Goal: Task Accomplishment & Management: Complete application form

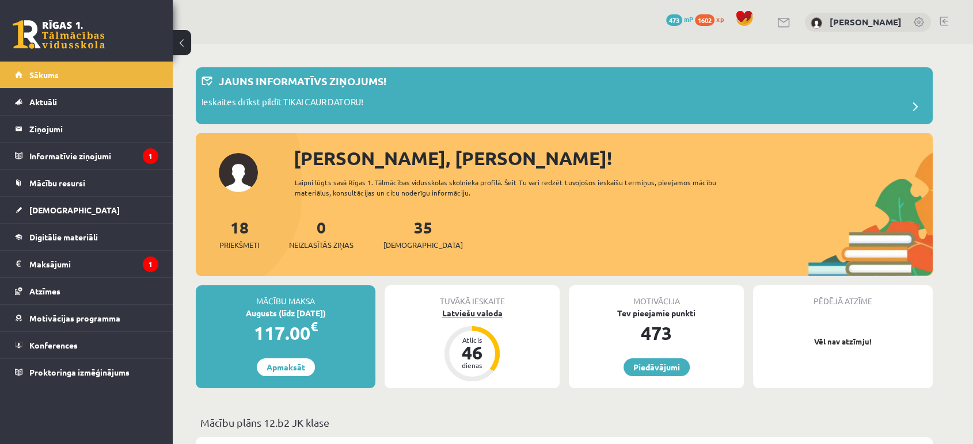
click at [477, 317] on div "Latviešu valoda" at bounding box center [471, 313] width 175 height 12
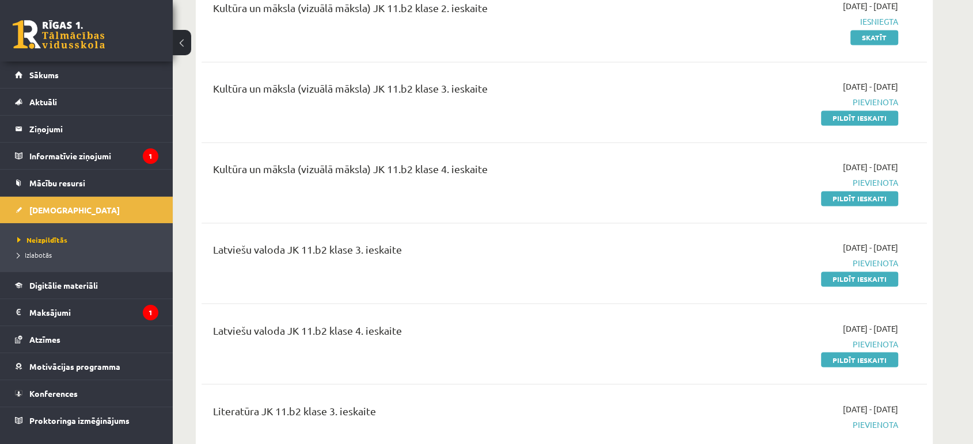
scroll to position [1790, 0]
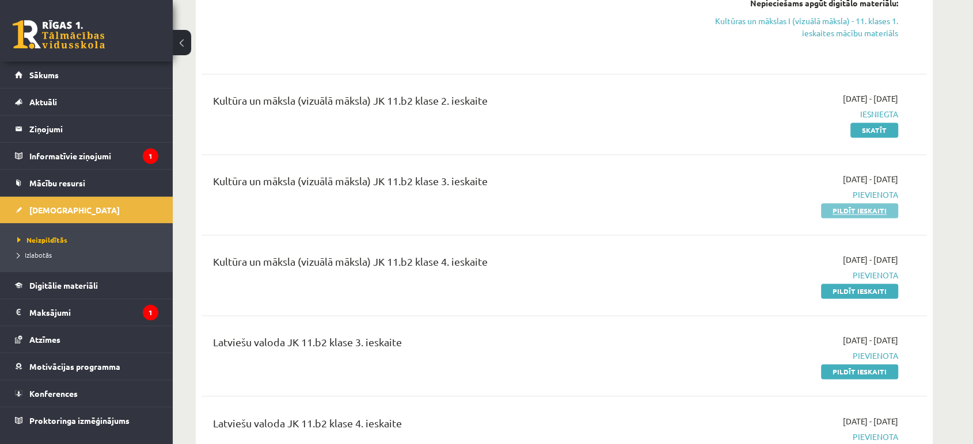
click at [865, 211] on link "Pildīt ieskaiti" at bounding box center [859, 210] width 77 height 15
click at [852, 292] on link "Pildīt ieskaiti" at bounding box center [859, 291] width 77 height 15
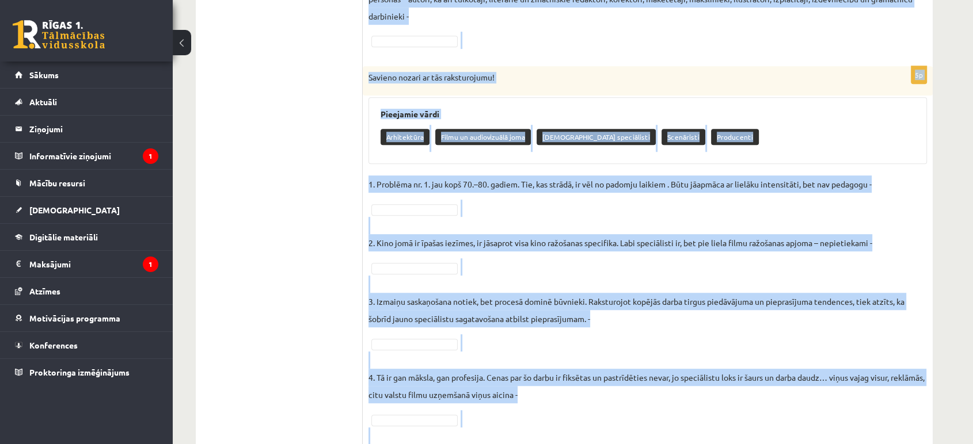
scroll to position [793, 0]
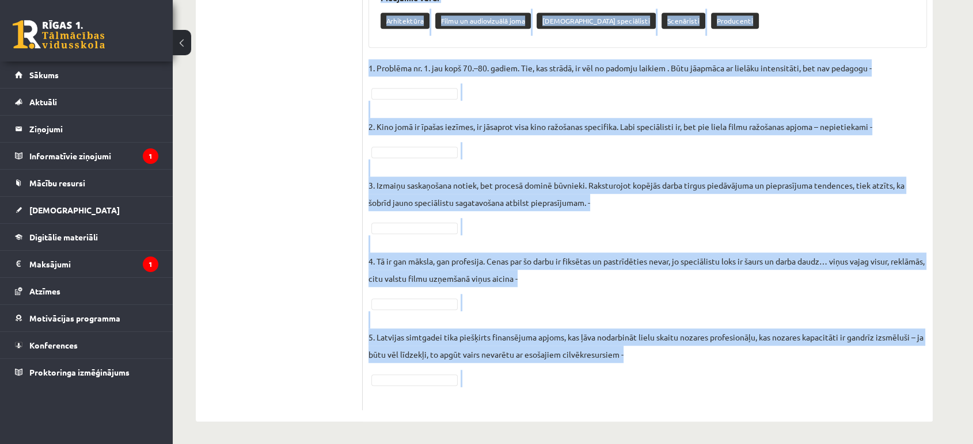
drag, startPoint x: 369, startPoint y: 248, endPoint x: 753, endPoint y: 415, distance: 418.5
copy form "Savieno nozari ar tās raksturojumu! Pieejamie vārdi Dizains un vizuālā māksla G…"
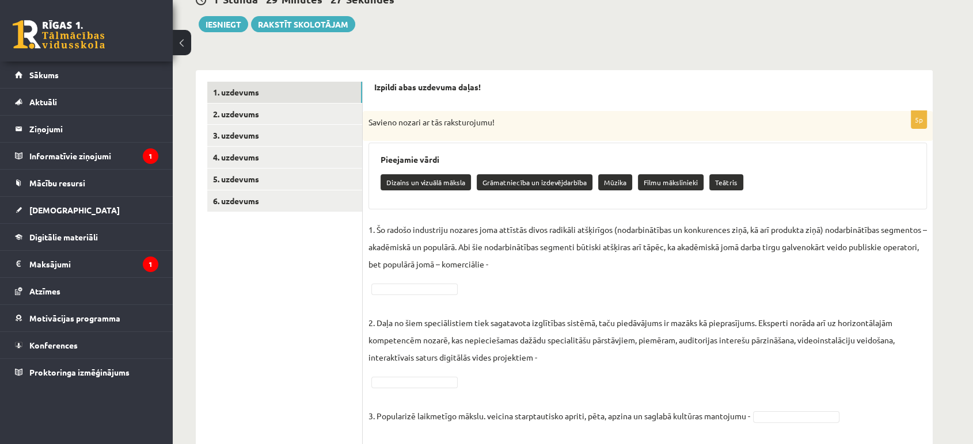
scroll to position [192, 0]
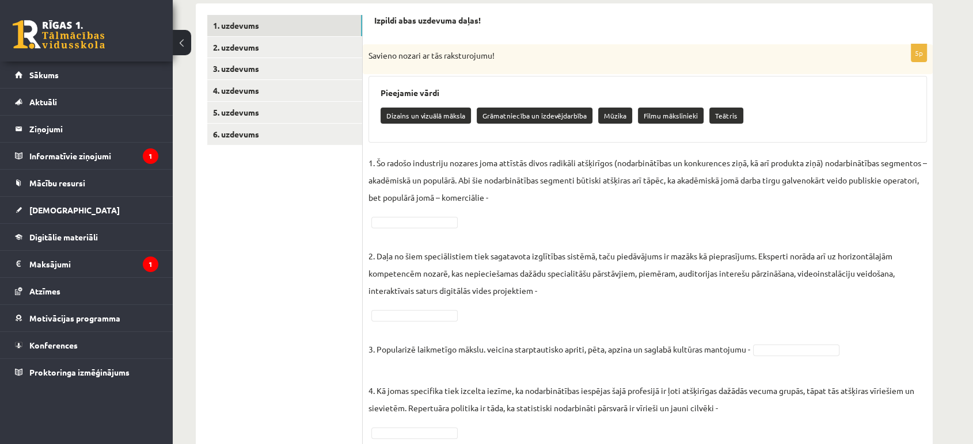
click at [470, 248] on p "2. Daļa no šiem speciālistiem tiek sagatavota izglītības sistēmā, taču piedāvāj…" at bounding box center [647, 264] width 558 height 69
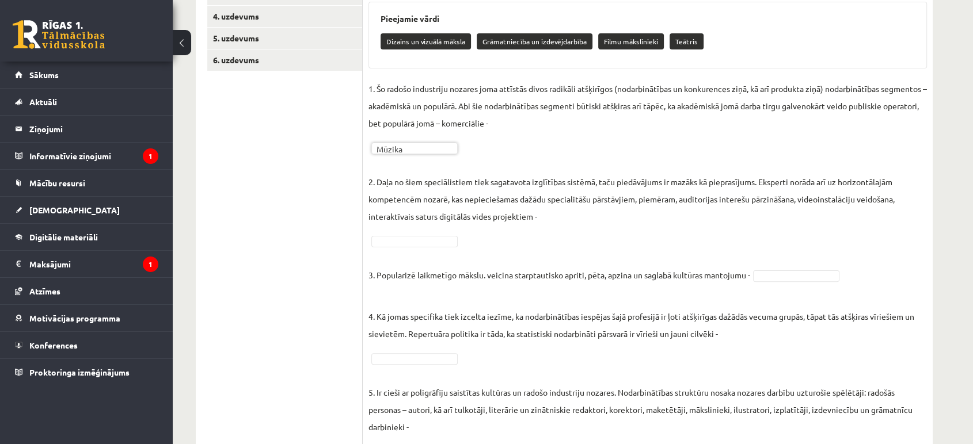
scroll to position [319, 0]
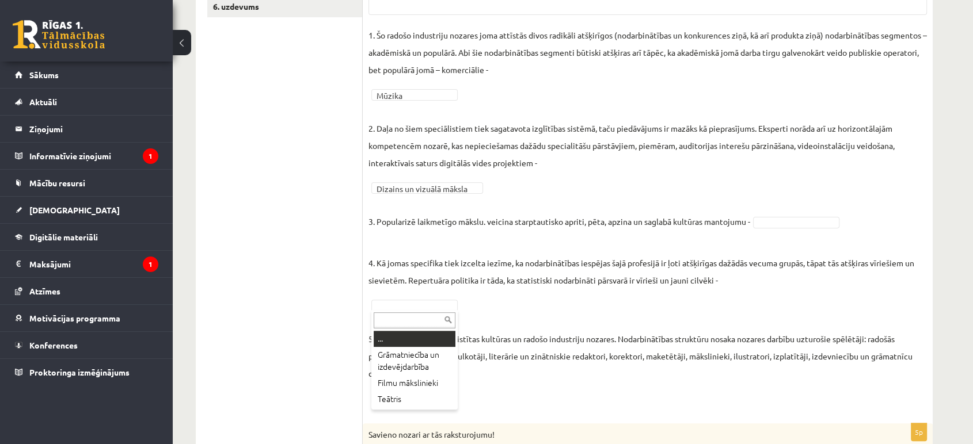
drag, startPoint x: 434, startPoint y: 304, endPoint x: 424, endPoint y: 300, distance: 11.7
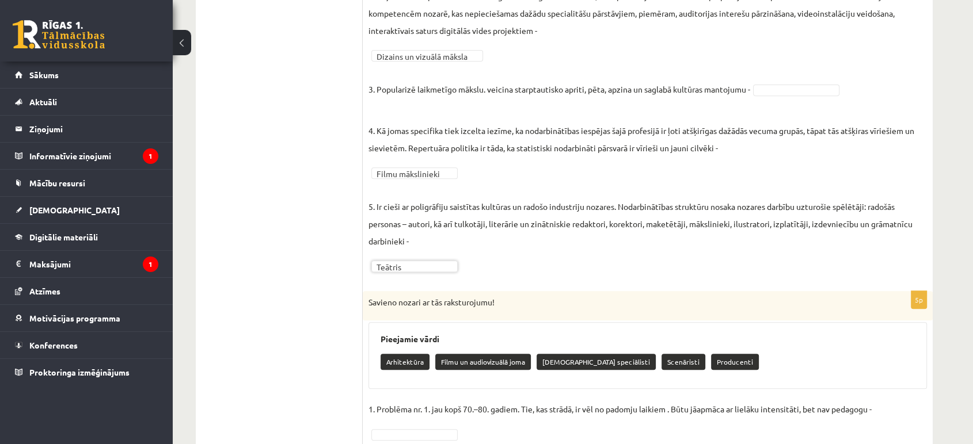
scroll to position [383, 0]
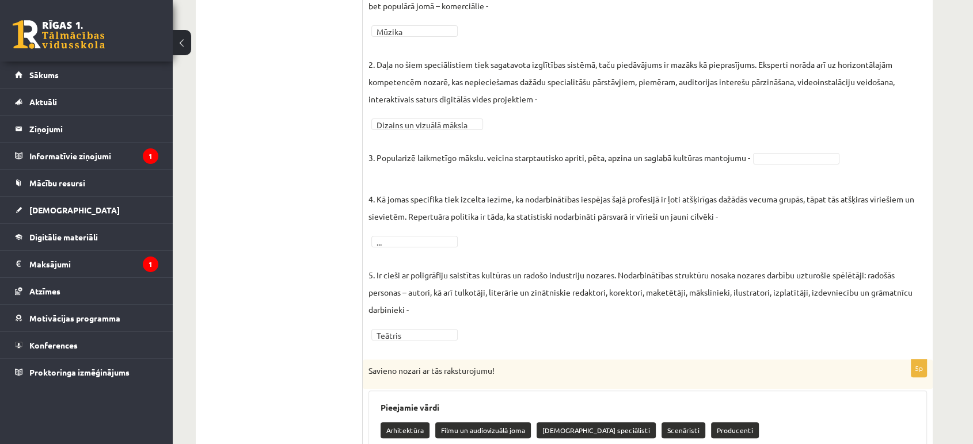
click at [793, 164] on fieldset "**********" at bounding box center [647, 153] width 558 height 380
click at [422, 234] on fieldset "**********" at bounding box center [647, 153] width 558 height 380
click at [421, 234] on fieldset "**********" at bounding box center [647, 153] width 558 height 380
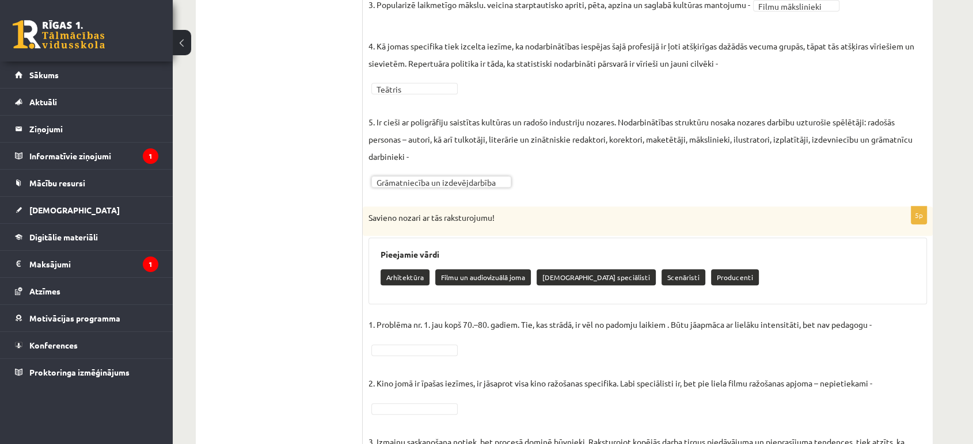
scroll to position [575, 0]
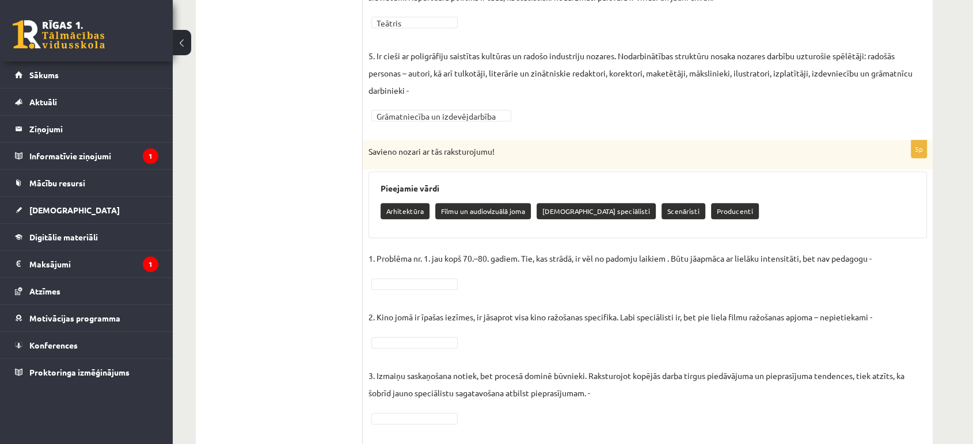
click at [437, 288] on fieldset "1. Problēma nr. 1. jau kopš 70.–80. gadiem. Tie, kas strādā, ir vēl no padomju …" at bounding box center [647, 422] width 558 height 345
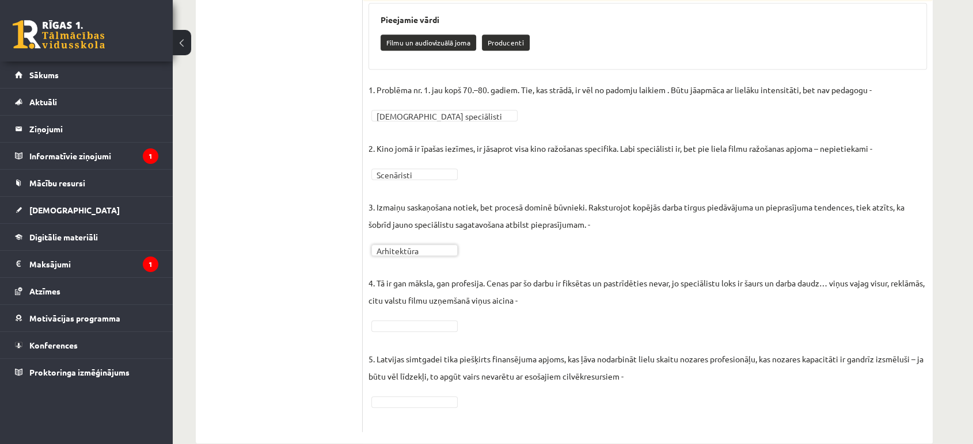
scroll to position [766, 0]
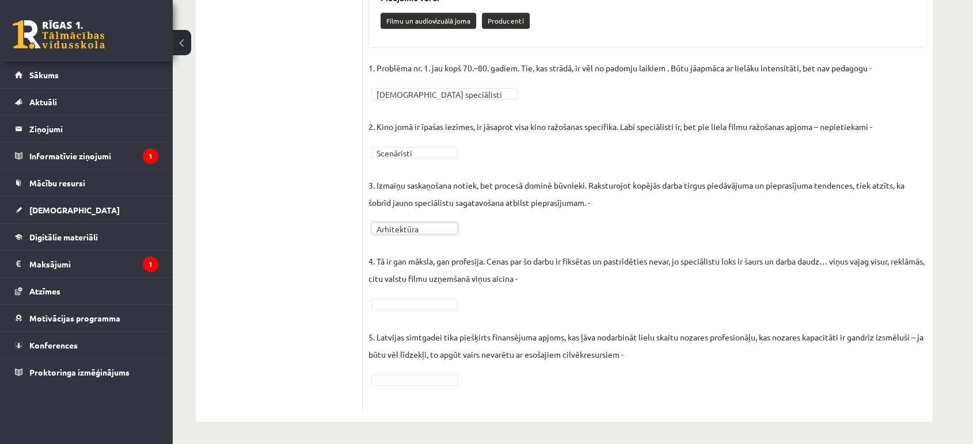
click at [412, 310] on fieldset "**********" at bounding box center [647, 231] width 558 height 345
click at [422, 296] on fieldset "**********" at bounding box center [647, 231] width 558 height 345
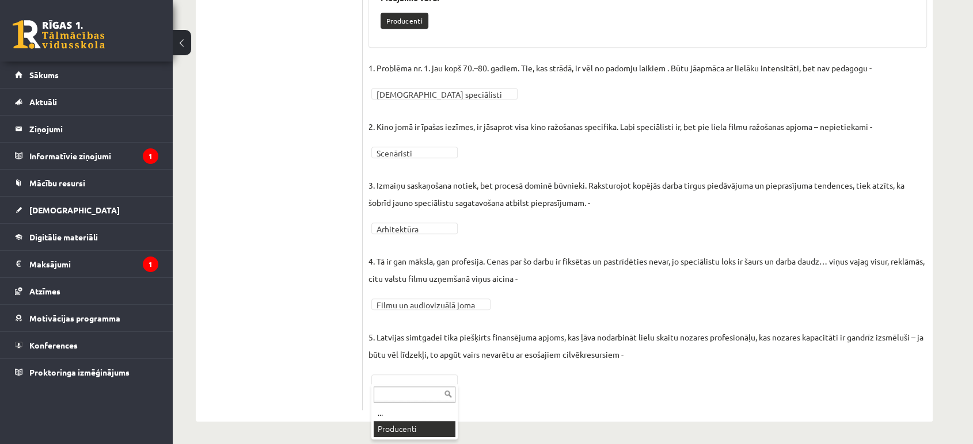
drag, startPoint x: 401, startPoint y: 424, endPoint x: 391, endPoint y: 414, distance: 13.0
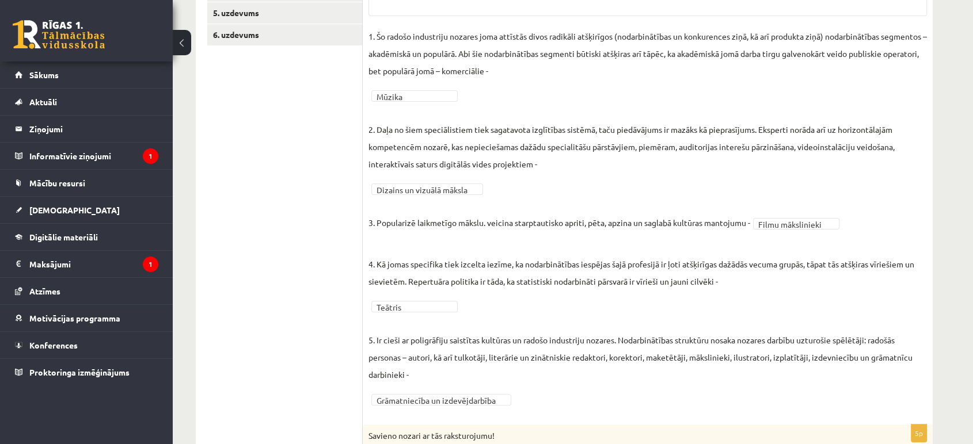
scroll to position [100, 0]
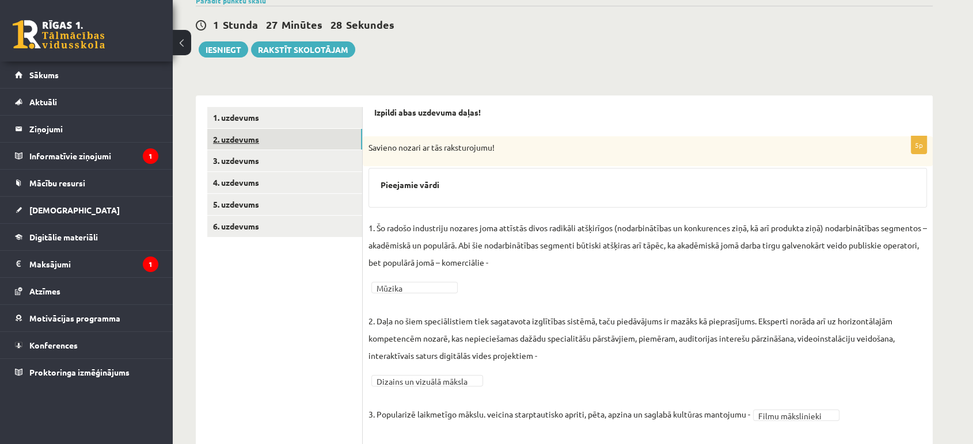
click at [240, 136] on link "2. uzdevums" at bounding box center [284, 139] width 155 height 21
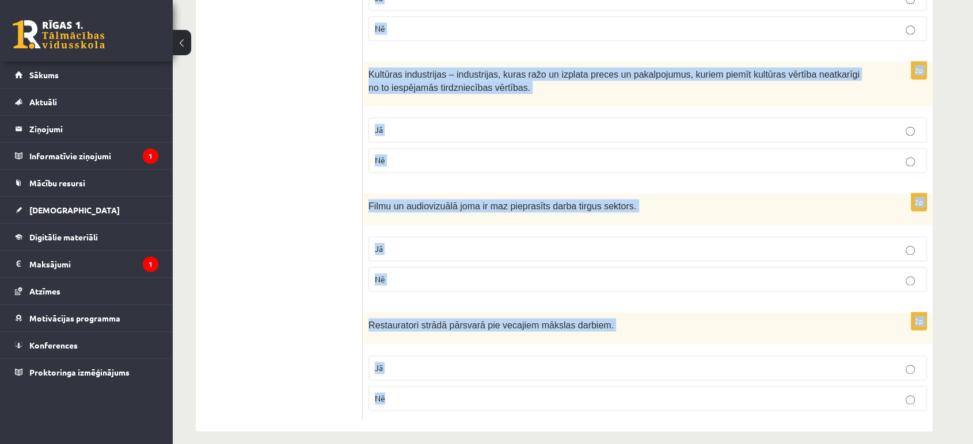
scroll to position [1639, 0]
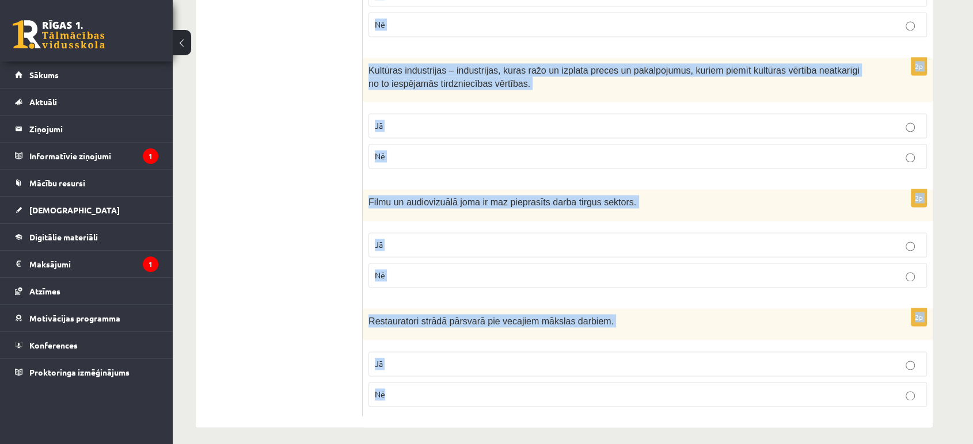
drag, startPoint x: 369, startPoint y: 133, endPoint x: 552, endPoint y: 415, distance: 336.6
drag, startPoint x: 442, startPoint y: 190, endPoint x: 431, endPoint y: 197, distance: 12.9
copy form "Radošās industrijas ir tādu preču un pakalpojumu radīšana, ražošana un izplatīš…"
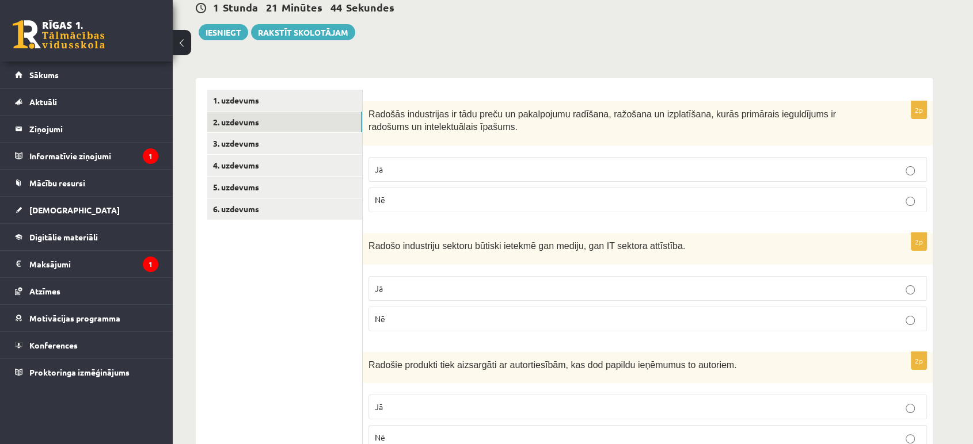
scroll to position [104, 0]
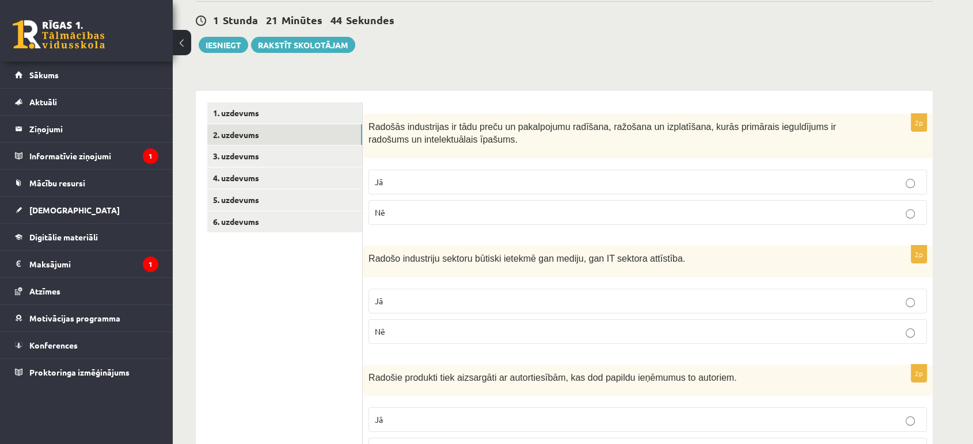
click at [391, 188] on label "Jā" at bounding box center [647, 182] width 558 height 25
click at [402, 287] on fieldset "Jā Nē" at bounding box center [647, 315] width 558 height 64
click at [401, 299] on p "Jā" at bounding box center [648, 301] width 546 height 12
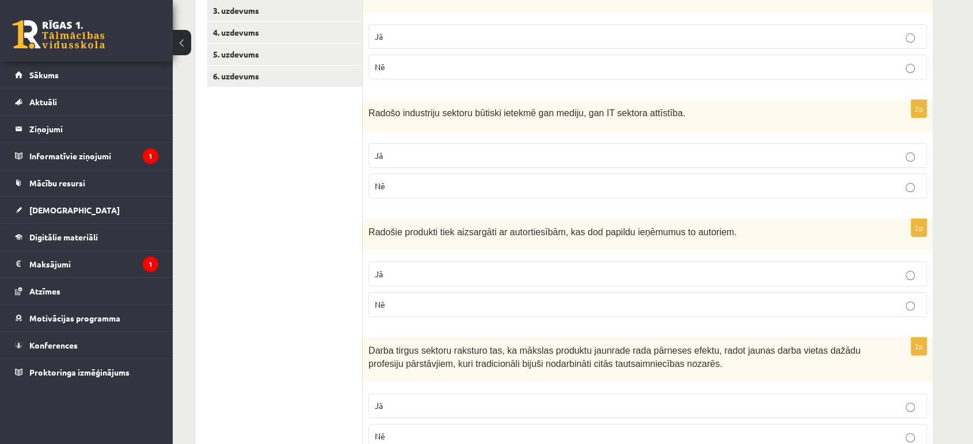
scroll to position [296, 0]
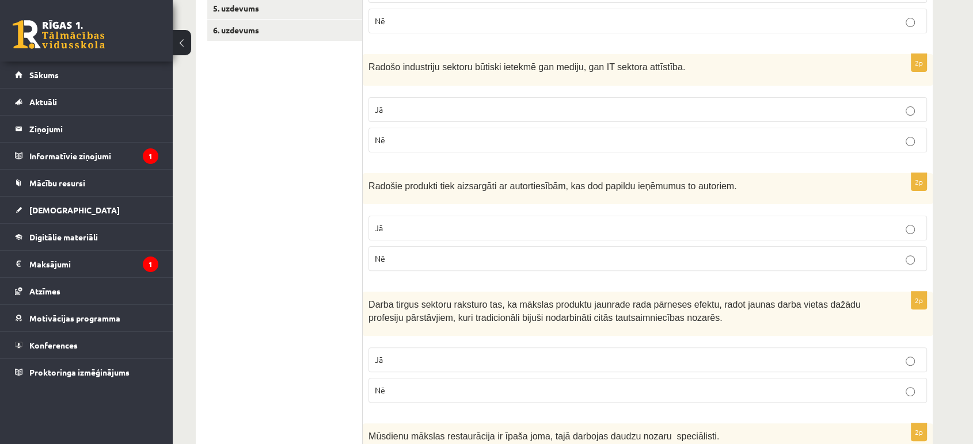
click at [408, 222] on p "Jā" at bounding box center [648, 228] width 546 height 12
click at [394, 381] on label "Nē" at bounding box center [647, 390] width 558 height 25
click at [411, 356] on p "Jā" at bounding box center [648, 360] width 546 height 12
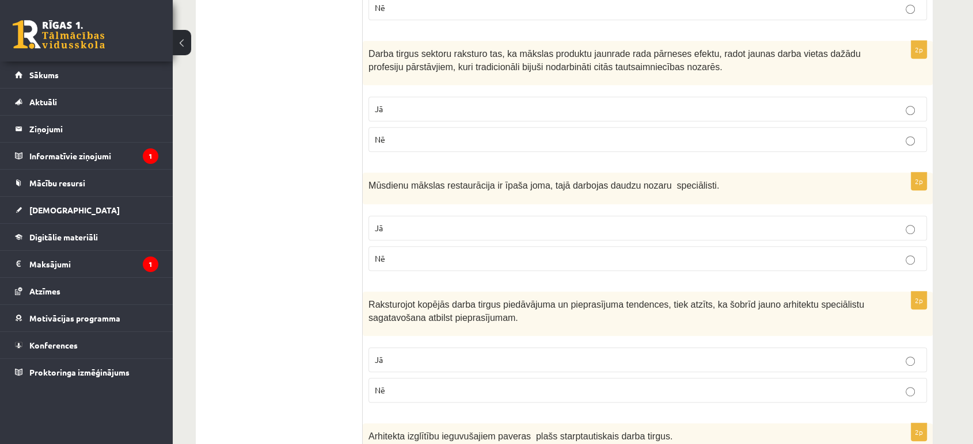
scroll to position [552, 0]
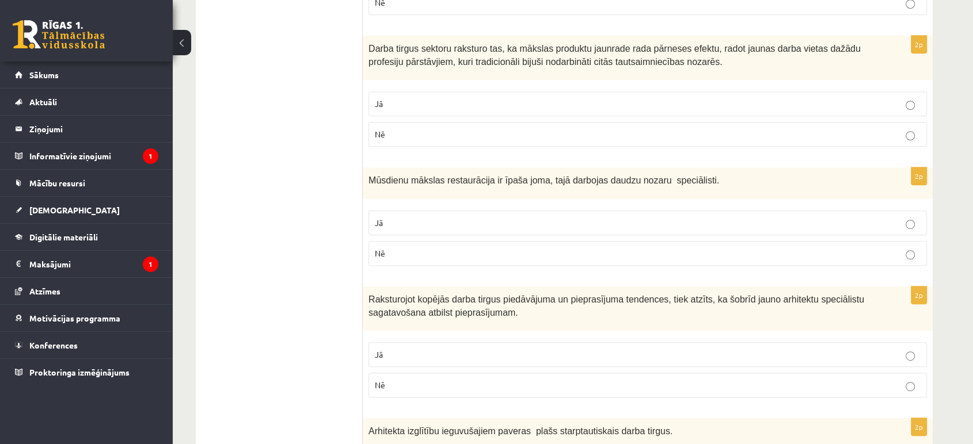
click at [418, 211] on label "Jā" at bounding box center [647, 223] width 558 height 25
click at [431, 350] on p "Jā" at bounding box center [648, 355] width 546 height 12
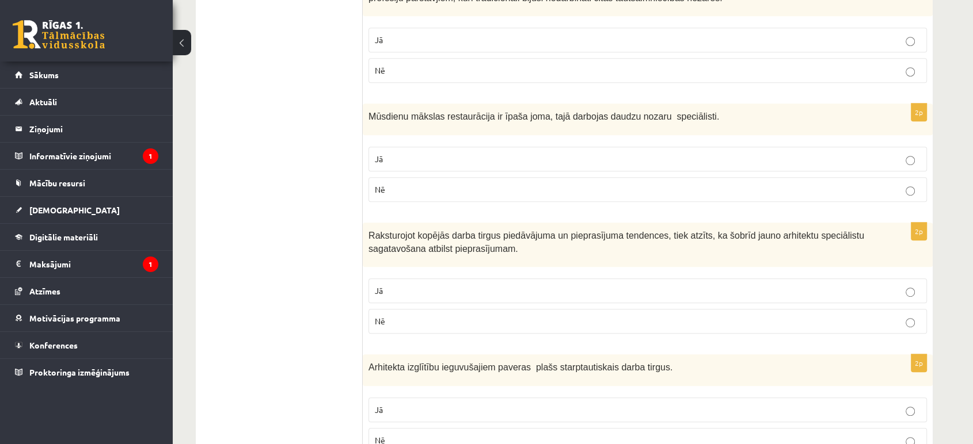
drag, startPoint x: 417, startPoint y: 399, endPoint x: 417, endPoint y: 392, distance: 6.9
click at [417, 394] on fieldset "Jā Nē" at bounding box center [647, 424] width 558 height 64
drag, startPoint x: 405, startPoint y: 403, endPoint x: 407, endPoint y: 394, distance: 9.5
click at [405, 404] on p "Jā" at bounding box center [648, 410] width 546 height 12
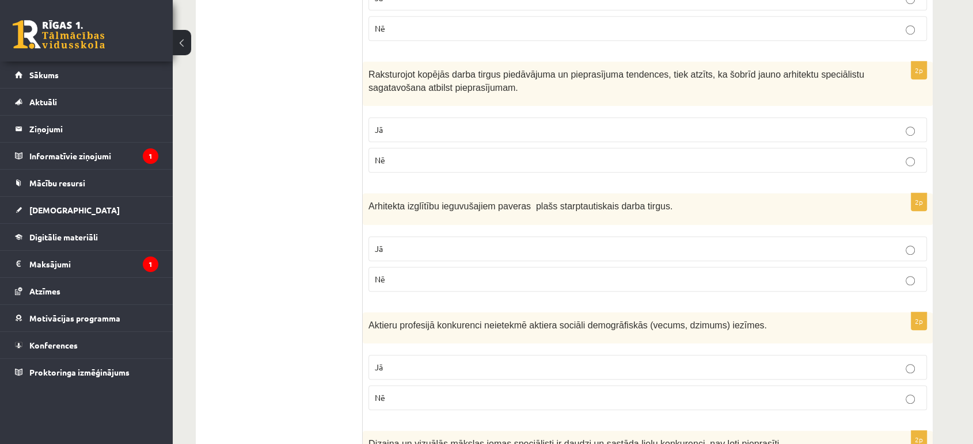
scroll to position [871, 0]
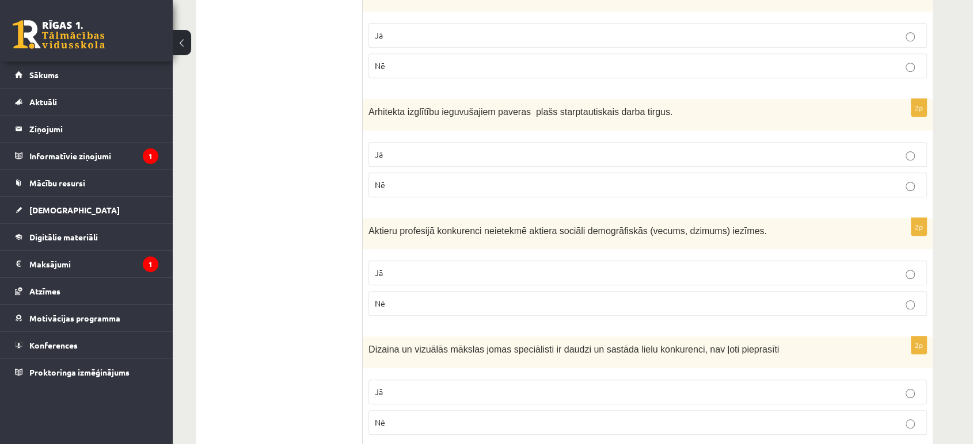
click at [437, 298] on p "Nē" at bounding box center [648, 304] width 546 height 12
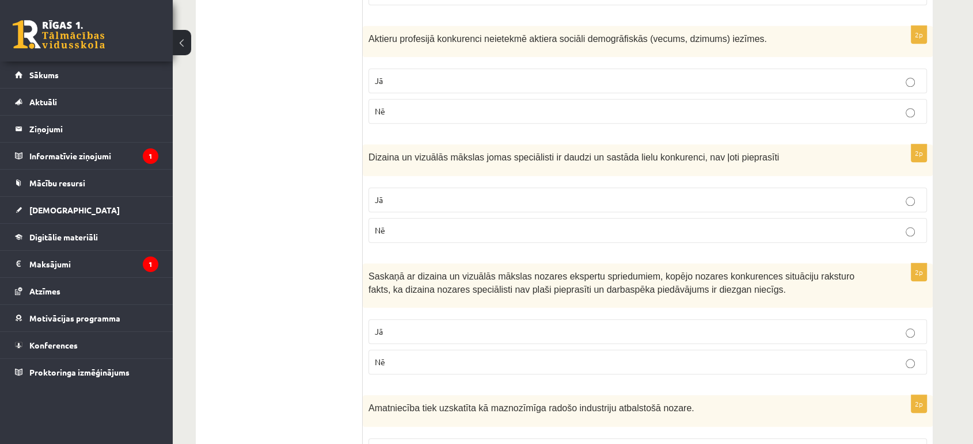
click at [436, 235] on label "Nē" at bounding box center [647, 230] width 558 height 25
click at [426, 362] on p "Nē" at bounding box center [648, 362] width 546 height 12
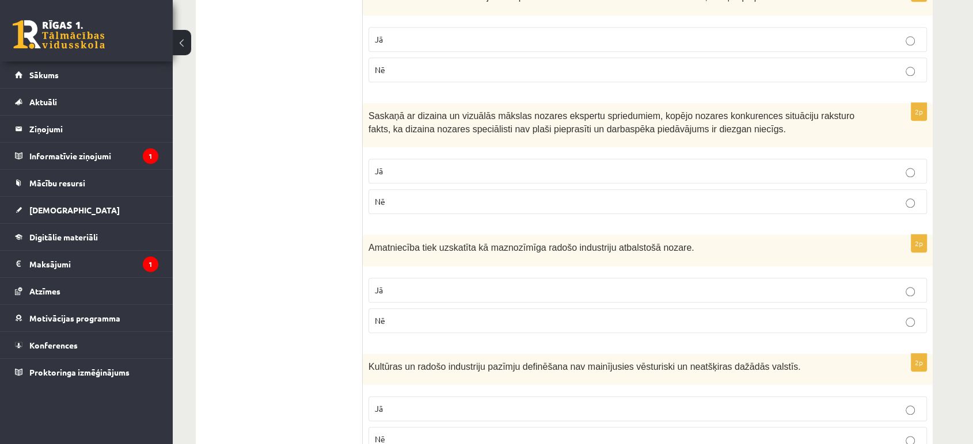
scroll to position [1255, 0]
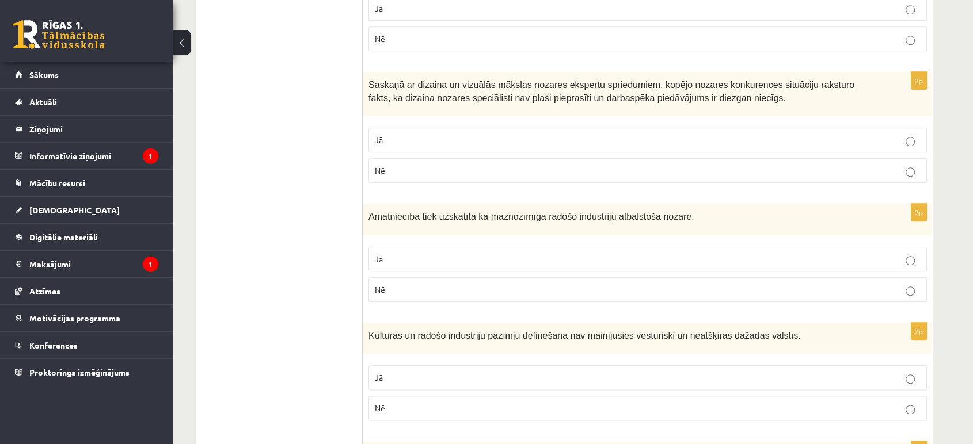
click at [420, 288] on p "Nē" at bounding box center [648, 290] width 546 height 12
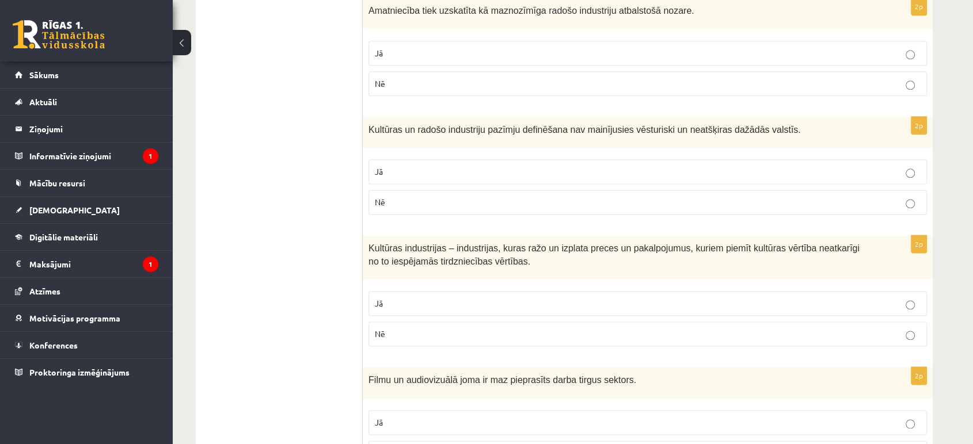
scroll to position [1447, 0]
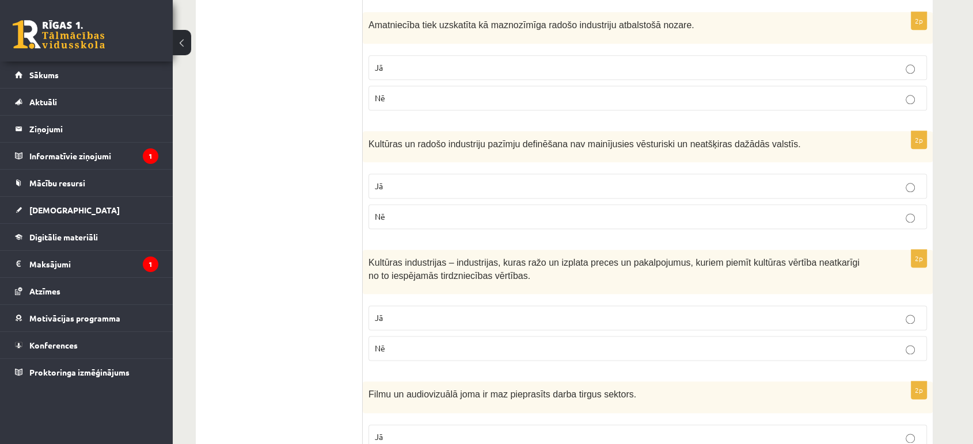
click at [433, 218] on p "Nē" at bounding box center [648, 217] width 546 height 12
click at [396, 312] on p "Jā" at bounding box center [648, 318] width 546 height 12
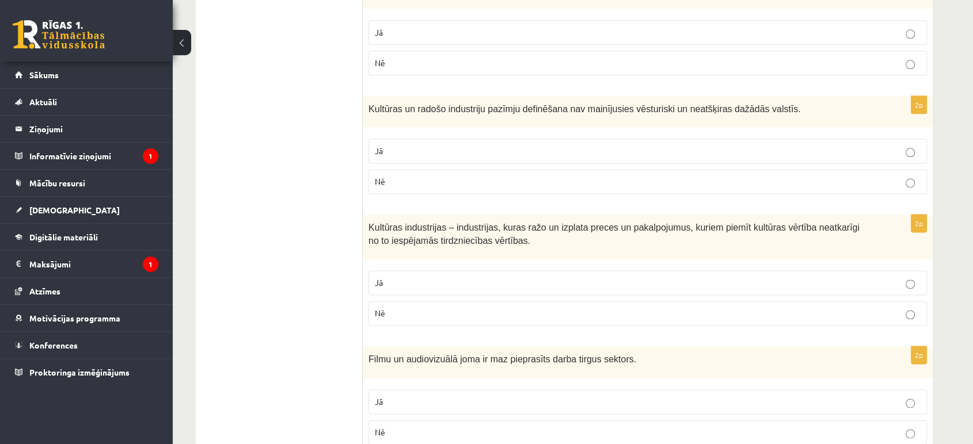
scroll to position [1511, 0]
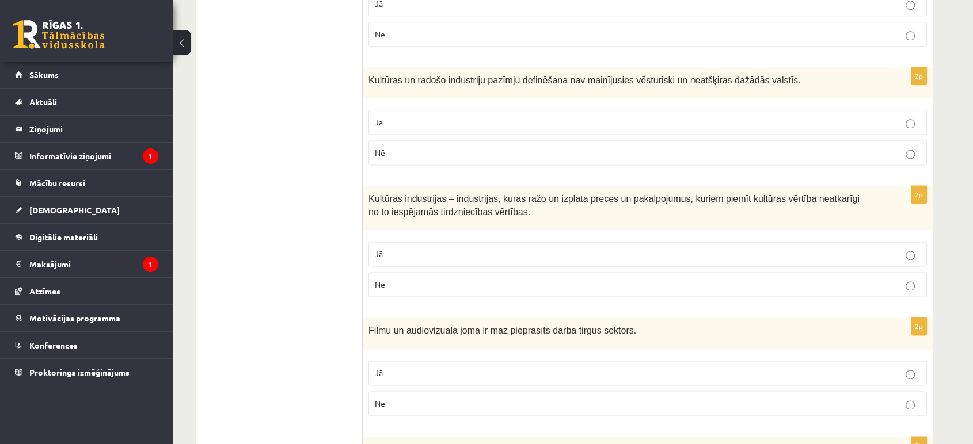
click at [407, 391] on label "Nē" at bounding box center [647, 403] width 558 height 25
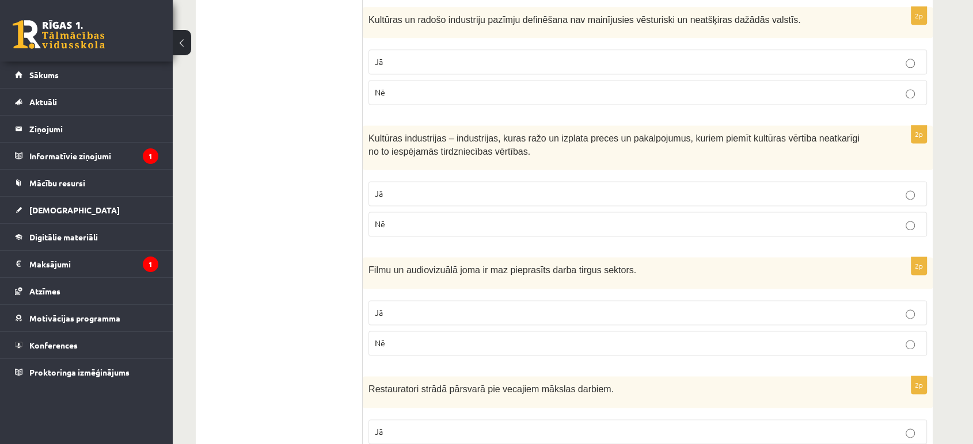
scroll to position [1639, 0]
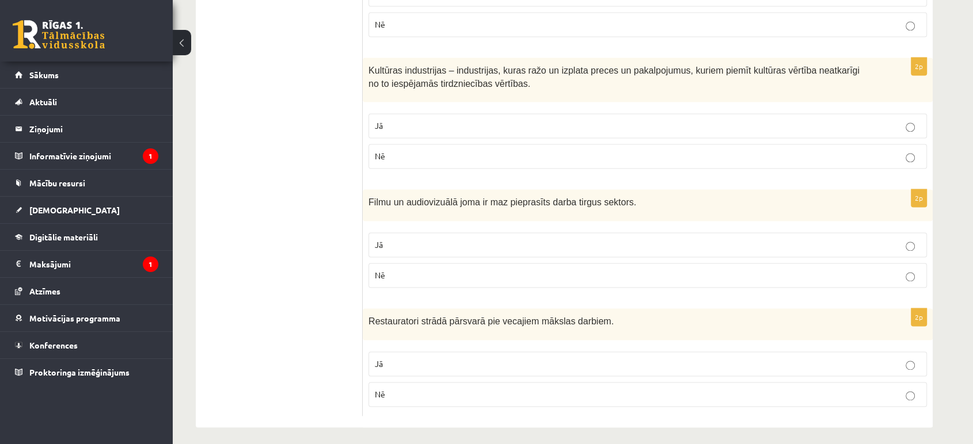
click at [432, 358] on p "Jā" at bounding box center [648, 364] width 546 height 12
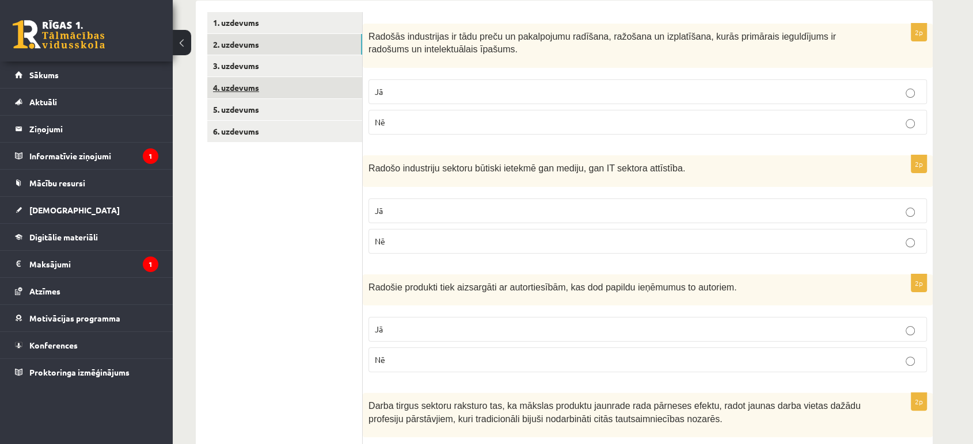
scroll to position [104, 0]
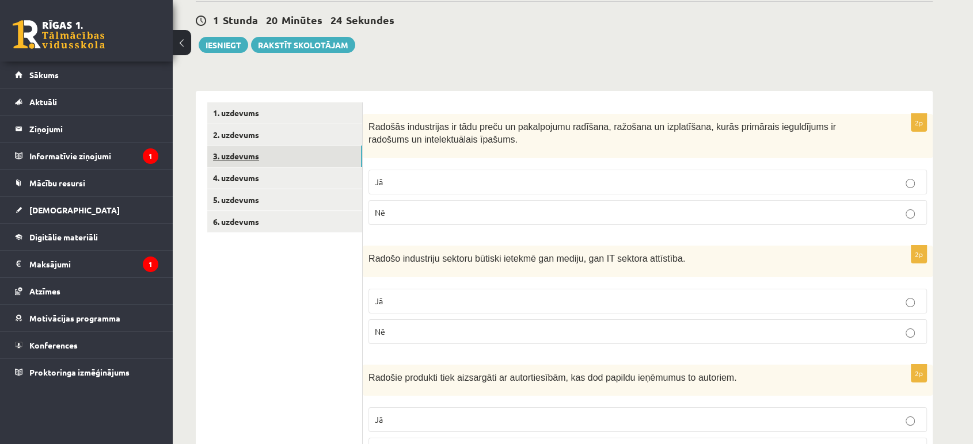
click at [276, 158] on link "3. uzdevums" at bounding box center [284, 156] width 155 height 21
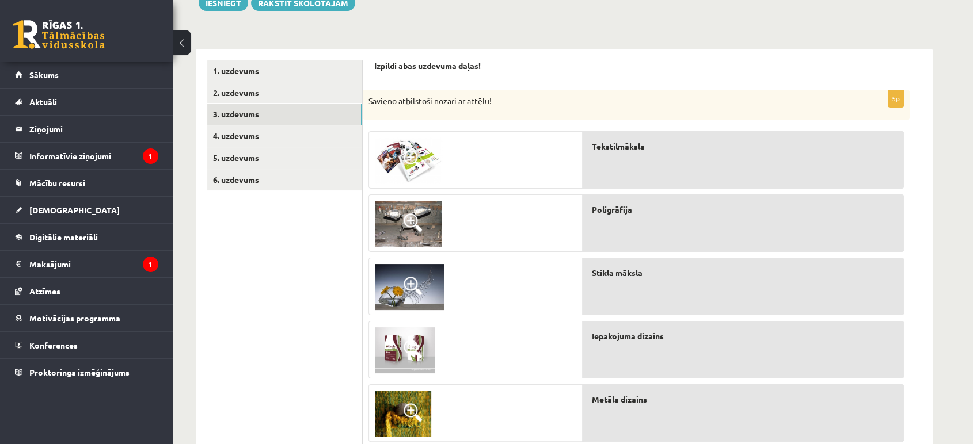
scroll to position [168, 0]
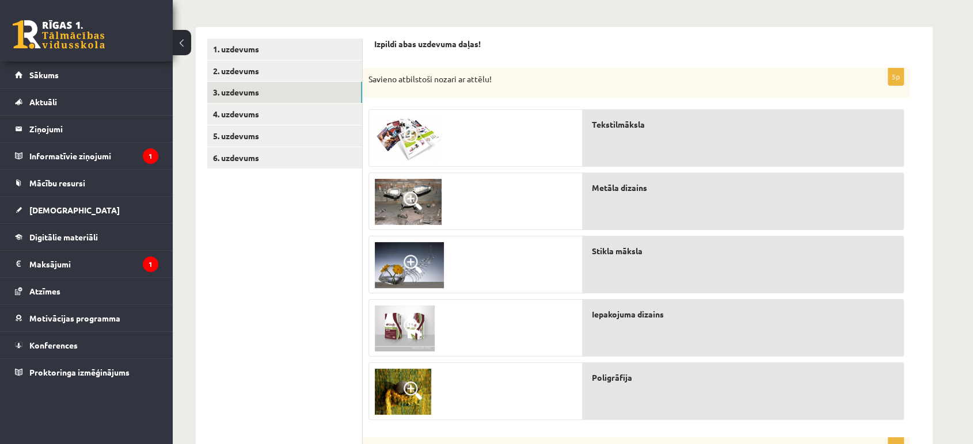
click at [413, 147] on img at bounding box center [408, 139] width 67 height 46
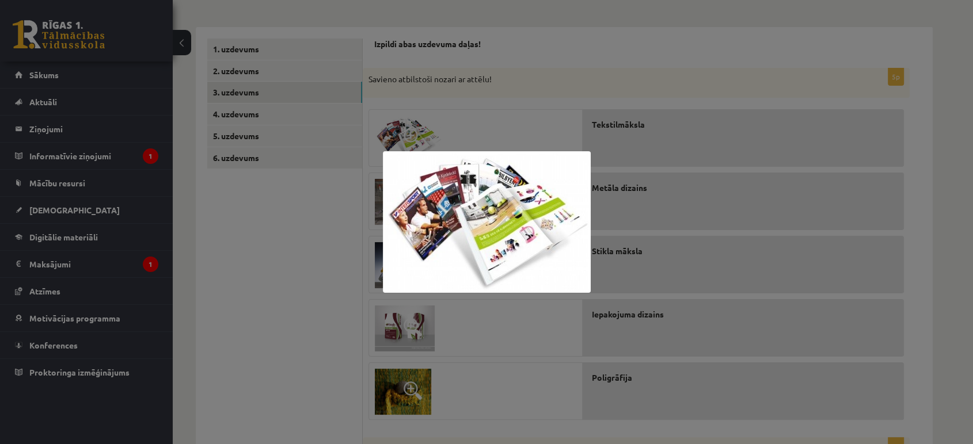
click at [497, 102] on div at bounding box center [486, 222] width 973 height 444
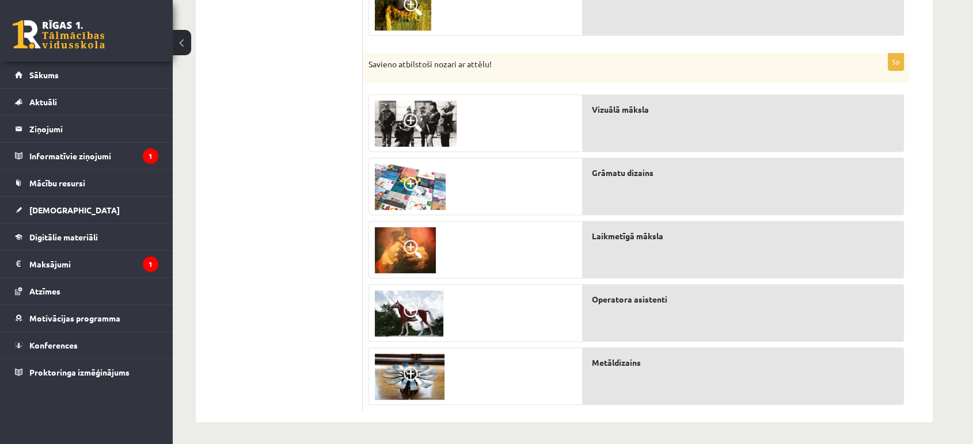
scroll to position [553, 0]
click at [437, 250] on link at bounding box center [405, 250] width 73 height 58
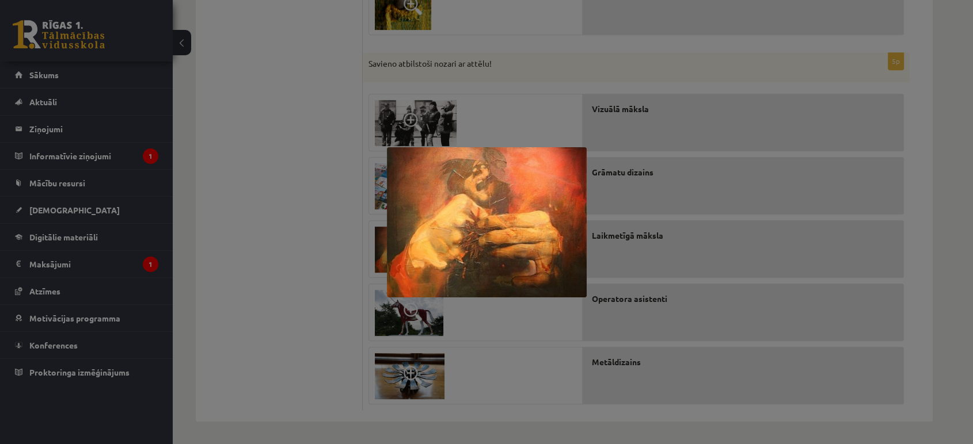
click at [310, 249] on div at bounding box center [486, 222] width 973 height 444
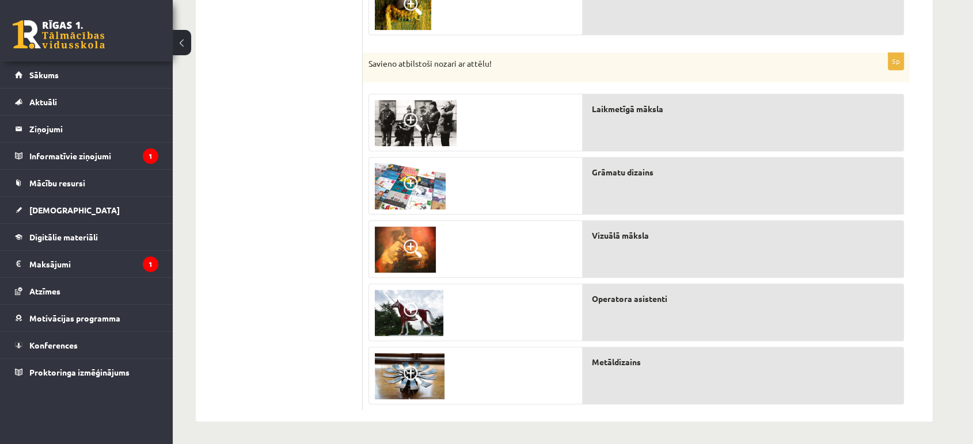
click at [420, 256] on span at bounding box center [412, 248] width 18 height 18
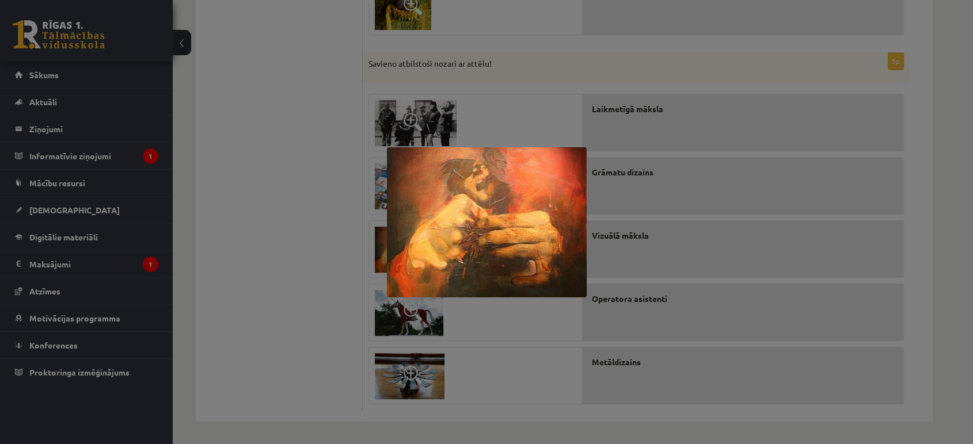
click at [320, 235] on div at bounding box center [486, 222] width 973 height 444
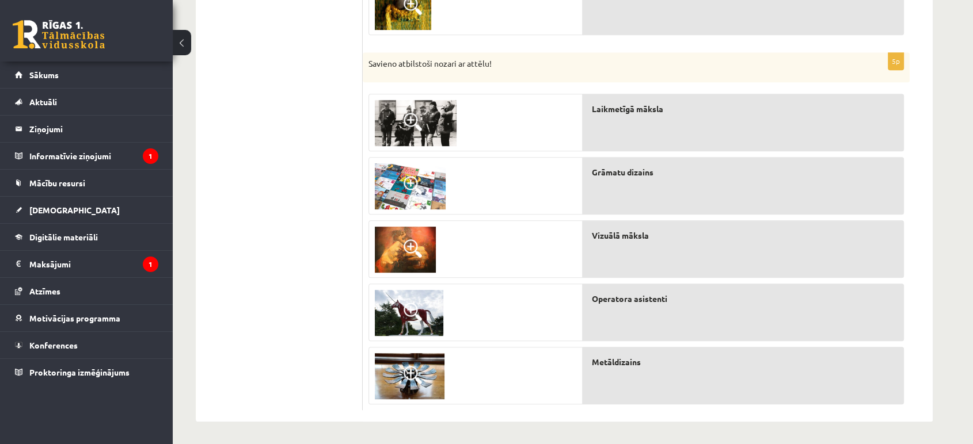
click at [383, 319] on img at bounding box center [409, 313] width 68 height 46
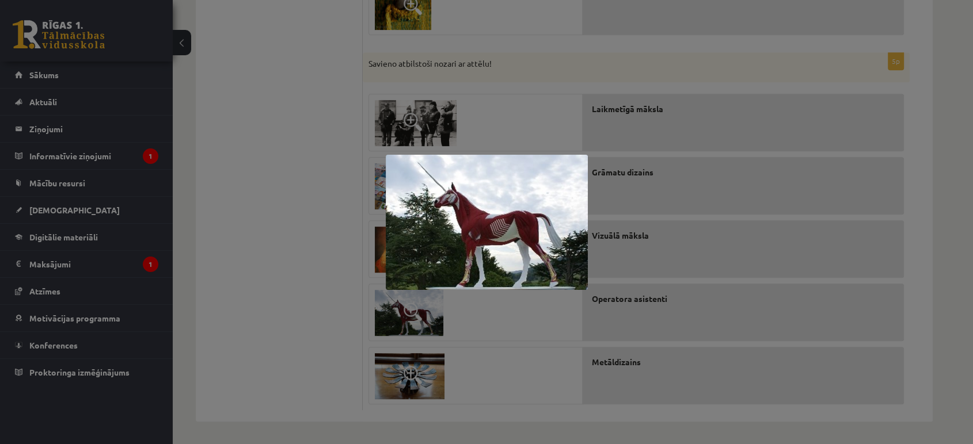
drag, startPoint x: 323, startPoint y: 218, endPoint x: 456, endPoint y: 77, distance: 194.6
click at [325, 206] on div at bounding box center [486, 222] width 973 height 444
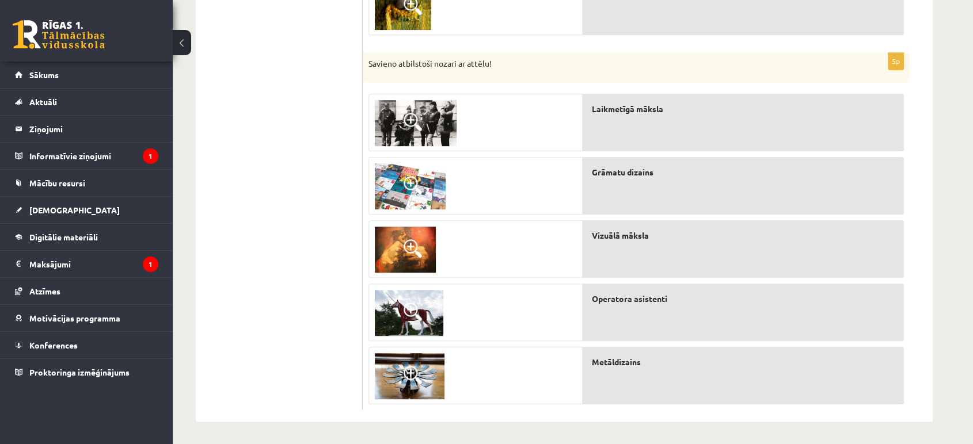
click at [417, 104] on img at bounding box center [416, 123] width 82 height 46
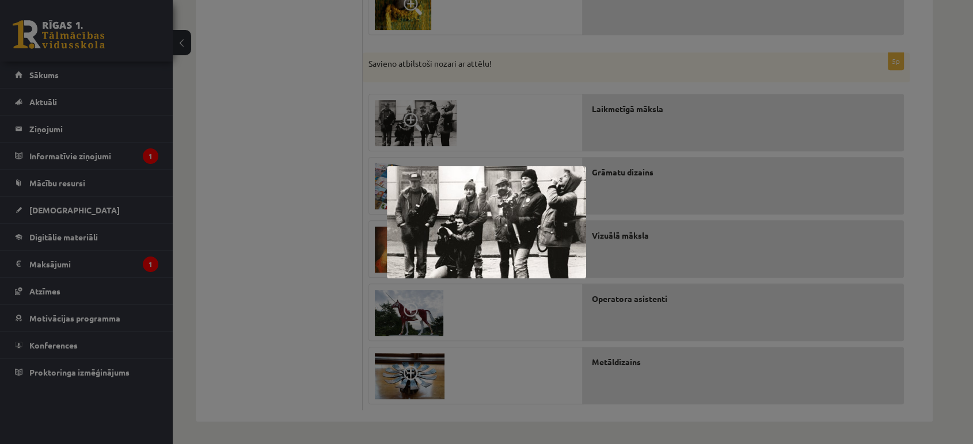
click at [314, 115] on div at bounding box center [486, 222] width 973 height 444
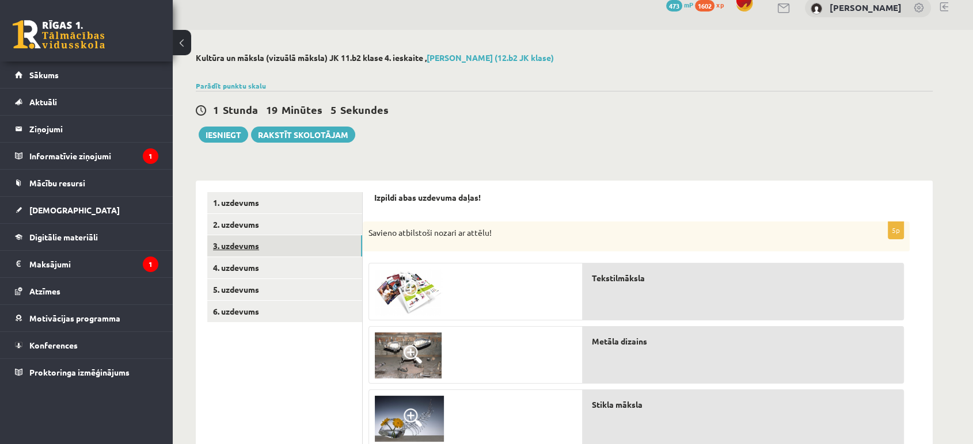
scroll to position [0, 0]
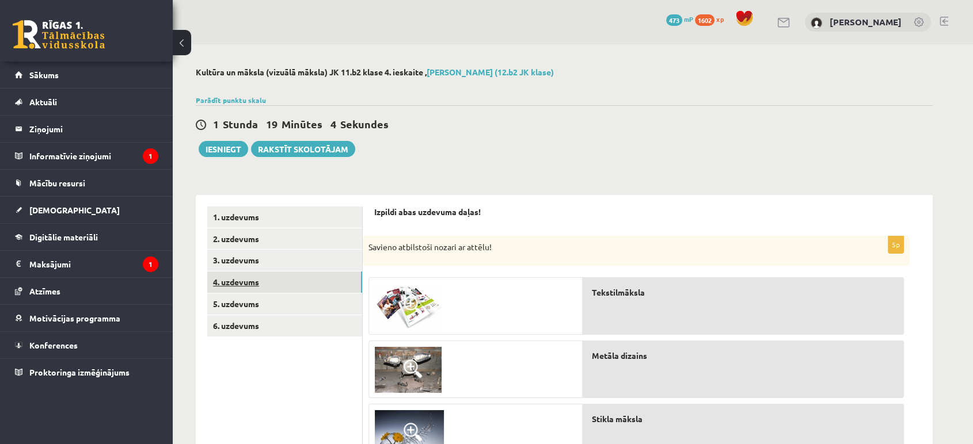
click at [288, 277] on link "4. uzdevums" at bounding box center [284, 282] width 155 height 21
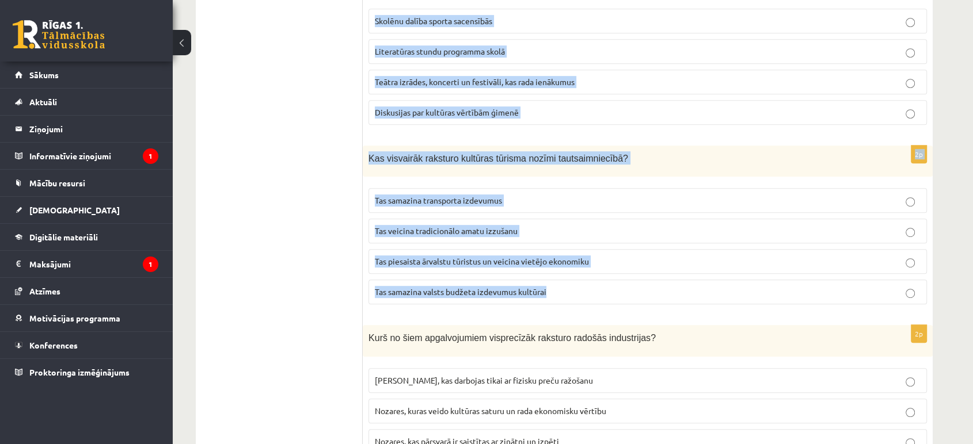
scroll to position [692, 0]
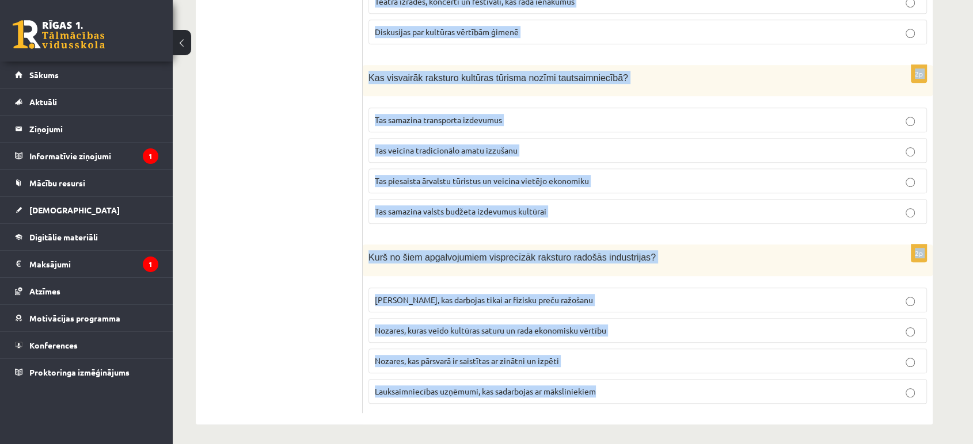
drag, startPoint x: 368, startPoint y: 165, endPoint x: 634, endPoint y: 399, distance: 353.9
copy form "Kas nav kultūras nozarei raksturīgs ienākumu avots? Biļešu pārdošana Valsts dot…"
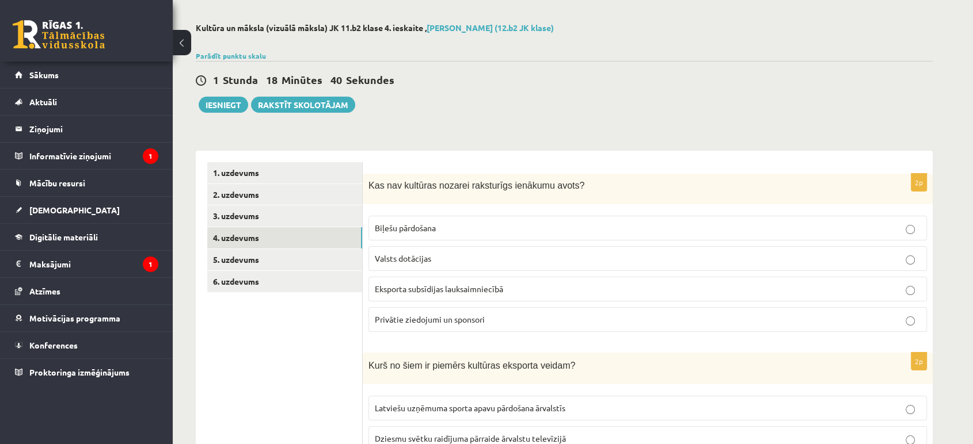
scroll to position [128, 0]
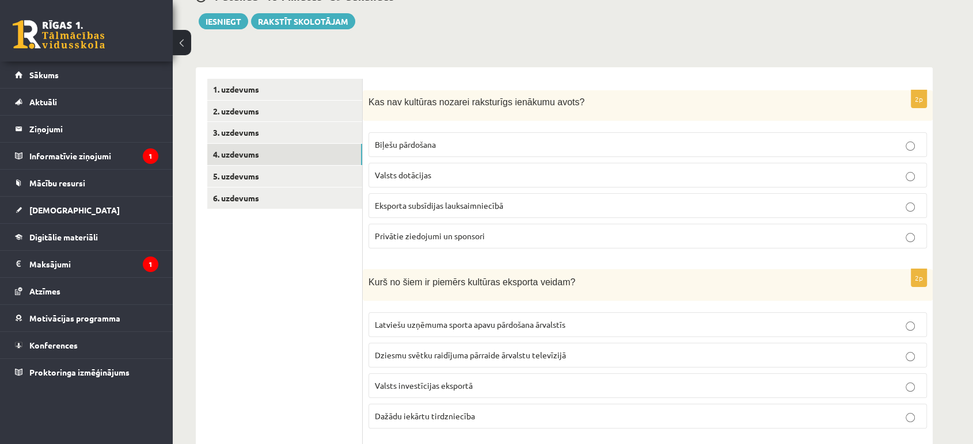
click at [467, 207] on span "Eksporta subsīdijas lauksaimniecībā" at bounding box center [439, 205] width 128 height 10
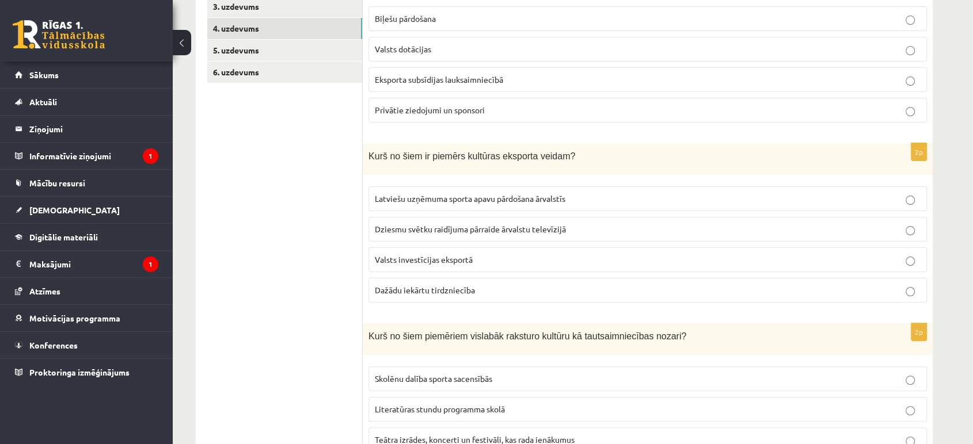
scroll to position [256, 0]
drag, startPoint x: 455, startPoint y: 204, endPoint x: 453, endPoint y: 215, distance: 11.6
click at [453, 215] on fieldset "Latviešu uzņēmuma sporta apavu pārdošana ārvalstīs Dziesmu svētku raidījuma pār…" at bounding box center [647, 241] width 558 height 125
click at [456, 224] on span "Dziesmu svētku raidījuma pārraide ārvalstu televīzijā" at bounding box center [470, 227] width 191 height 10
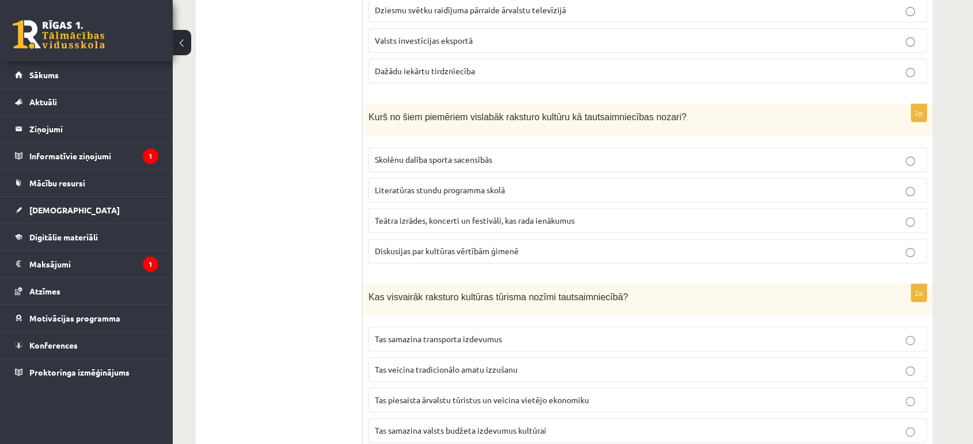
scroll to position [511, 0]
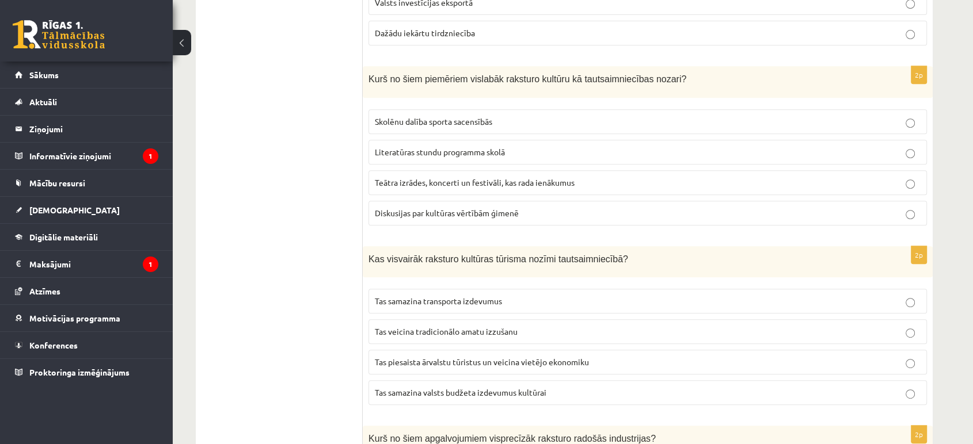
click at [433, 189] on label "Teātra izrādes, koncerti un festivāli, kas rada ienākumus" at bounding box center [647, 182] width 558 height 25
drag, startPoint x: 407, startPoint y: 359, endPoint x: 380, endPoint y: 254, distance: 108.6
click at [406, 359] on span "Tas piesaista ārvalstu tūristus un veicina vietējo ekonomiku" at bounding box center [482, 362] width 214 height 10
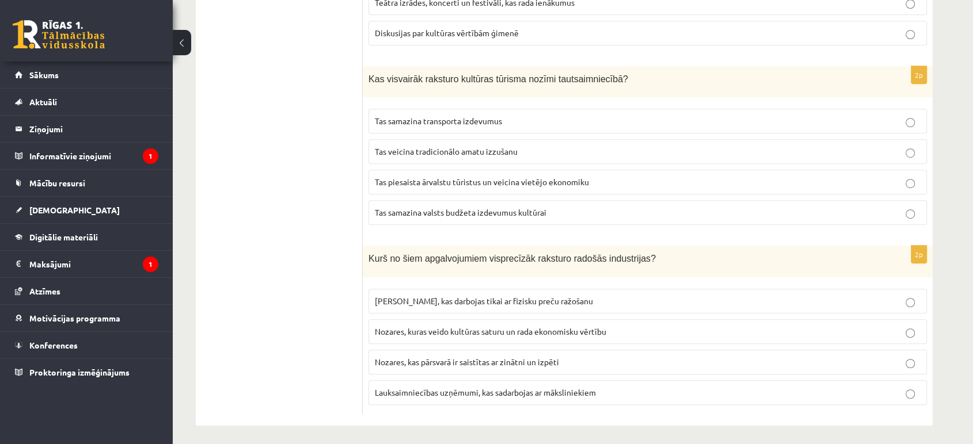
scroll to position [692, 0]
click at [536, 332] on p "Nozares, kuras veido kultūras saturu un rada ekonomisku vērtību" at bounding box center [648, 331] width 546 height 12
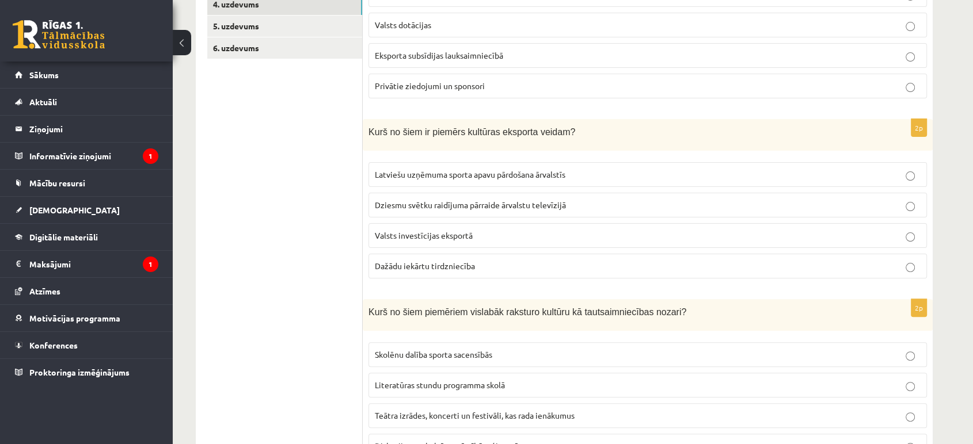
scroll to position [117, 0]
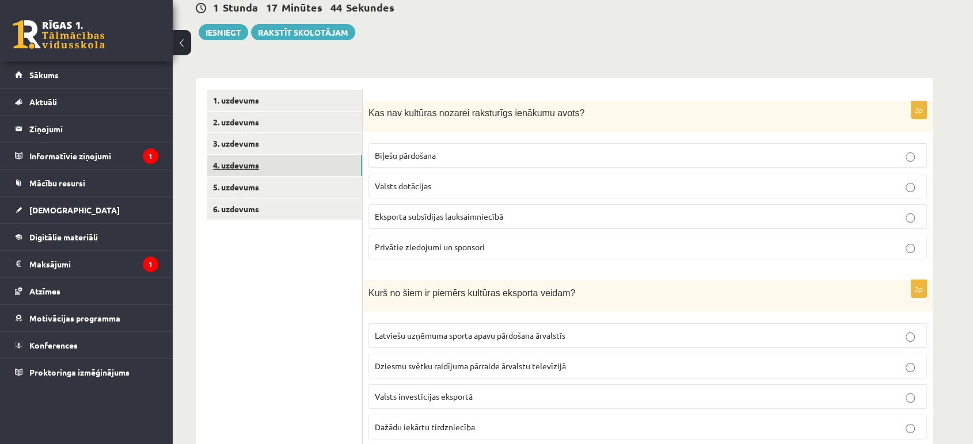
click at [266, 174] on link "4. uzdevums" at bounding box center [284, 165] width 155 height 21
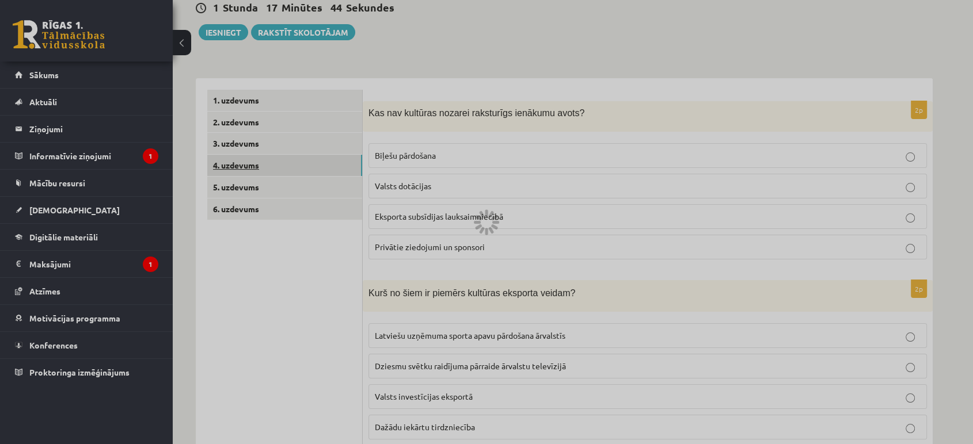
click at [266, 174] on div at bounding box center [486, 222] width 973 height 444
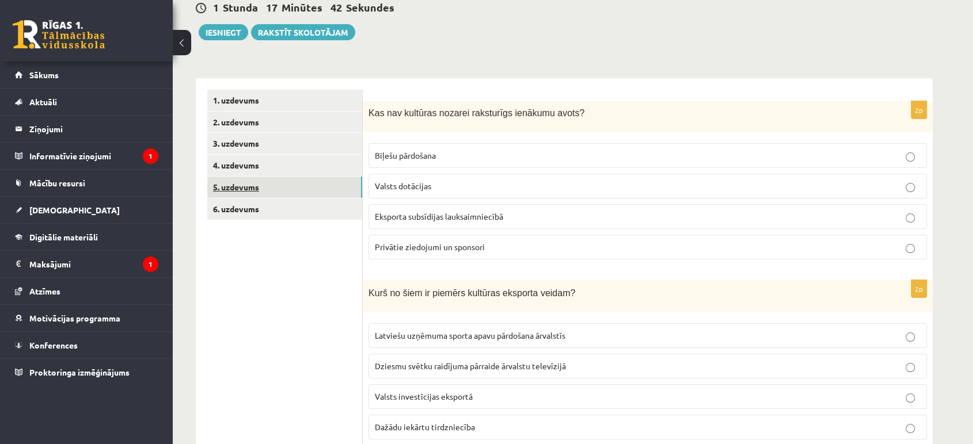
click at [268, 188] on link "5. uzdevums" at bounding box center [284, 187] width 155 height 21
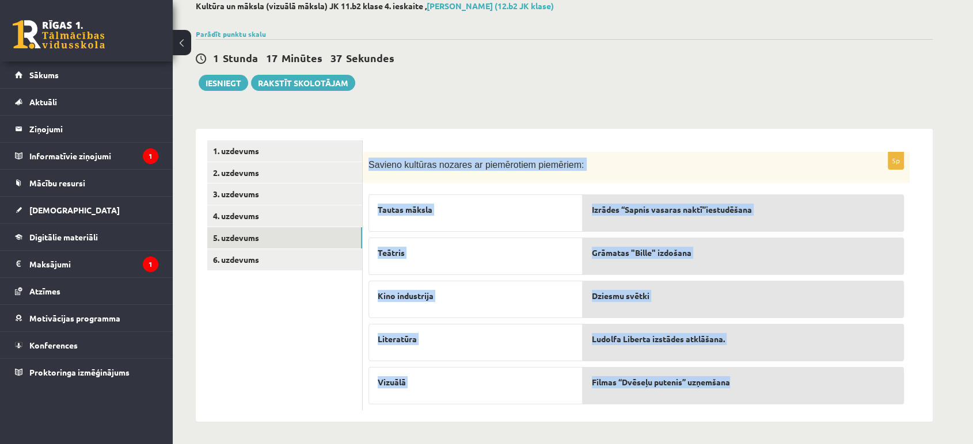
drag, startPoint x: 369, startPoint y: 162, endPoint x: 751, endPoint y: 391, distance: 445.2
click at [751, 391] on div "5p Savieno kultūras nozares ar piemērotiem piemēriem: Tautas māksla Teātris Kin…" at bounding box center [636, 281] width 547 height 259
drag, startPoint x: 697, startPoint y: 367, endPoint x: 688, endPoint y: 382, distance: 17.3
copy div "Savieno kultūras nozares ar piemērotiem piemēriem: Tautas māksla Teātris Kino i…"
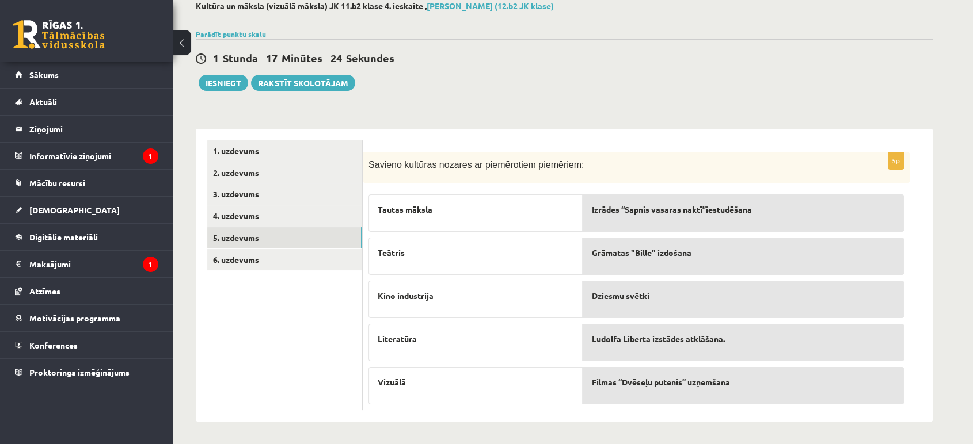
click at [340, 303] on ul "1. uzdevums 2. uzdevums 3. uzdevums 4. uzdevums 5. uzdevums 6. uzdevums" at bounding box center [284, 275] width 155 height 270
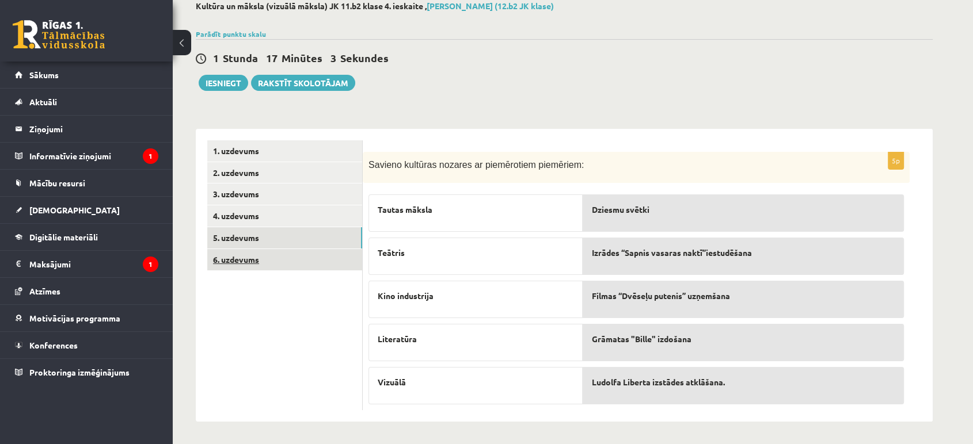
click at [270, 254] on link "6. uzdevums" at bounding box center [284, 259] width 155 height 21
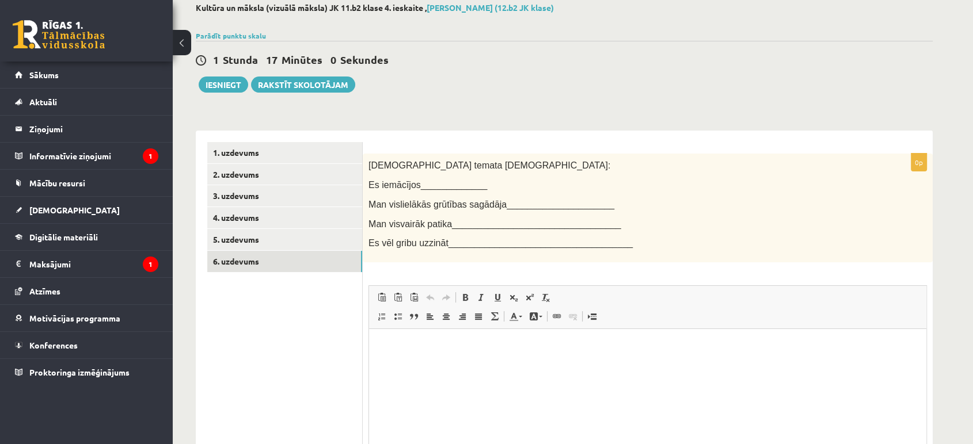
scroll to position [0, 0]
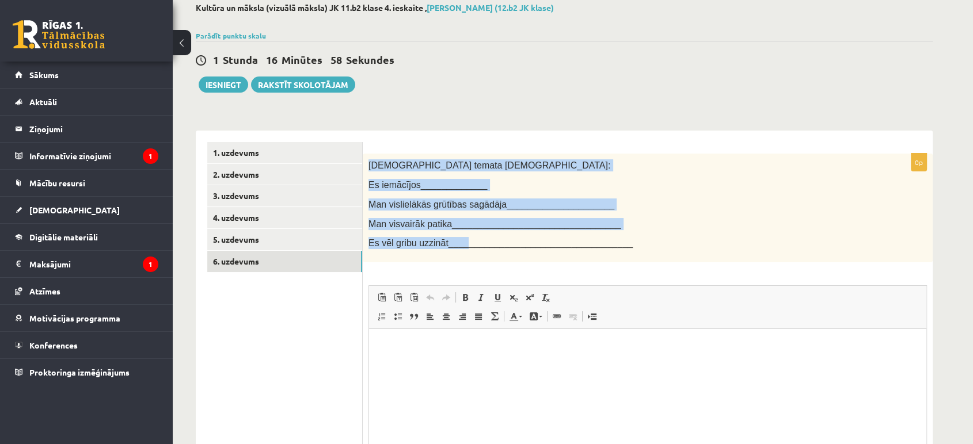
drag, startPoint x: 370, startPoint y: 165, endPoint x: 459, endPoint y: 247, distance: 121.3
click at [459, 247] on div "Šī temata ietvaros: Es iemācījos_____________ Man vislielākās grūtības sagādāja…" at bounding box center [648, 208] width 570 height 109
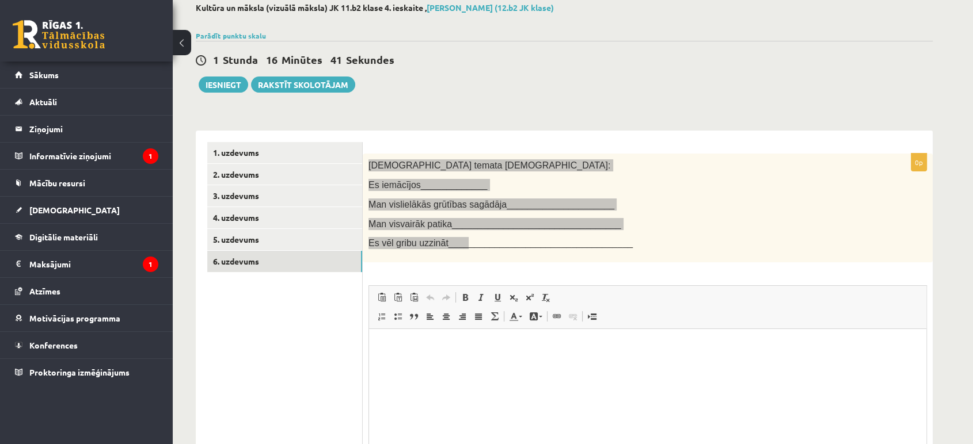
click at [441, 364] on html at bounding box center [647, 346] width 557 height 35
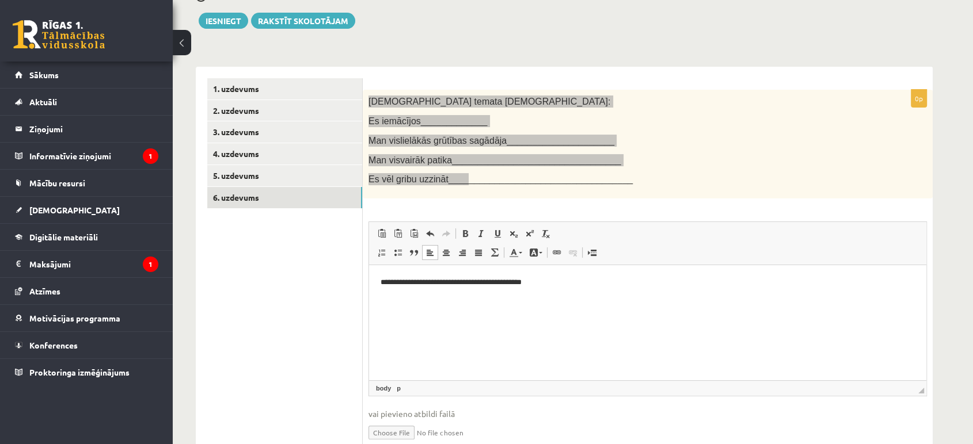
click at [476, 300] on html "**********" at bounding box center [647, 282] width 557 height 35
click at [598, 284] on p "**********" at bounding box center [647, 283] width 534 height 12
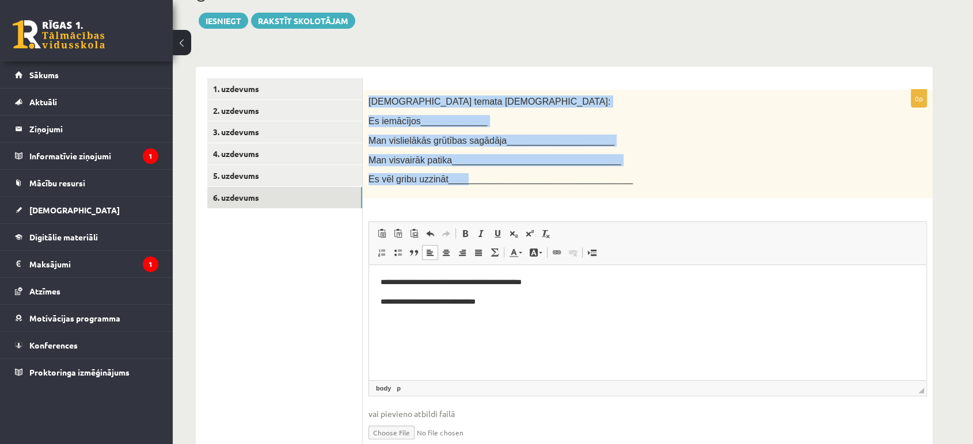
click at [597, 197] on div "Šī temata ietvaros: Es iemācījos_____________ Man vislielākās grūtības sagādāja…" at bounding box center [648, 144] width 570 height 109
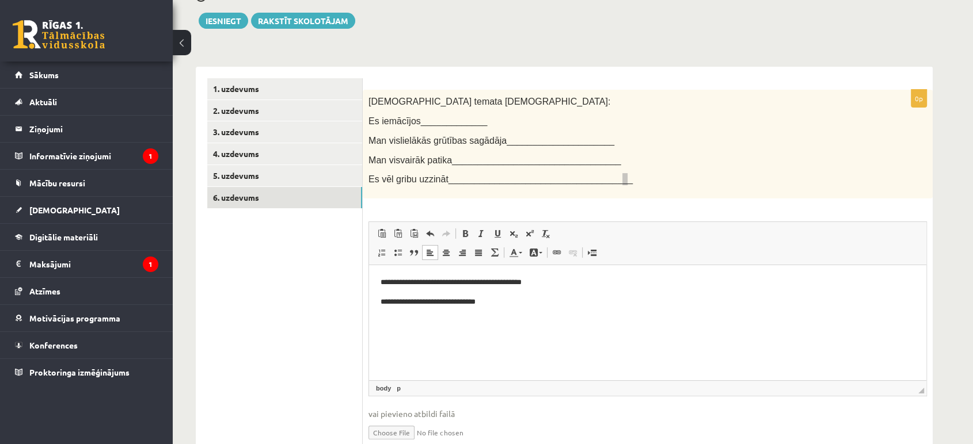
click at [539, 319] on html "**********" at bounding box center [647, 292] width 557 height 54
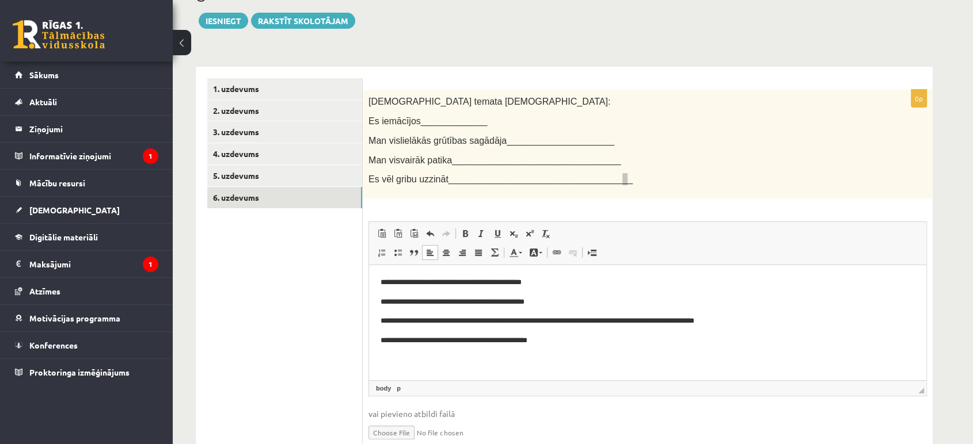
scroll to position [64, 0]
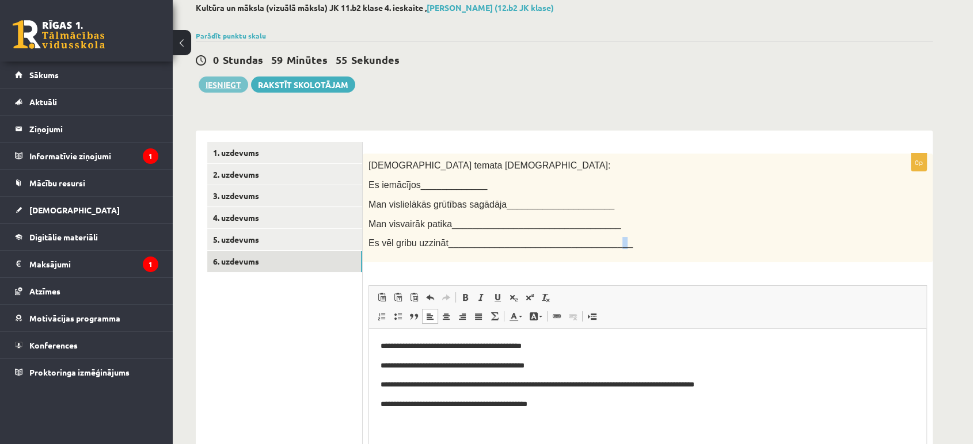
click at [238, 82] on button "Iesniegt" at bounding box center [223, 85] width 49 height 16
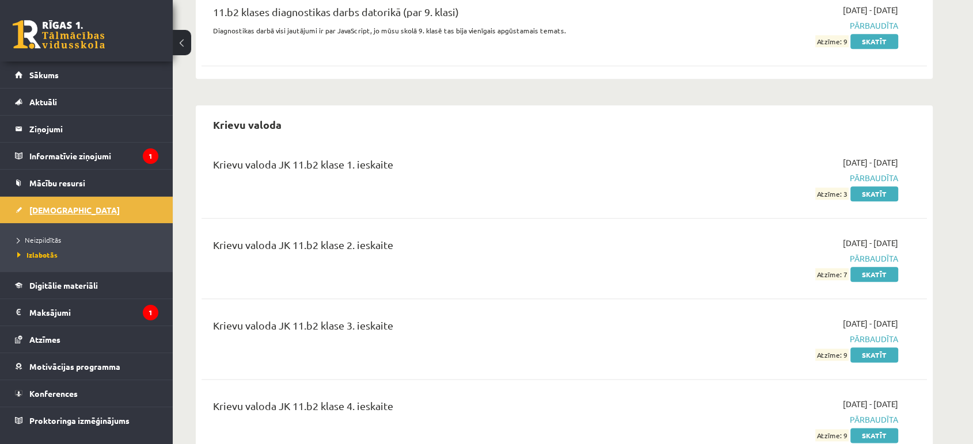
scroll to position [1181, 0]
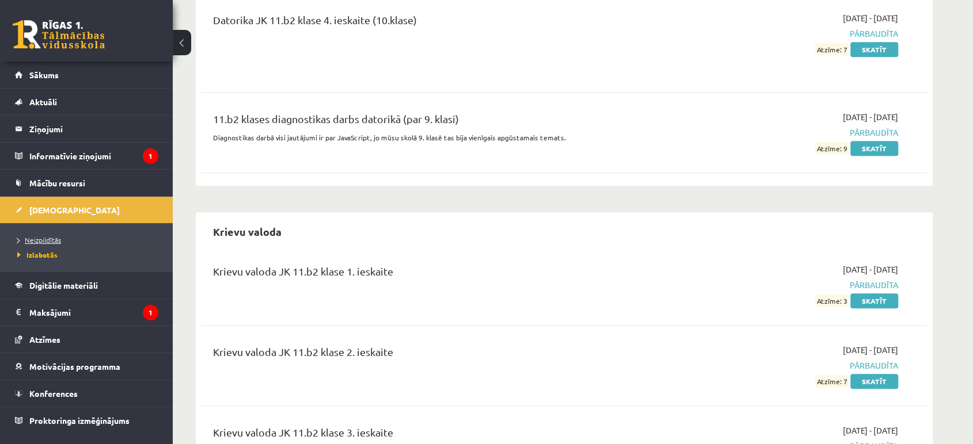
click at [62, 241] on link "Neizpildītās" at bounding box center [89, 240] width 144 height 10
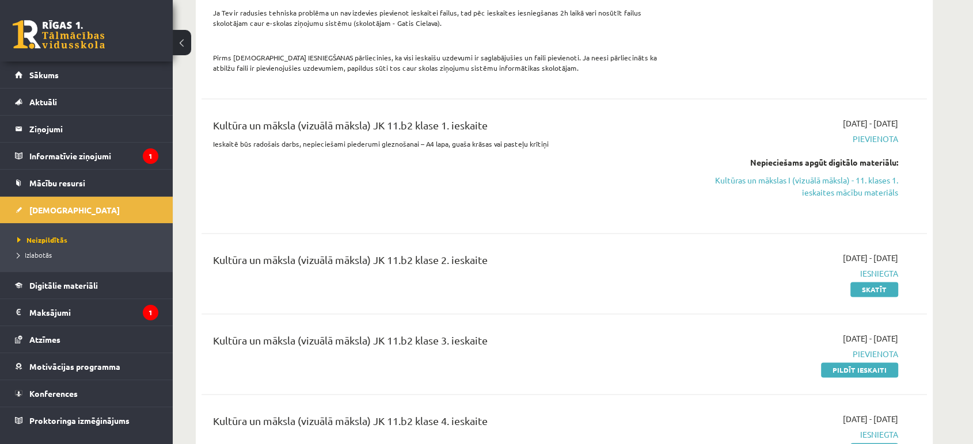
scroll to position [1629, 0]
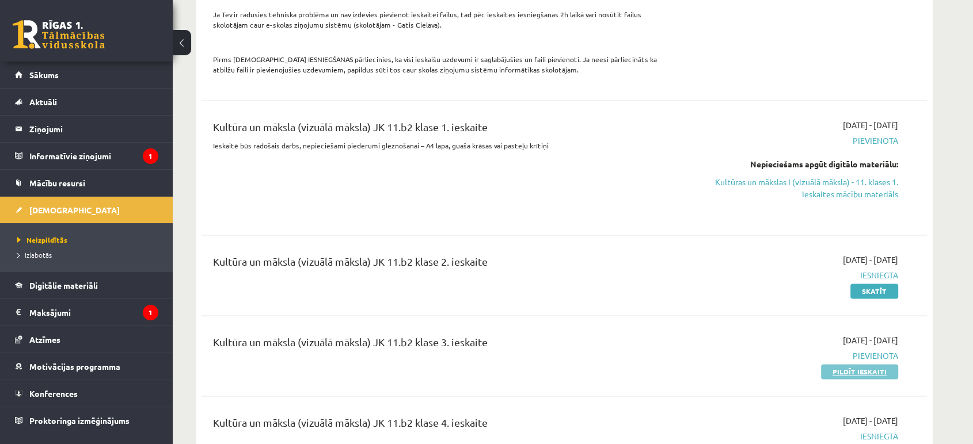
click at [868, 373] on link "Pildīt ieskaiti" at bounding box center [859, 371] width 77 height 15
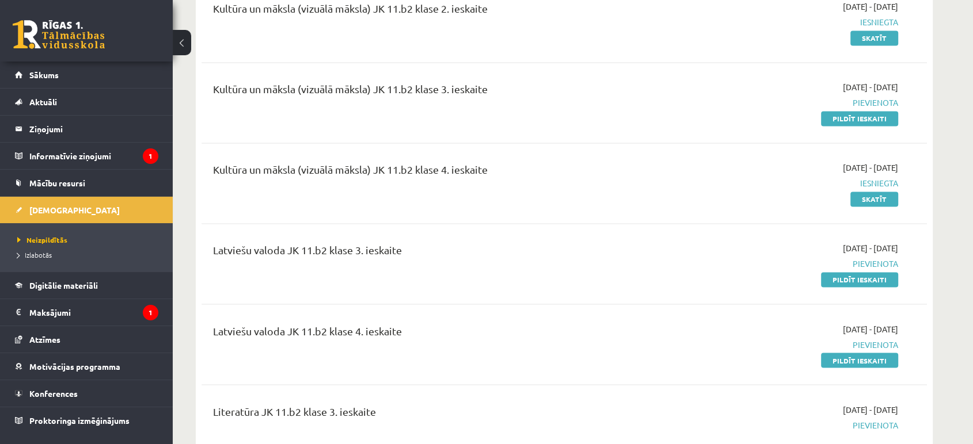
scroll to position [1885, 0]
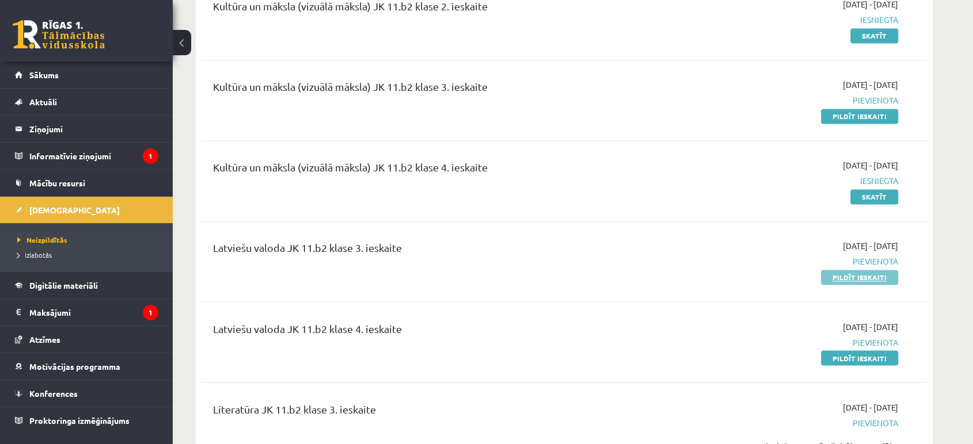
click at [853, 274] on link "Pildīt ieskaiti" at bounding box center [859, 277] width 77 height 15
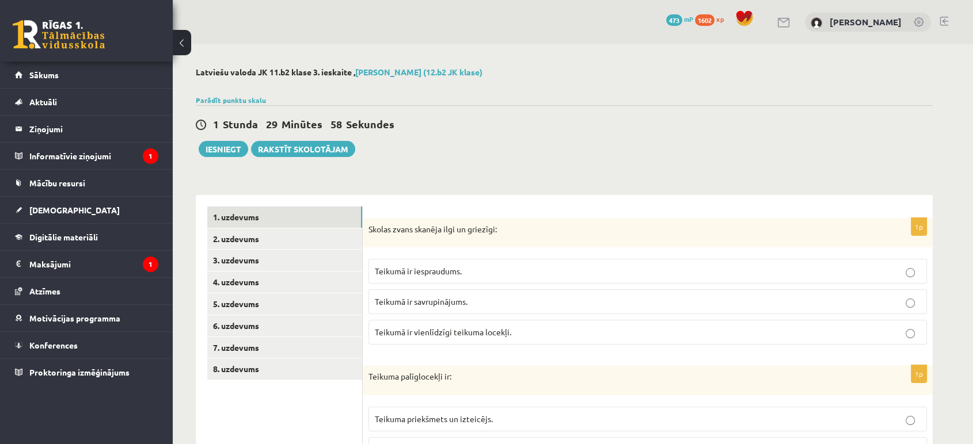
click at [372, 231] on p "Skolas zvans skanēja ilgi un griezīgi:" at bounding box center [618, 230] width 501 height 12
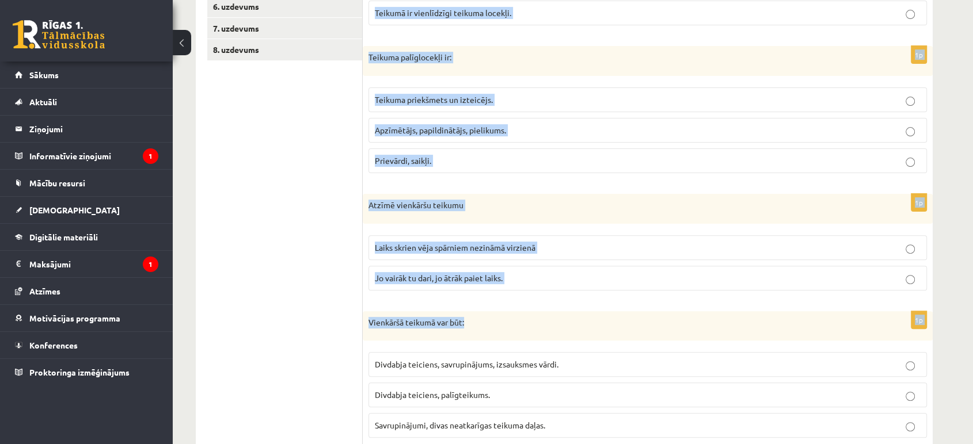
drag, startPoint x: 447, startPoint y: 238, endPoint x: 780, endPoint y: 331, distance: 346.5
click at [780, 331] on form "1p Skolas zvans skanēja ilgi un griezīgi: Teikumā ir iespraudums. Teikumā ir sa…" at bounding box center [647, 241] width 547 height 708
click at [778, 332] on div "Vienkāršā teikumā var būt:" at bounding box center [648, 326] width 570 height 30
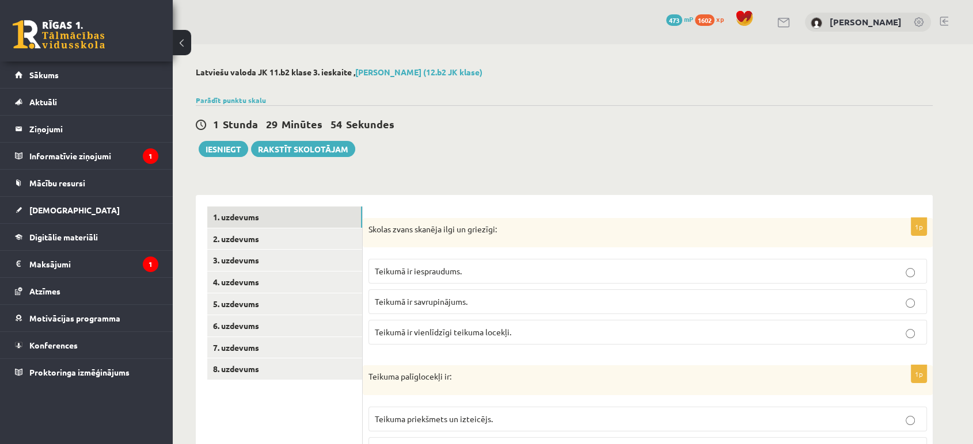
click at [372, 226] on p "Skolas zvans skanēja ilgi un griezīgi:" at bounding box center [618, 230] width 501 height 12
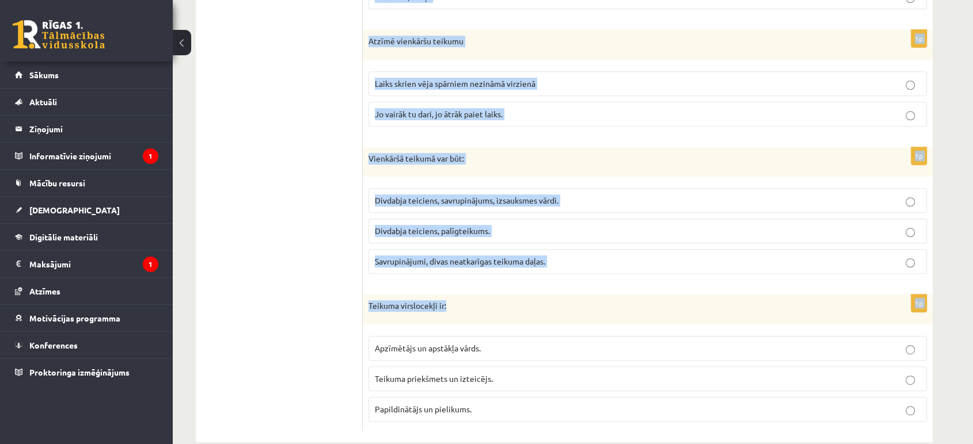
scroll to position [502, 0]
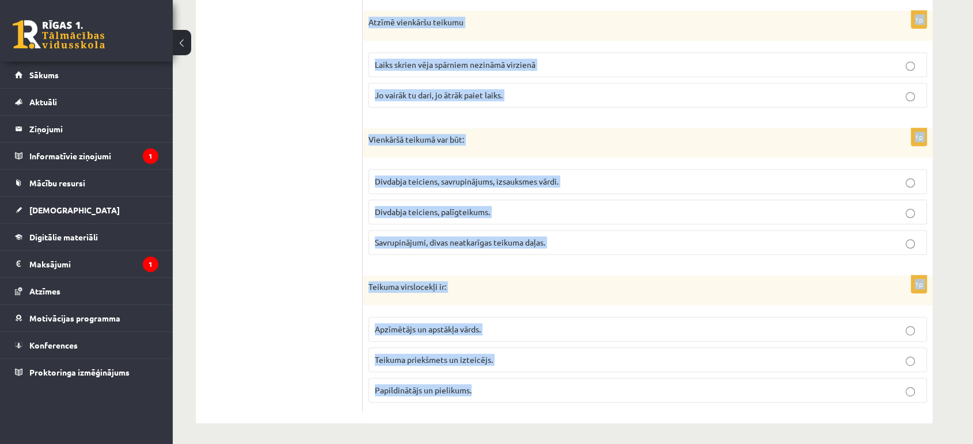
drag, startPoint x: 368, startPoint y: 227, endPoint x: 524, endPoint y: 386, distance: 221.8
click at [542, 410] on div "1p Skolas zvans skanēja ilgi un griezīgi: Teikumā ir iespraudums. Teikumā ir sa…" at bounding box center [648, 58] width 570 height 731
copy form "Skolas zvans skanēja ilgi un griezīgi: Teikumā ir iespraudums. Teikumā ir savru…"
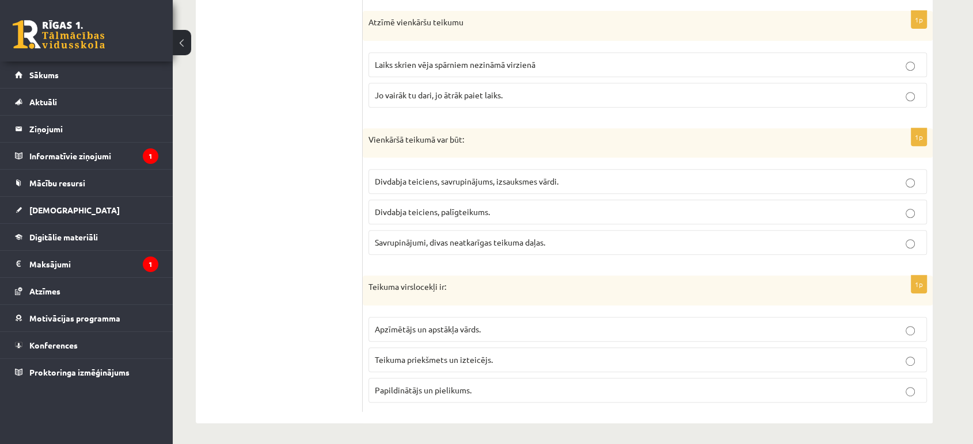
click at [305, 155] on ul "1. uzdevums 2. uzdevums 3. uzdevums 4. uzdevums 5. uzdevums 6. uzdevums 7. uzde…" at bounding box center [284, 58] width 155 height 708
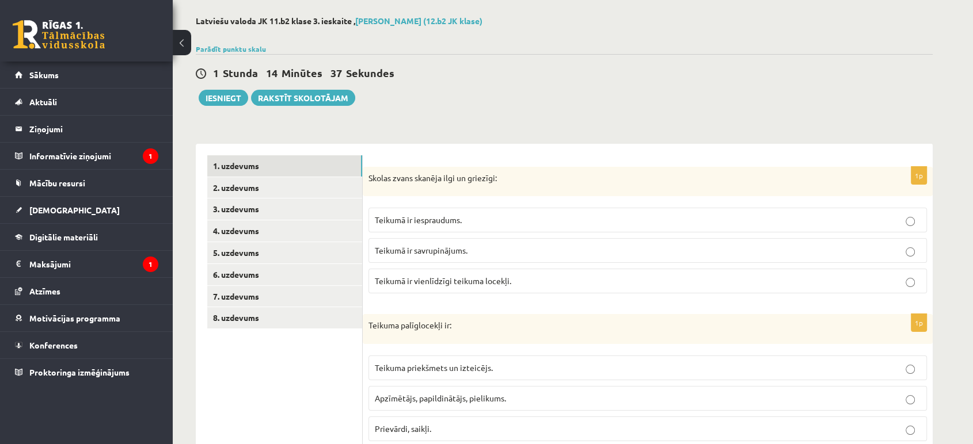
scroll to position [0, 0]
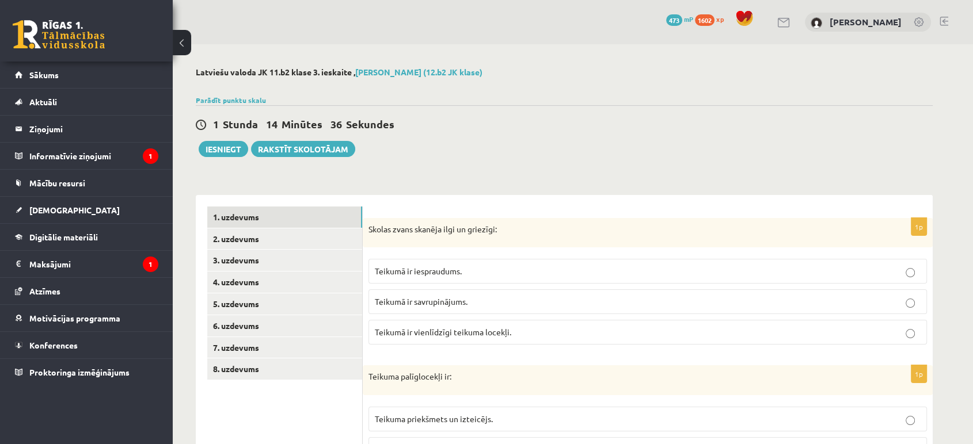
click at [441, 329] on span "Teikumā ir vienlīdzīgi teikuma locekļi." at bounding box center [443, 332] width 136 height 10
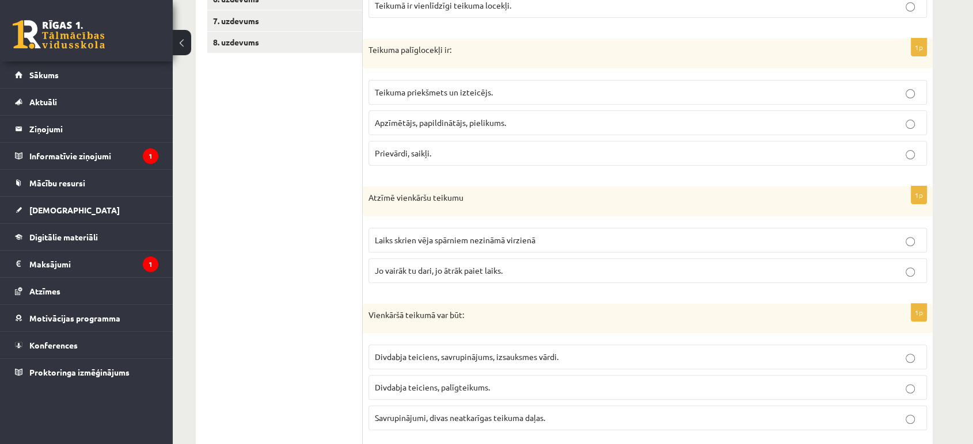
scroll to position [256, 0]
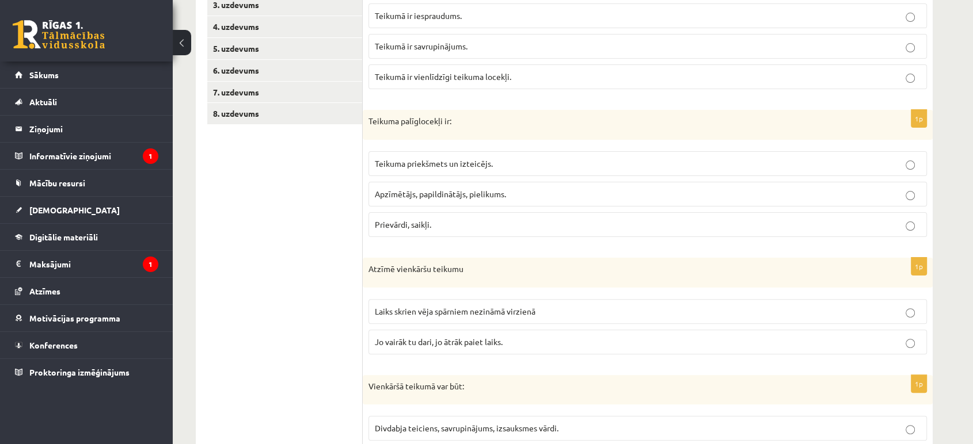
click at [433, 195] on span "Apzīmētājs, papildinātājs, pielikums." at bounding box center [440, 194] width 131 height 10
click at [429, 314] on span "Laiks skrien vēja spārniem nezināmā virzienā" at bounding box center [455, 311] width 161 height 10
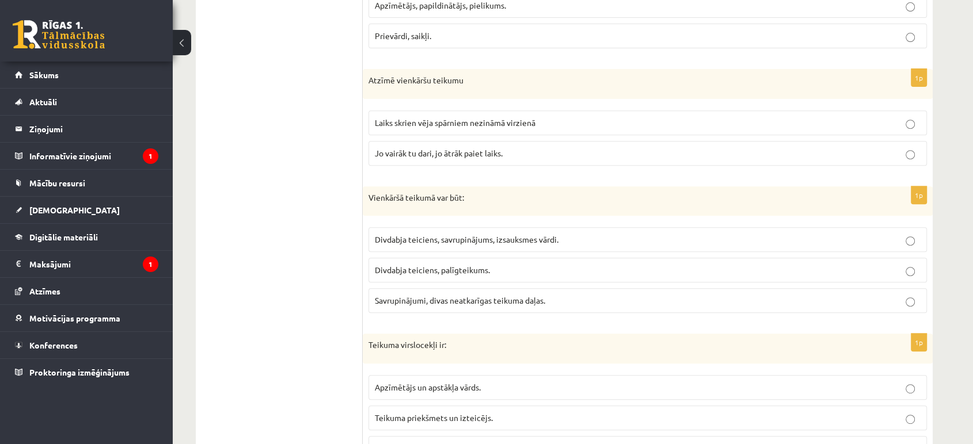
scroll to position [447, 0]
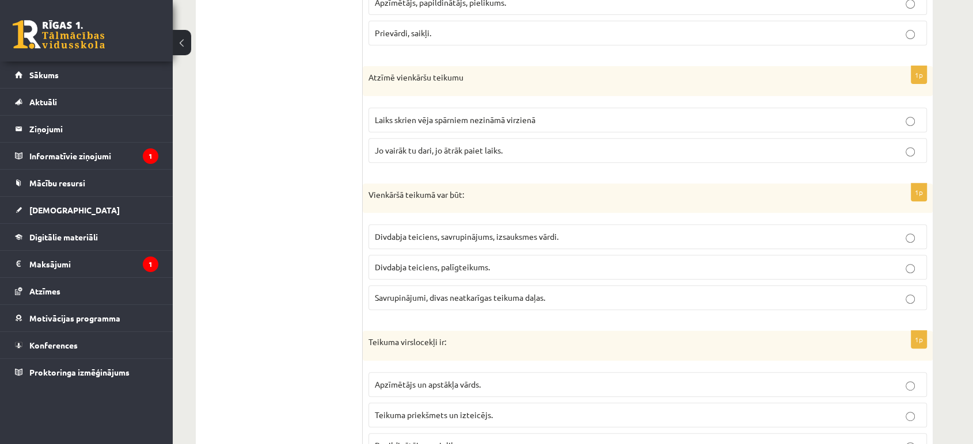
click at [408, 233] on span "Divdabja teiciens, savrupinājums, izsauksmes vārdi." at bounding box center [467, 236] width 184 height 10
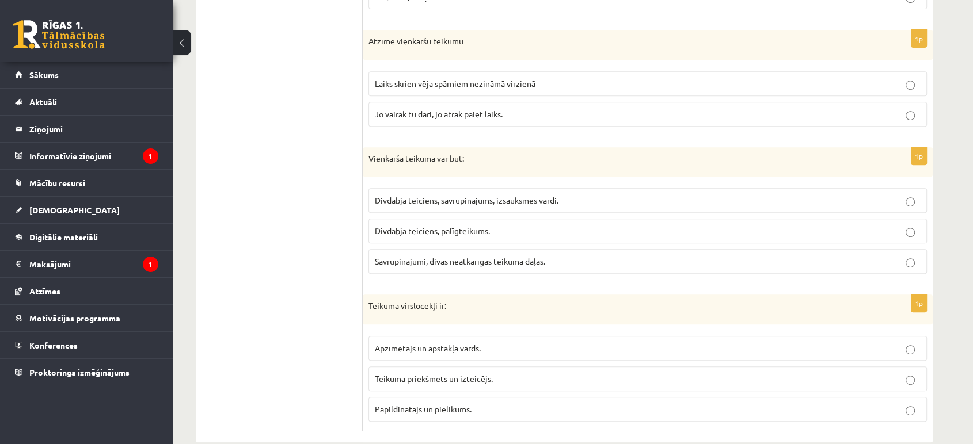
scroll to position [502, 0]
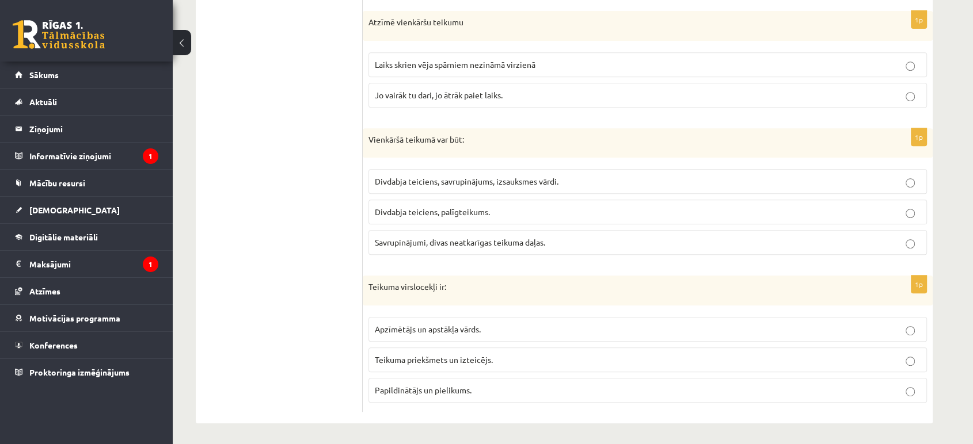
click at [493, 360] on p "Teikuma priekšmets un izteicējs." at bounding box center [648, 360] width 546 height 12
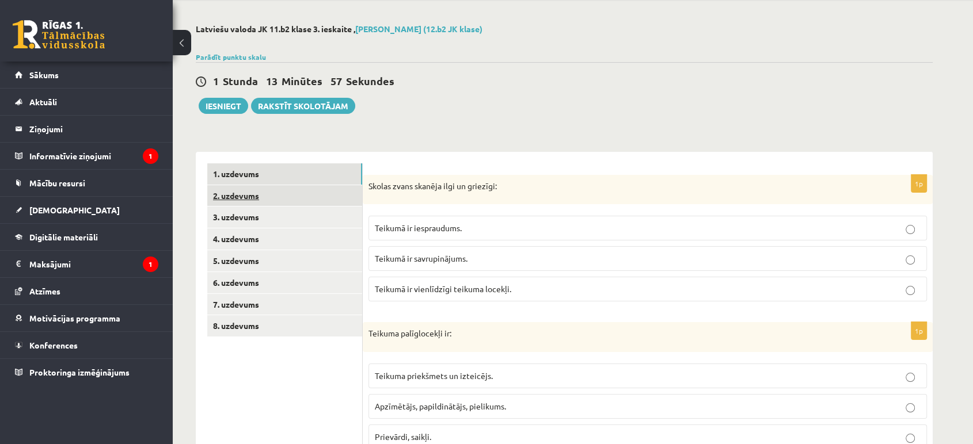
scroll to position [0, 0]
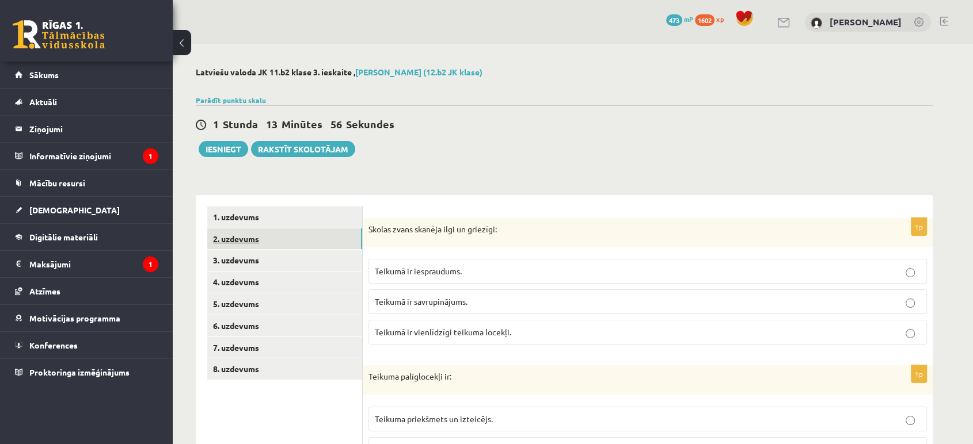
click at [315, 231] on link "2. uzdevums" at bounding box center [284, 238] width 155 height 21
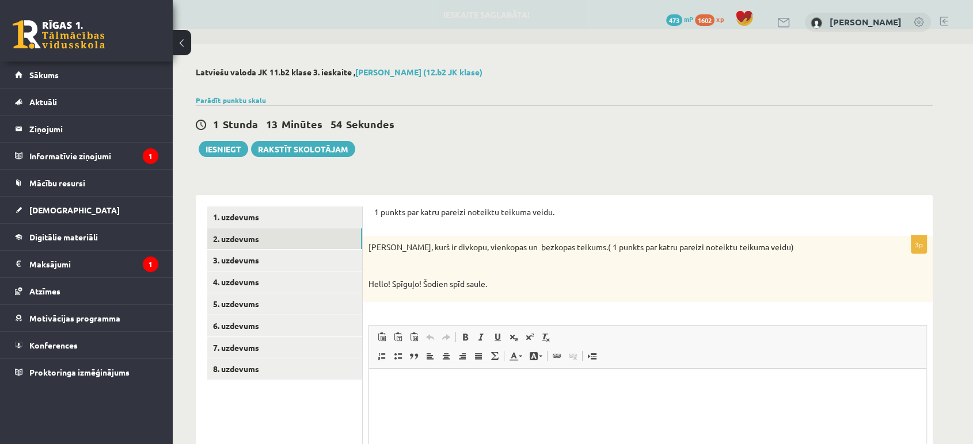
scroll to position [64, 0]
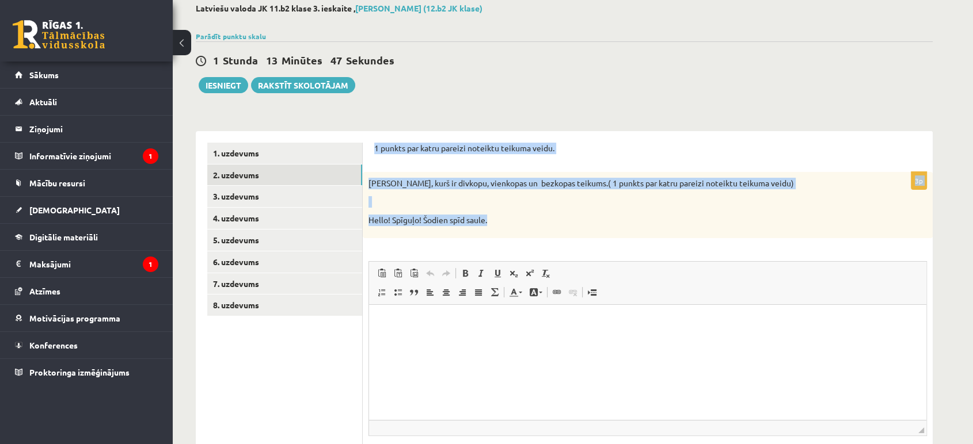
drag, startPoint x: 373, startPoint y: 146, endPoint x: 514, endPoint y: 209, distance: 154.5
click at [505, 220] on div "1 punkts par katru pareizi noteiktu teikuma veidu. 3p Nosaki, kurš ir divkopu, …" at bounding box center [648, 321] width 570 height 381
copy form "1 punkts par katru pareizi noteiktu teikuma veidu. 3p Nosaki, kurš ir divkopu, …"
click at [599, 223] on p "Hello! Spīguļo! Šodien spīd saule." at bounding box center [618, 221] width 501 height 12
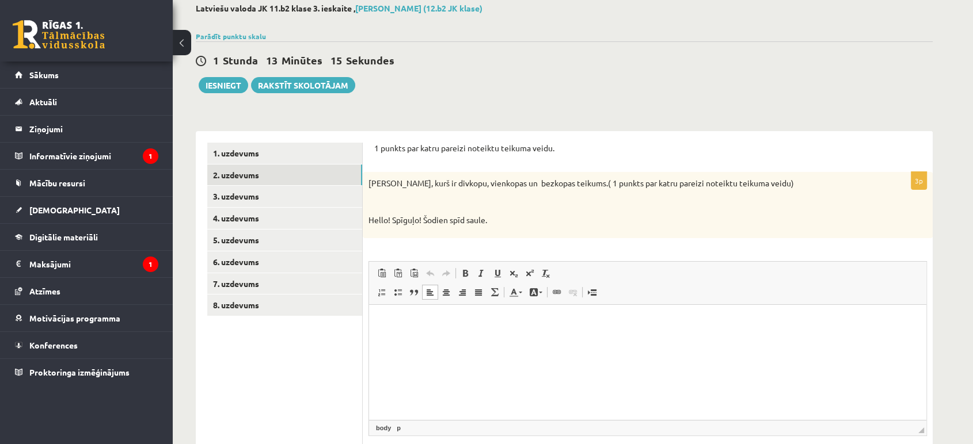
click at [457, 340] on html at bounding box center [647, 322] width 557 height 35
click at [589, 379] on html "**********" at bounding box center [647, 342] width 557 height 74
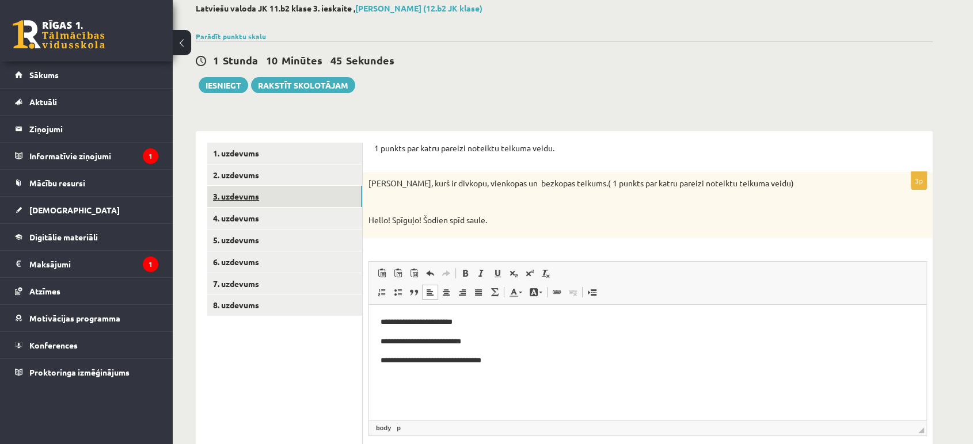
click at [273, 194] on link "3. uzdevums" at bounding box center [284, 196] width 155 height 21
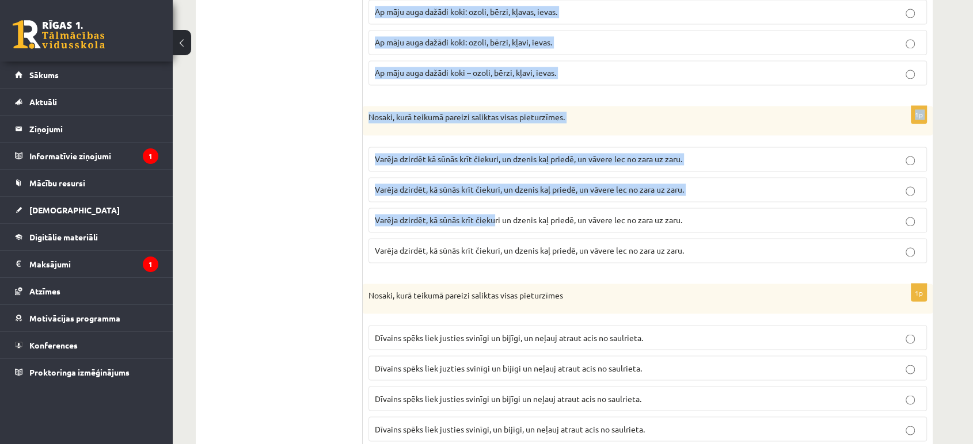
scroll to position [1929, 0]
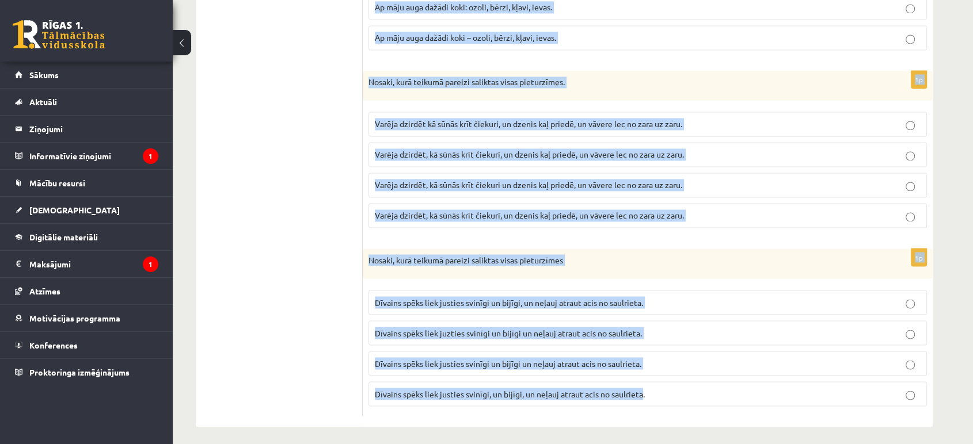
drag, startPoint x: 362, startPoint y: 164, endPoint x: 639, endPoint y: 381, distance: 352.1
copy form "Loremi, dolo sitamet consect adipisci elits doeiusmodte. Incididu utlab, etdolo…"
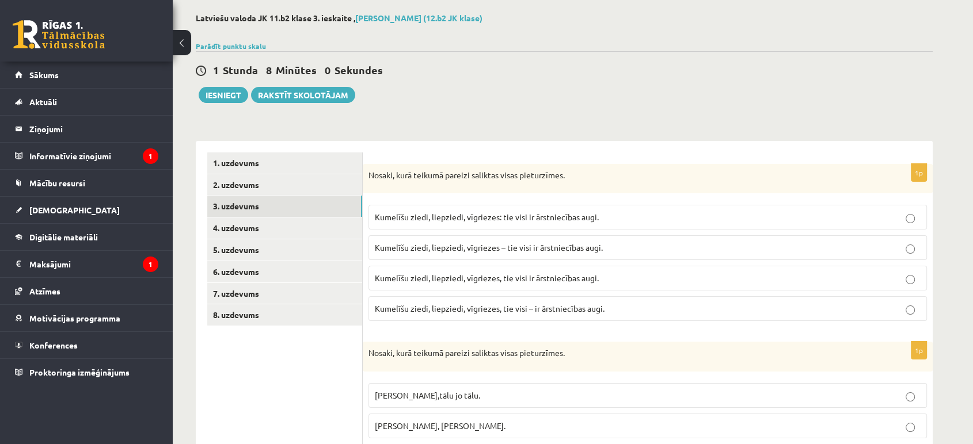
scroll to position [74, 0]
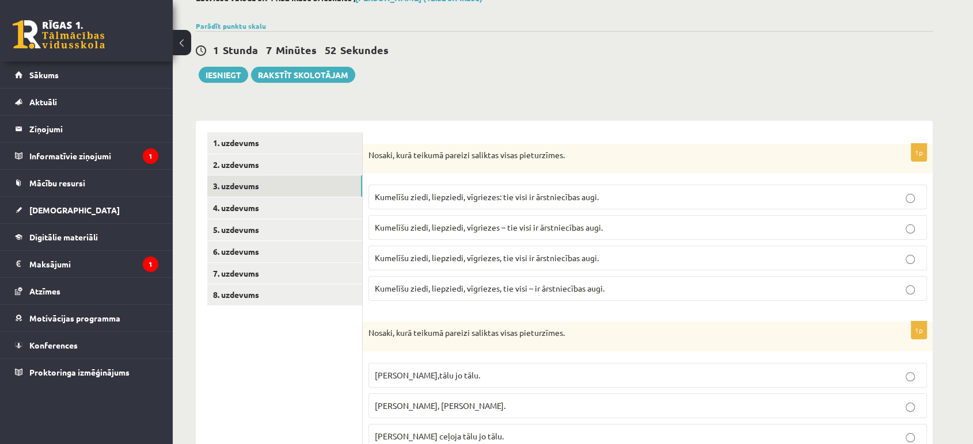
click at [520, 230] on span "Kumelīšu ziedi, liepziedi, vīgriezes – tie visi ir ārstniecības augi." at bounding box center [489, 227] width 228 height 10
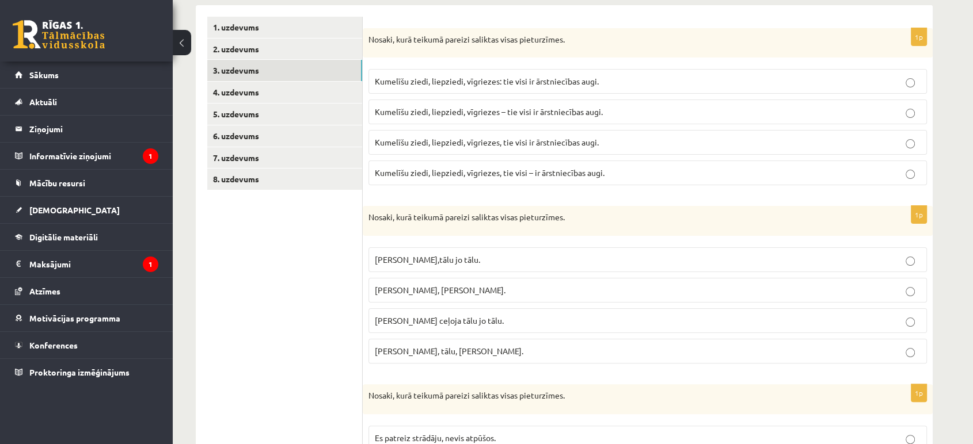
scroll to position [203, 0]
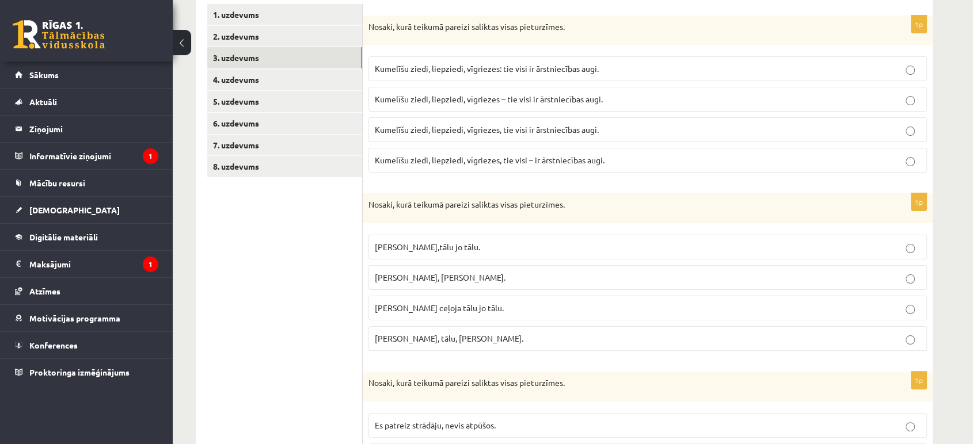
click at [497, 279] on p "[PERSON_NAME], [PERSON_NAME]." at bounding box center [648, 278] width 546 height 12
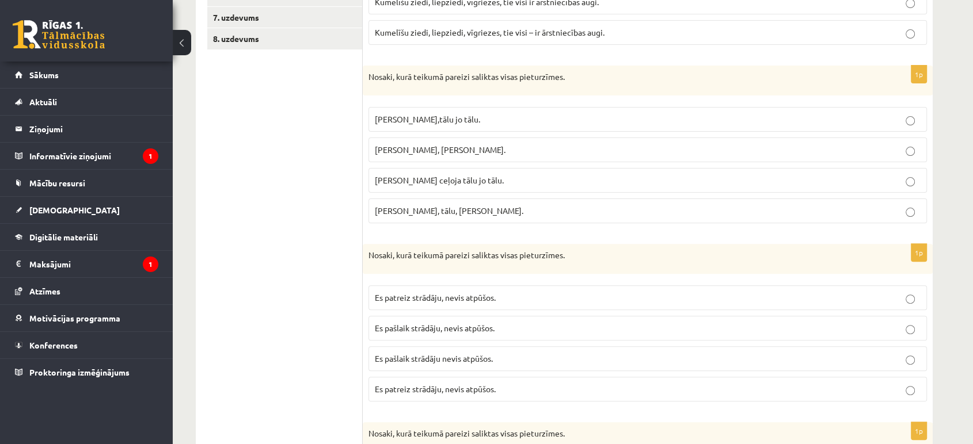
scroll to position [394, 0]
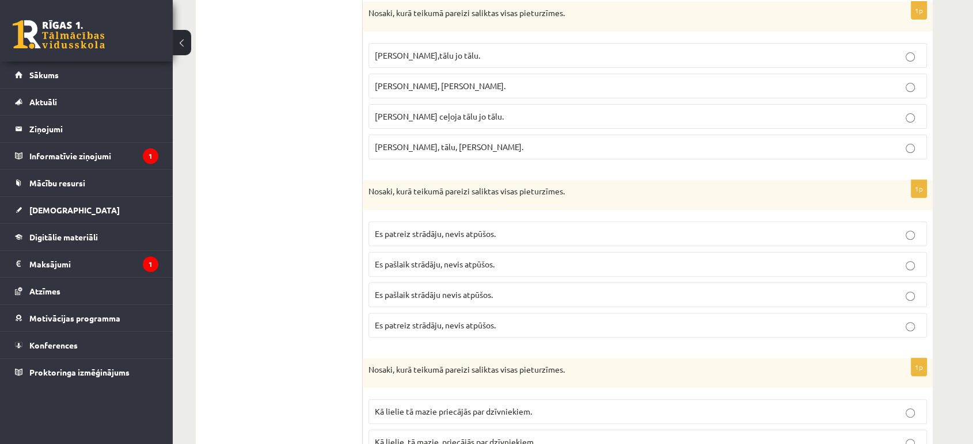
click at [448, 262] on span "Es pašlaik strādāju, nevis atpūšos." at bounding box center [435, 264] width 120 height 10
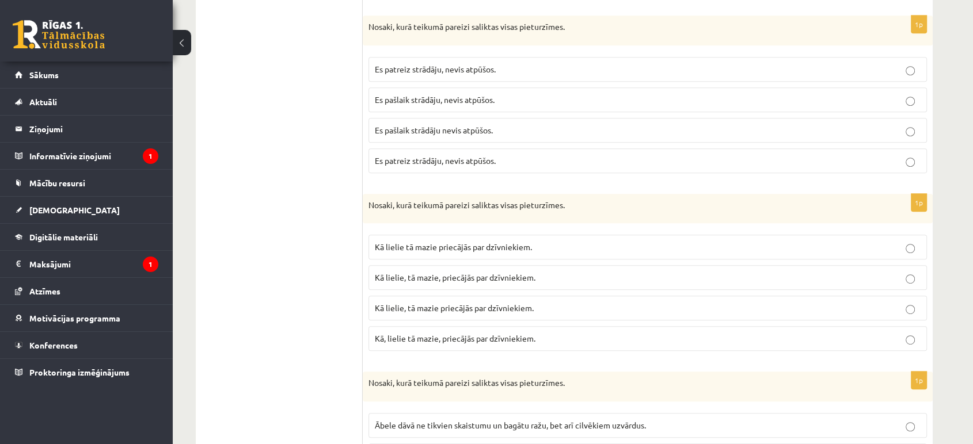
scroll to position [586, 0]
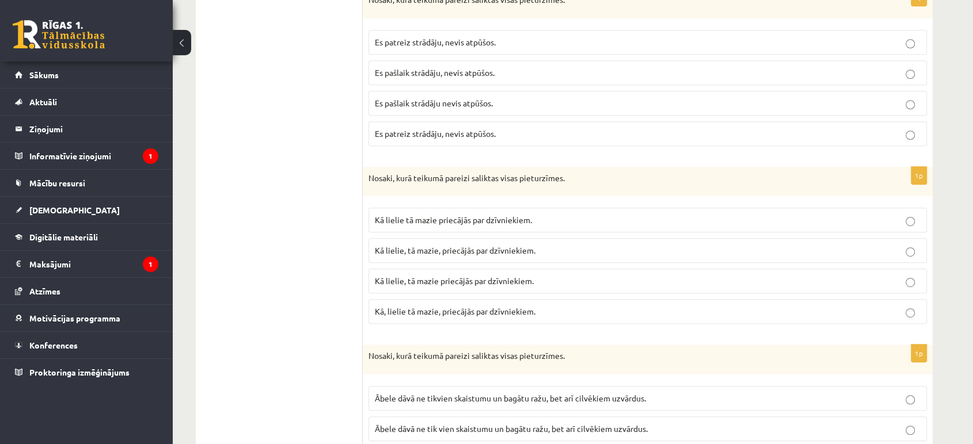
click at [436, 280] on span "Kā lielie, tā mazie priecājās par dzīvniekiem." at bounding box center [454, 281] width 159 height 10
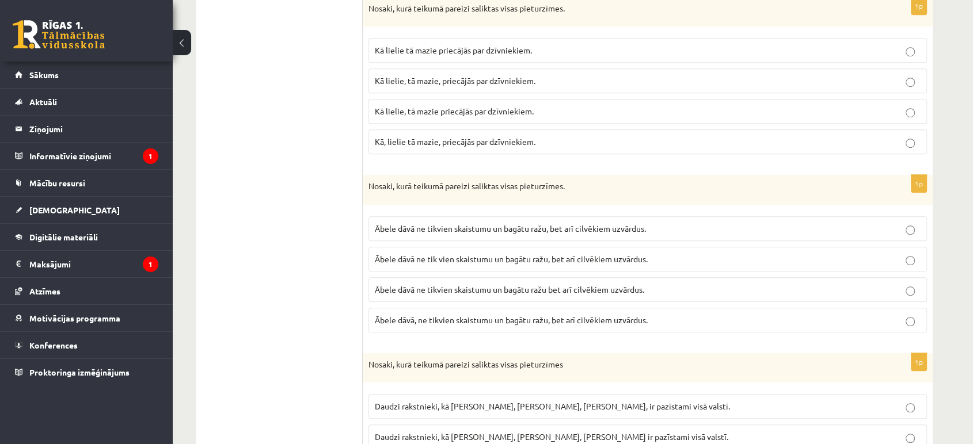
scroll to position [778, 0]
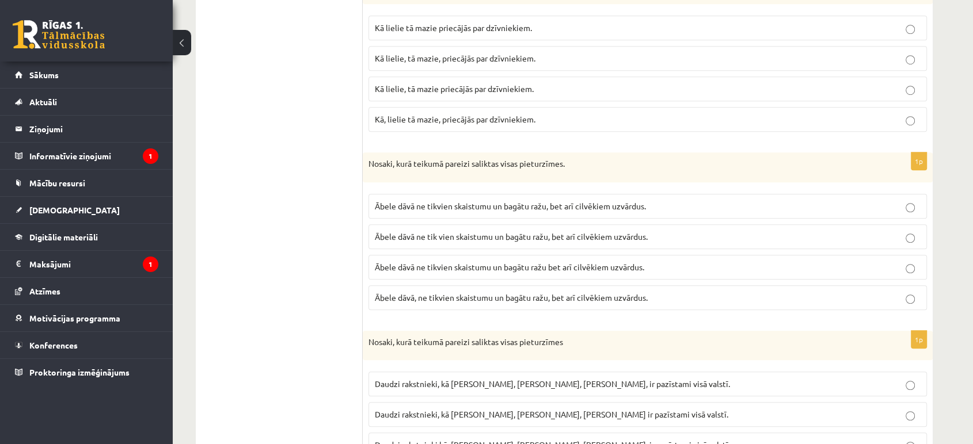
click at [602, 211] on label "Ābele dāvā ne tikvien skaistumu un bagātu ražu, bet arī cilvēkiem uzvārdus." at bounding box center [647, 206] width 558 height 25
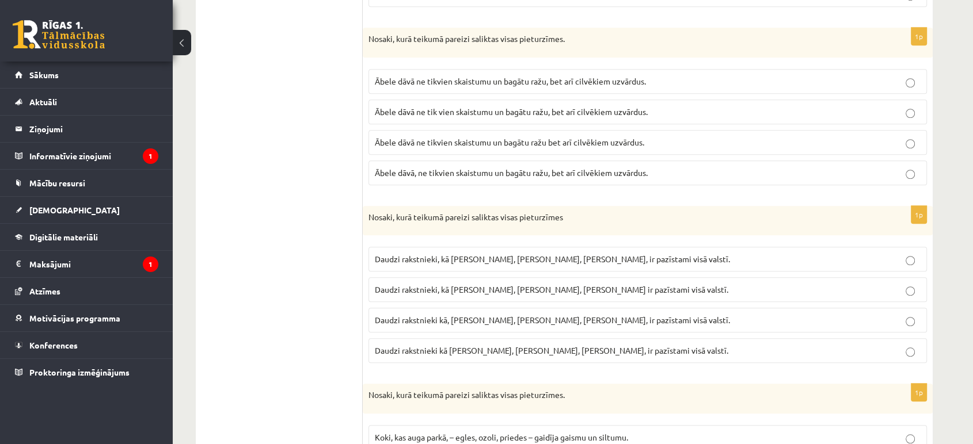
scroll to position [906, 0]
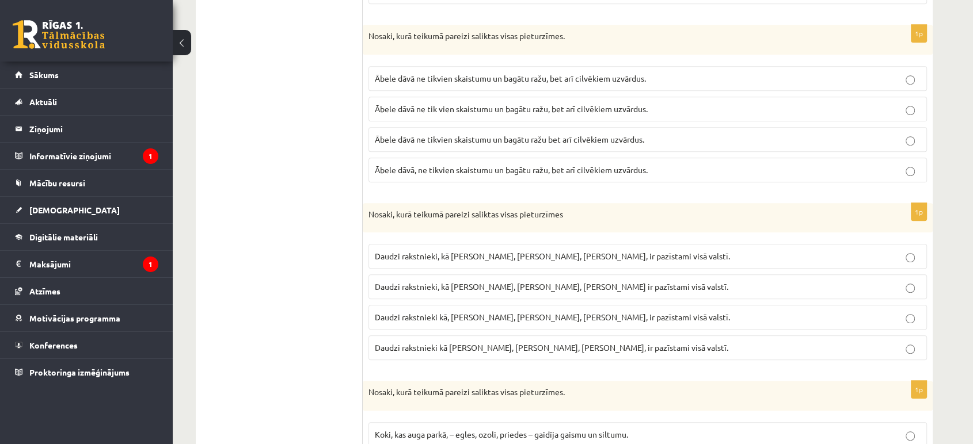
click at [418, 260] on p "Daudzi rakstnieki, kā [PERSON_NAME], [PERSON_NAME], [PERSON_NAME], ir pazīstami…" at bounding box center [648, 256] width 546 height 12
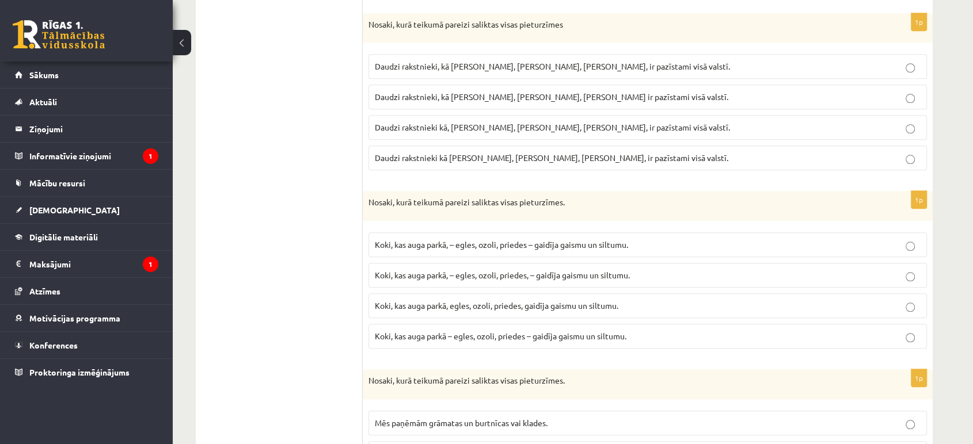
scroll to position [1097, 0]
click at [479, 238] on span "Koki, kas auga parkā, – egles, ozoli, priedes – gaidīja gaismu un siltumu." at bounding box center [501, 243] width 253 height 10
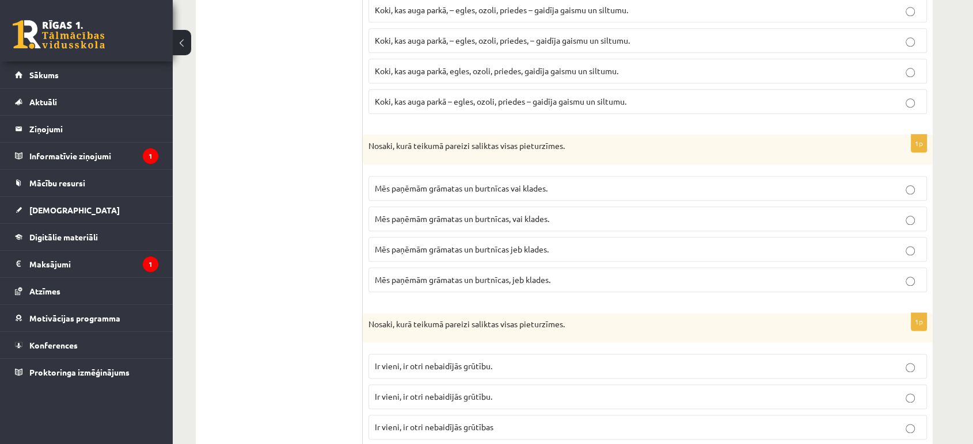
scroll to position [1353, 0]
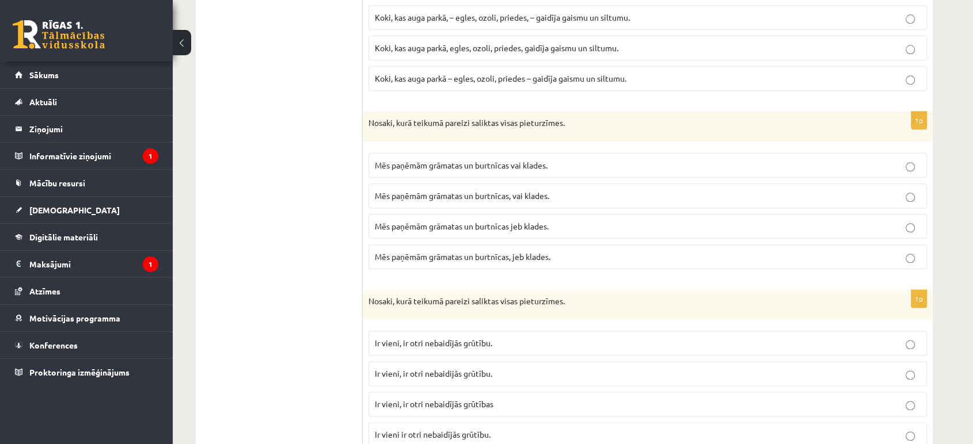
click at [554, 215] on label "Mēs paņēmām grāmatas un burtnīcas jeb klades." at bounding box center [647, 226] width 558 height 25
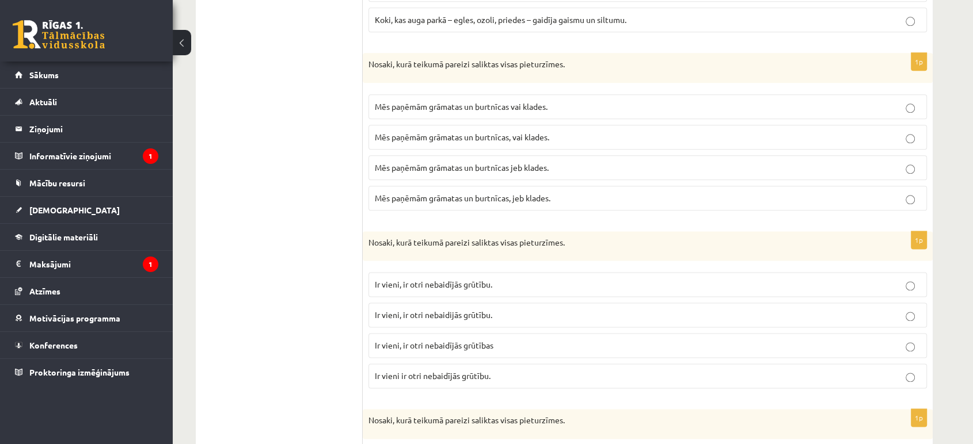
scroll to position [1481, 0]
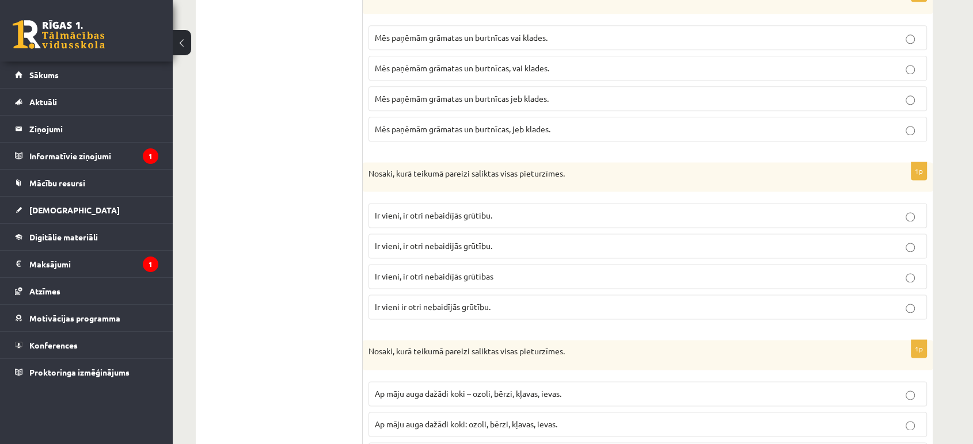
click at [509, 270] on p "Ir vieni, ir otri nebaidījās grūtības" at bounding box center [648, 276] width 546 height 12
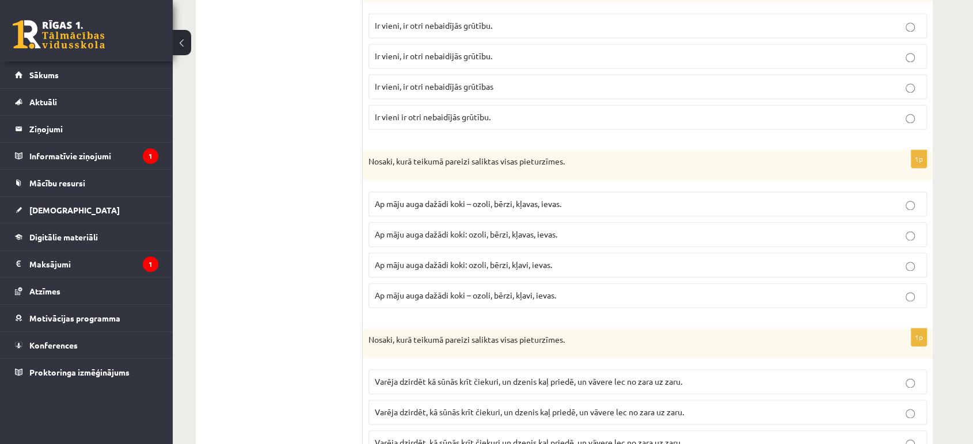
scroll to position [1609, 0]
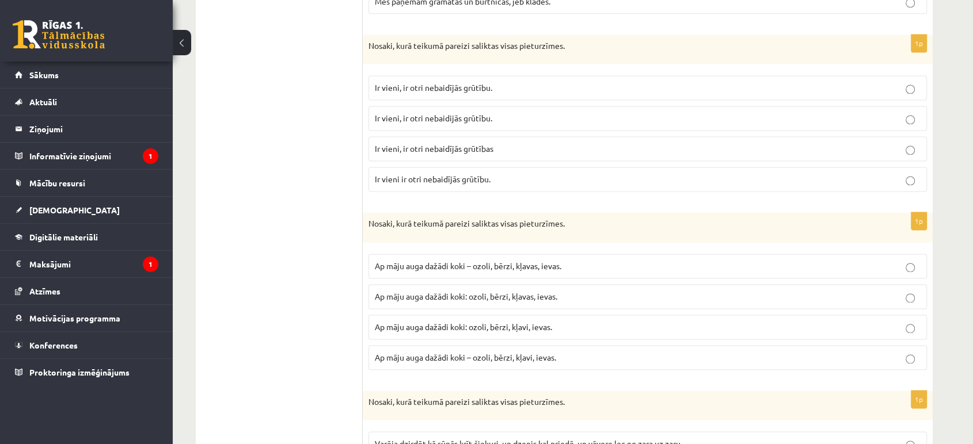
click at [516, 106] on label "Ir vieni, ir otri nebaidijās grūtību." at bounding box center [647, 118] width 558 height 25
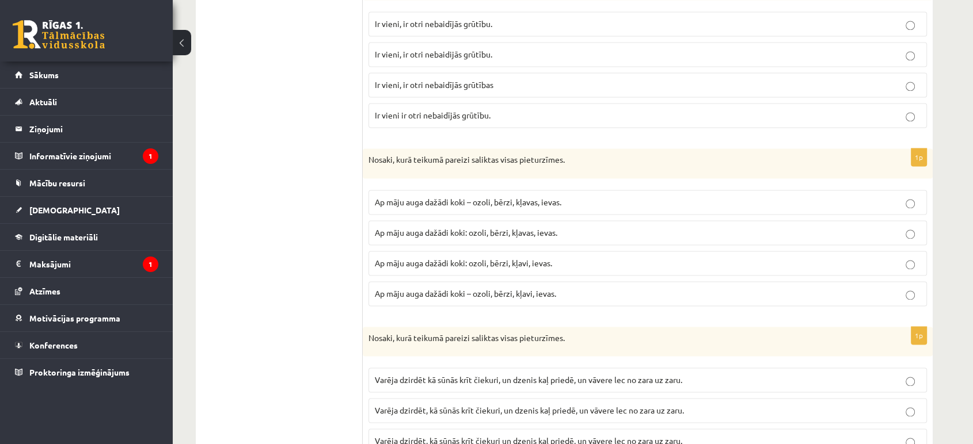
scroll to position [1737, 0]
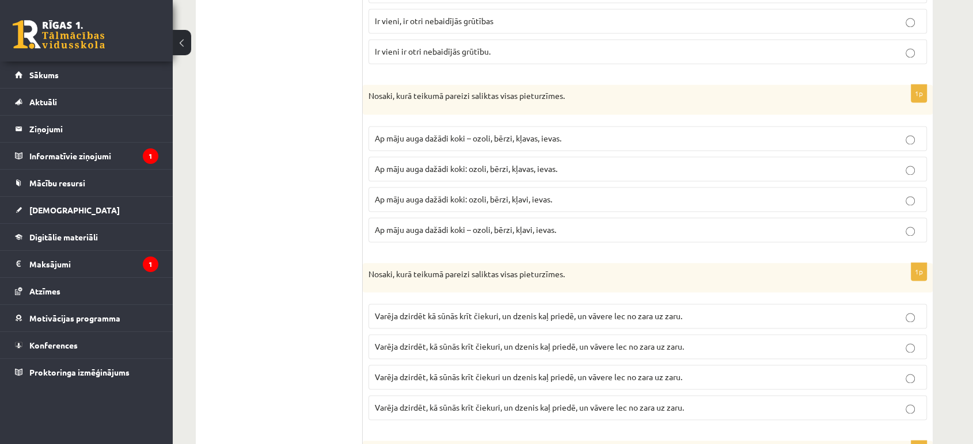
click at [474, 134] on span "Ap māju auga dažādi koki – ozoli, bērzi, kļavas, ievas." at bounding box center [468, 138] width 186 height 10
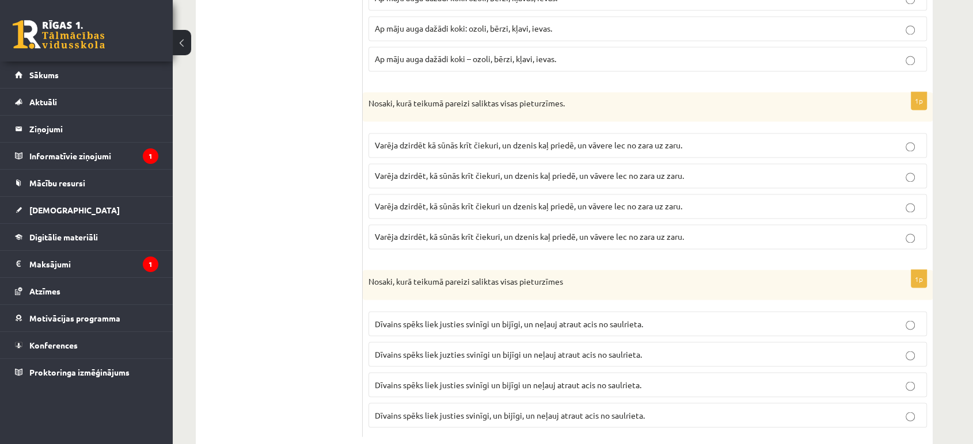
scroll to position [1929, 0]
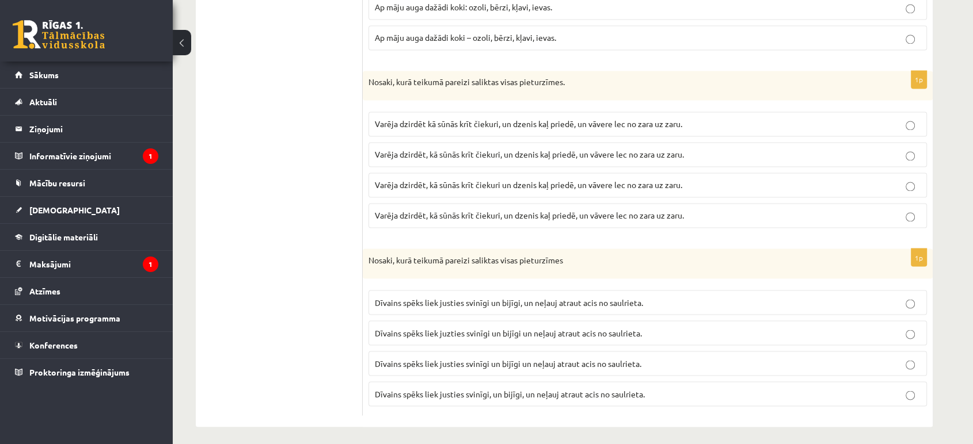
click at [453, 215] on p "Varēja dzirdēt, kā sūnās krīt čiekuri, un dzenis kaļ priedē, un vāvere lec no z…" at bounding box center [648, 215] width 546 height 12
click at [559, 299] on span "Dīvains spēks liek justies svinīgi un bijīgi, un neļauj atraut acis no saulriet…" at bounding box center [509, 302] width 268 height 10
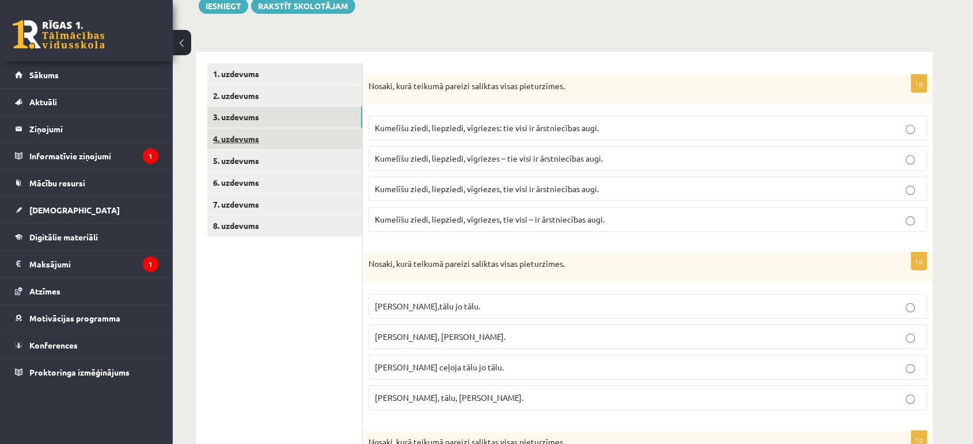
scroll to position [74, 0]
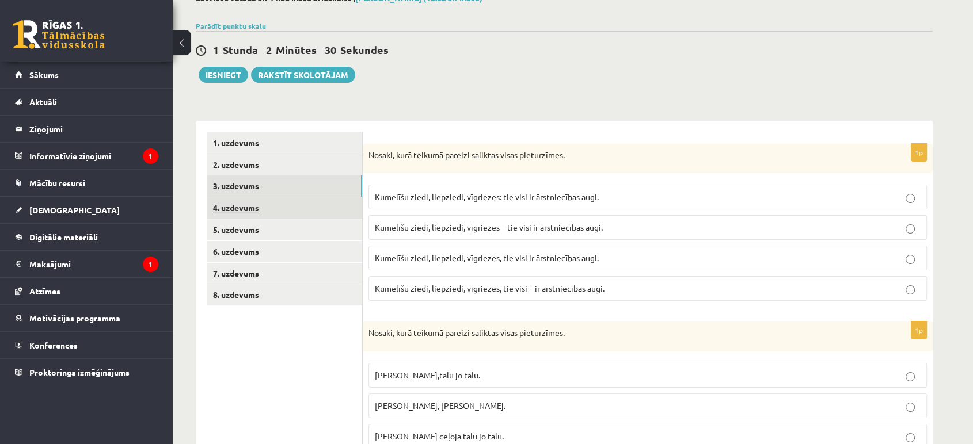
click at [302, 208] on link "4. uzdevums" at bounding box center [284, 207] width 155 height 21
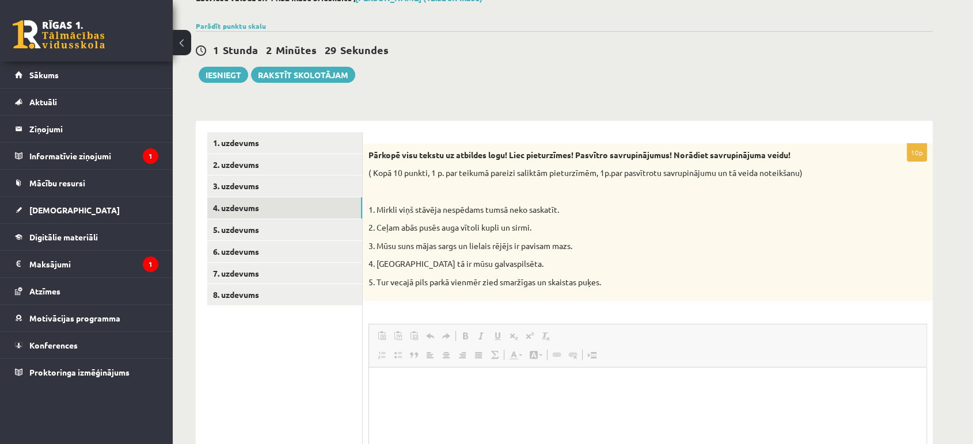
scroll to position [0, 0]
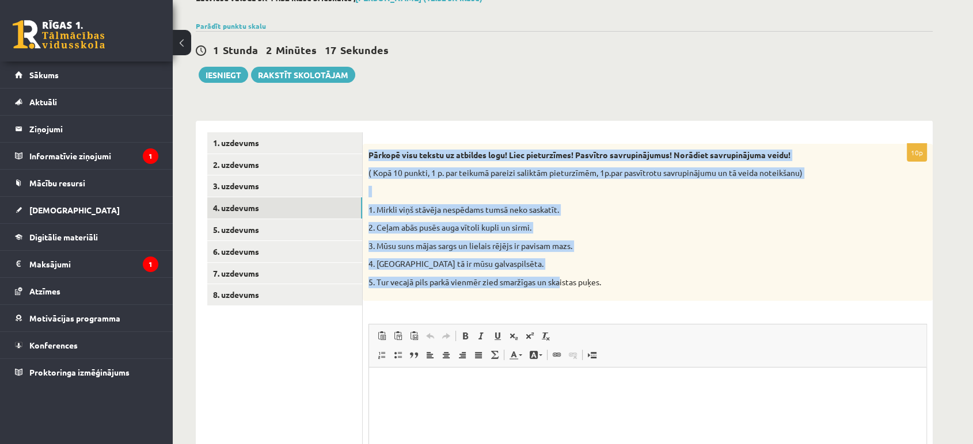
drag, startPoint x: 365, startPoint y: 153, endPoint x: 561, endPoint y: 290, distance: 238.8
click at [561, 290] on div "Pārkopē visu tekstu uz atbildes logu! Liec pieturzīmes! Pasvītro savrupinājumus…" at bounding box center [648, 222] width 570 height 157
click at [449, 204] on p "1. Mirkli viņš stāvēja nespēdams tumsā neko saskatīt." at bounding box center [618, 210] width 501 height 12
click at [434, 201] on div "Pārkopē visu tekstu uz atbildes logu! Liec pieturzīmes! Pasvītro savrupinājumus…" at bounding box center [648, 222] width 570 height 157
drag, startPoint x: 366, startPoint y: 155, endPoint x: 594, endPoint y: 307, distance: 274.7
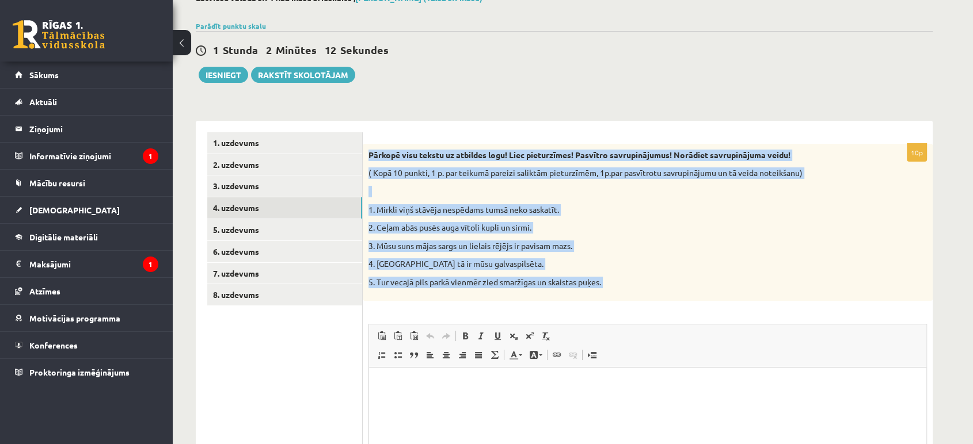
click at [594, 307] on div "10p Pārkopē visu tekstu uz atbildes logu! Liec pieturzīmes! Pasvītro savrupināj…" at bounding box center [648, 354] width 570 height 420
copy div "Loremip dolo sitame co adipisci elit! Sedd eiusmodtemp! Incididu utlaboreetdolo…"
click at [502, 201] on div "Pārkopē visu tekstu uz atbildes logu! Liec pieturzīmes! Pasvītro savrupinājumus…" at bounding box center [648, 222] width 570 height 157
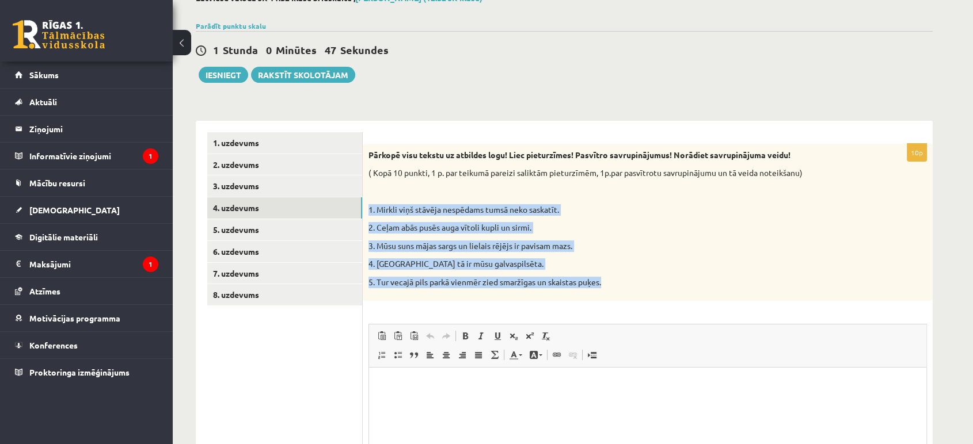
drag, startPoint x: 368, startPoint y: 206, endPoint x: 564, endPoint y: 268, distance: 205.3
click at [616, 283] on div "Pārkopē visu tekstu uz atbildes logu! Liec pieturzīmes! Pasvītro savrupinājumus…" at bounding box center [648, 222] width 570 height 157
drag, startPoint x: 558, startPoint y: 275, endPoint x: 558, endPoint y: 281, distance: 6.3
copy div "1. Mirkli viņš stāvēja nespēdams tumsā neko saskatīt. 2. Ceļam abās pusēs auga …"
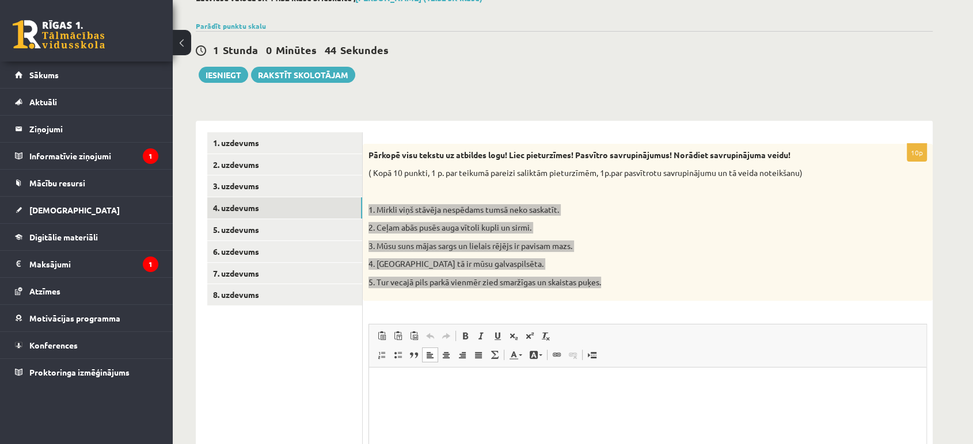
click at [384, 402] on html at bounding box center [647, 384] width 557 height 35
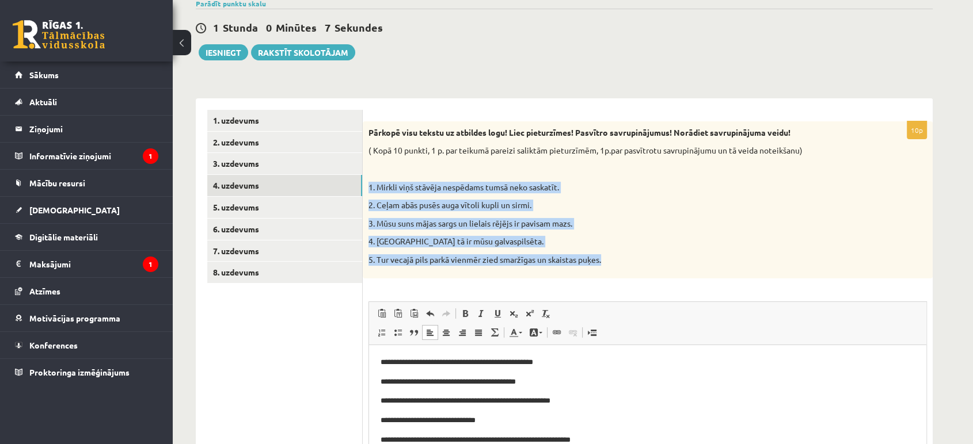
click at [585, 213] on div "Pārkopē visu tekstu uz atbildes logu! Liec pieturzīmes! Pasvītro savrupinājumus…" at bounding box center [648, 199] width 570 height 157
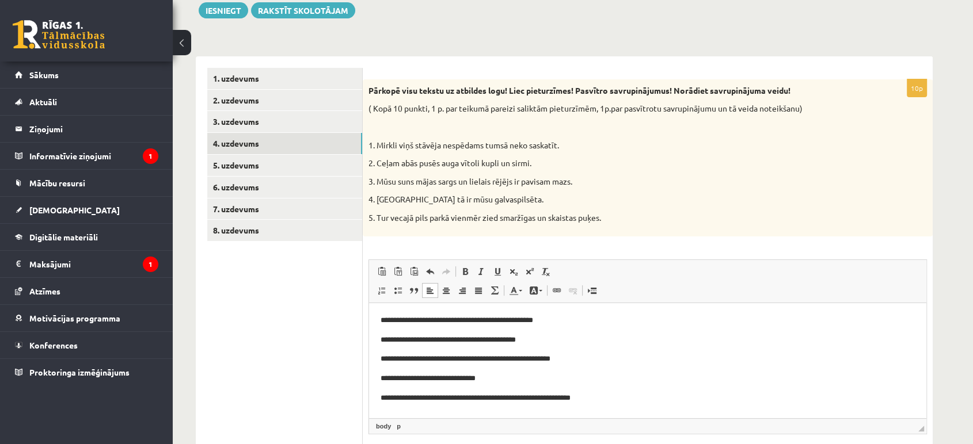
scroll to position [224, 0]
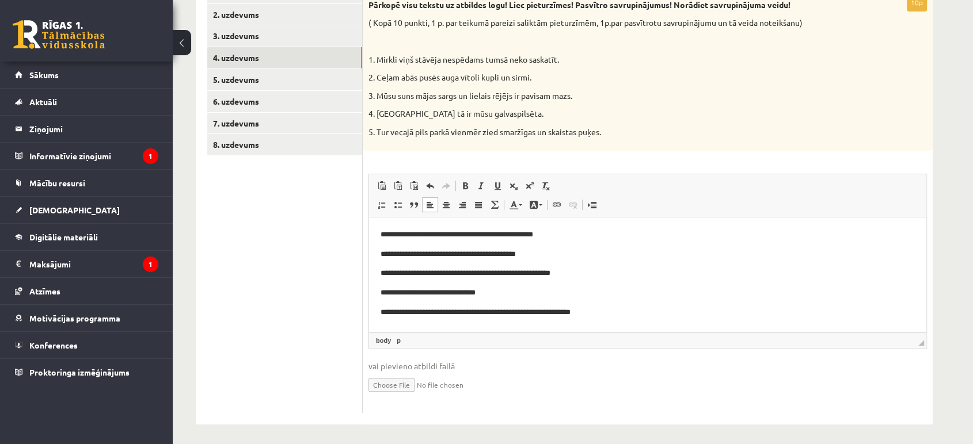
click at [447, 233] on p "**********" at bounding box center [647, 234] width 534 height 12
drag, startPoint x: 485, startPoint y: 254, endPoint x: 509, endPoint y: 252, distance: 24.3
click at [485, 255] on p "**********" at bounding box center [647, 254] width 534 height 12
click at [487, 253] on p "**********" at bounding box center [647, 254] width 534 height 12
click at [424, 271] on p "**********" at bounding box center [647, 273] width 534 height 12
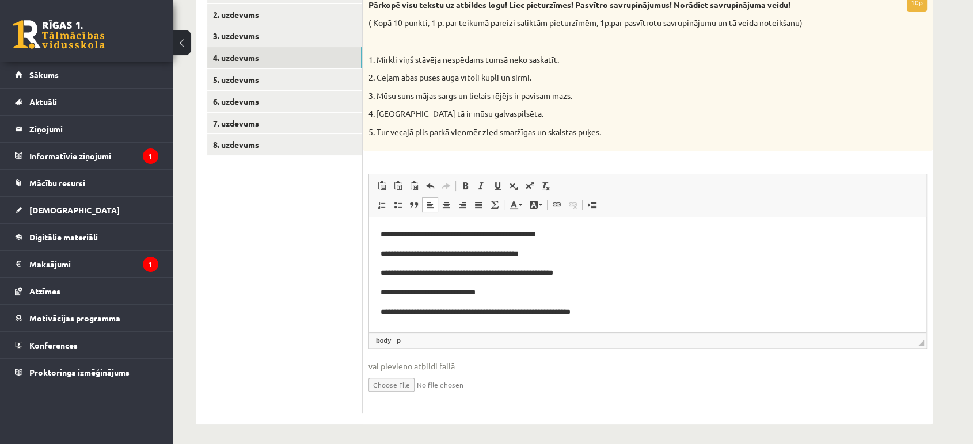
click at [520, 275] on p "**********" at bounding box center [647, 273] width 534 height 12
click at [408, 288] on p "**********" at bounding box center [647, 293] width 534 height 12
click at [405, 288] on p "**********" at bounding box center [647, 293] width 534 height 12
click at [480, 273] on p "**********" at bounding box center [647, 273] width 534 height 12
drag, startPoint x: 409, startPoint y: 293, endPoint x: 464, endPoint y: 278, distance: 57.4
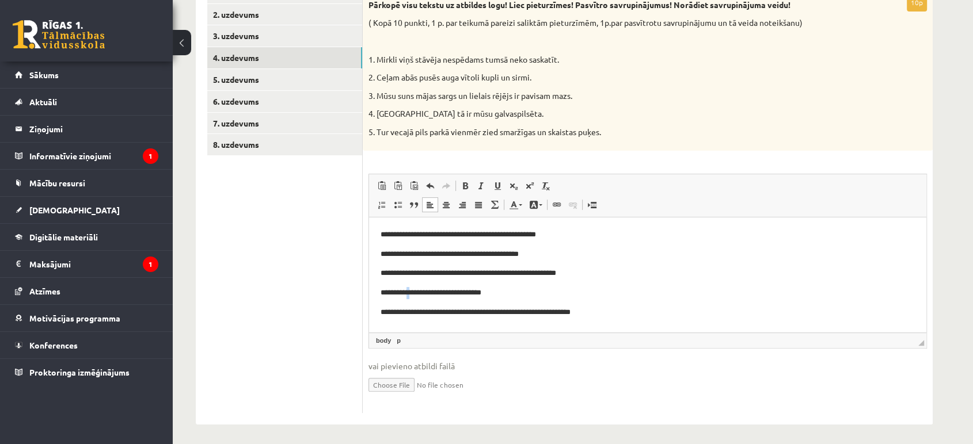
click at [412, 293] on p "**********" at bounding box center [647, 293] width 534 height 12
click at [411, 295] on p "**********" at bounding box center [647, 293] width 534 height 12
click at [410, 293] on p "**********" at bounding box center [647, 293] width 534 height 12
click at [402, 311] on p "**********" at bounding box center [647, 312] width 534 height 12
click at [399, 312] on p "**********" at bounding box center [647, 312] width 534 height 12
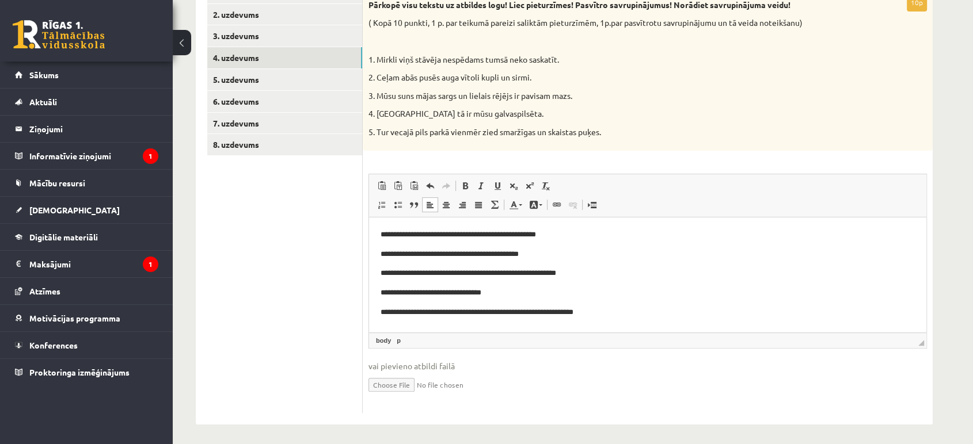
click at [459, 310] on p "**********" at bounding box center [647, 312] width 534 height 12
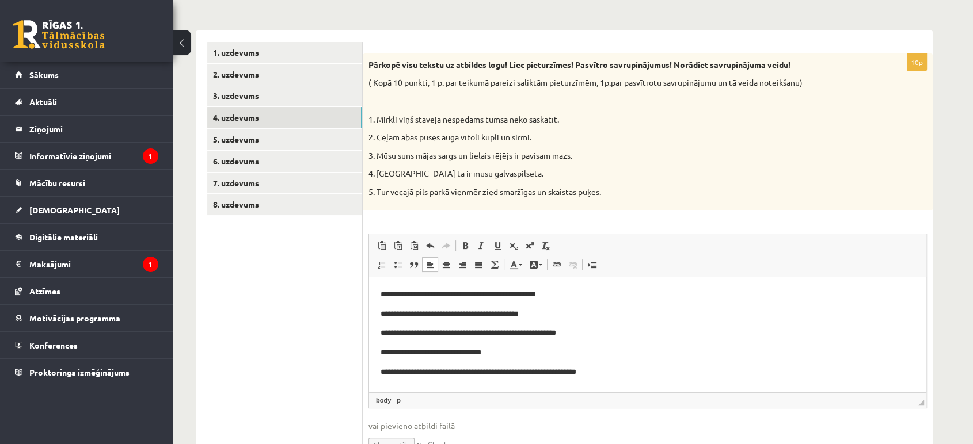
scroll to position [97, 0]
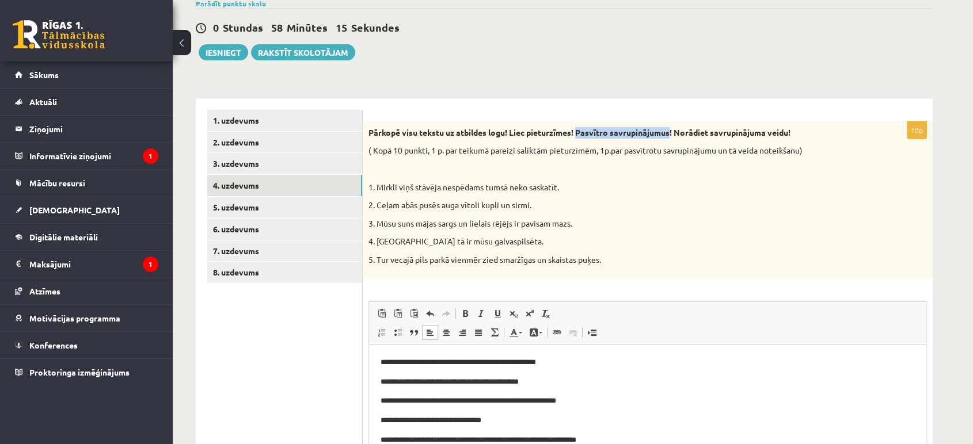
drag, startPoint x: 638, startPoint y: 135, endPoint x: 673, endPoint y: 135, distance: 34.5
click at [673, 135] on strong "Pārkopē visu tekstu uz atbildes logu! Liec pieturzīmes! Pasvītro savrupinājumus…" at bounding box center [579, 132] width 422 height 10
copy strong "Pasvītro savrupinājumus"
click at [669, 166] on p at bounding box center [618, 169] width 501 height 12
drag, startPoint x: 440, startPoint y: 183, endPoint x: 453, endPoint y: 200, distance: 21.3
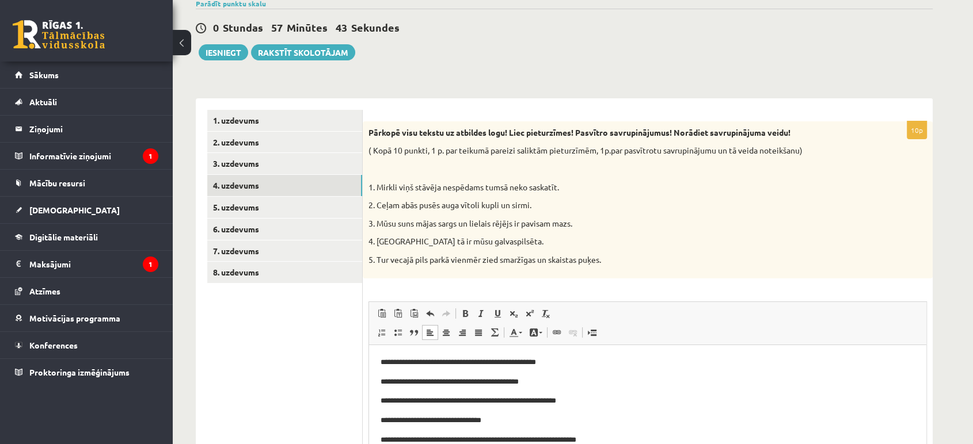
click at [441, 184] on p "1. Mirkli viņš stāvēja nespēdams tumsā neko saskatīt." at bounding box center [618, 188] width 501 height 12
drag, startPoint x: 453, startPoint y: 361, endPoint x: 558, endPoint y: 360, distance: 105.3
click at [558, 360] on p "**********" at bounding box center [647, 362] width 534 height 12
click at [518, 337] on link "Teksta krāsa" at bounding box center [515, 332] width 20 height 15
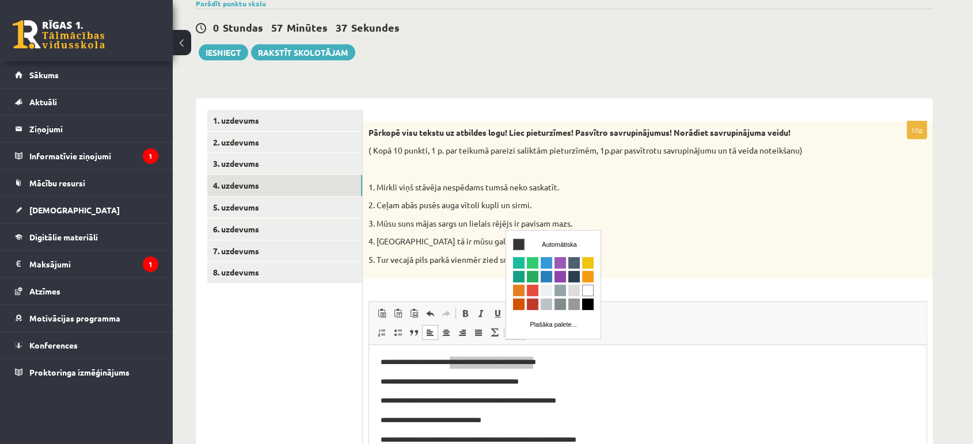
scroll to position [0, 0]
click at [531, 303] on span "Krāsa" at bounding box center [532, 305] width 12 height 12
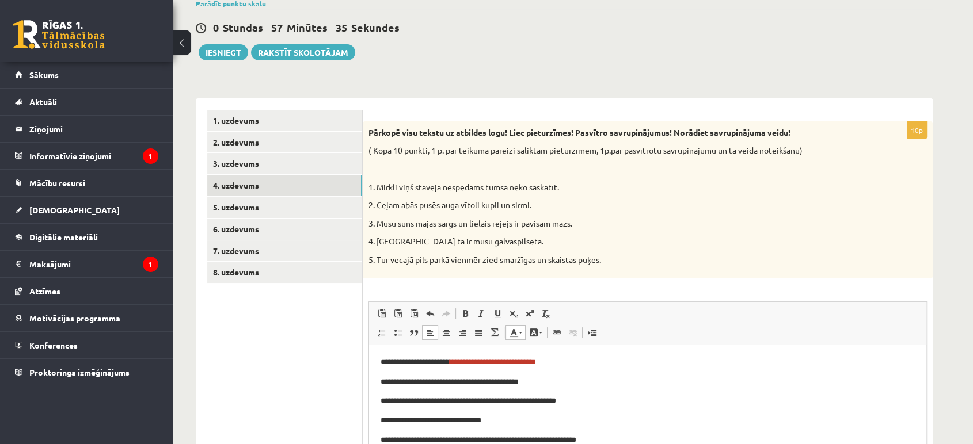
click at [594, 360] on p "**********" at bounding box center [647, 362] width 534 height 12
click at [514, 338] on link "Teksta krāsa" at bounding box center [515, 332] width 20 height 15
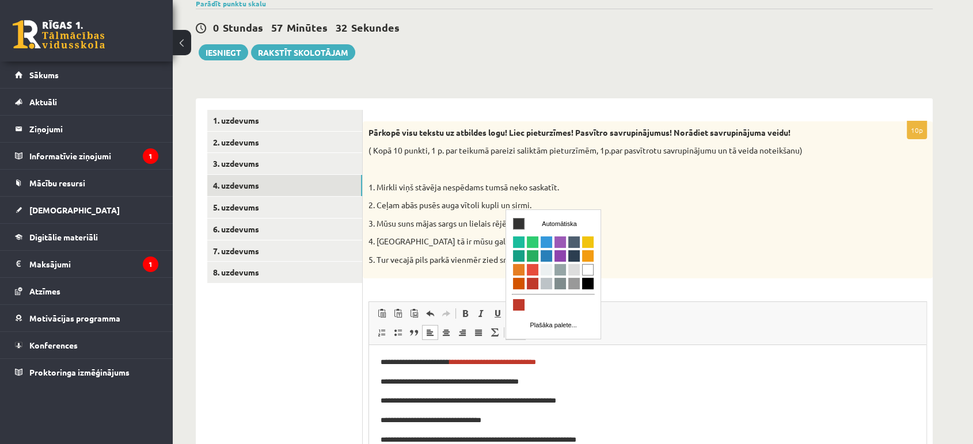
click at [513, 338] on div "Automātiska Plašāka palete..." at bounding box center [552, 274] width 94 height 129
click at [514, 356] on p "**********" at bounding box center [647, 362] width 534 height 12
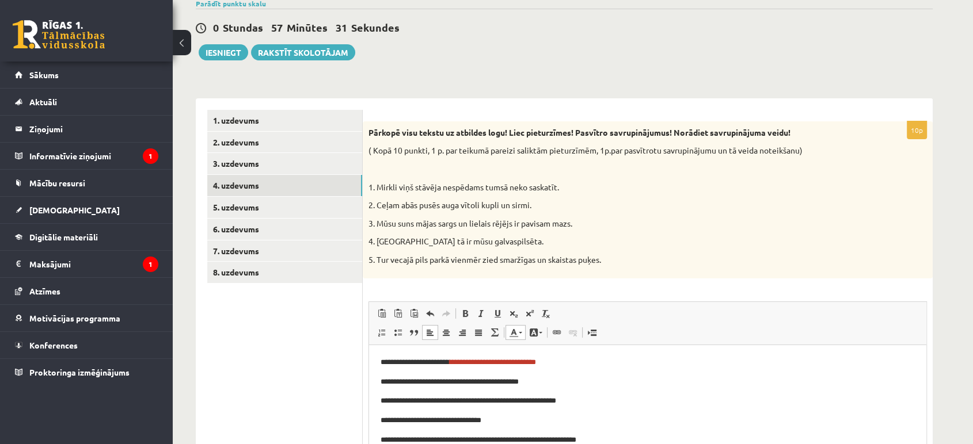
click at [605, 373] on body "**********" at bounding box center [647, 400] width 534 height 89
click at [525, 336] on link "Fona krāsa" at bounding box center [535, 332] width 20 height 15
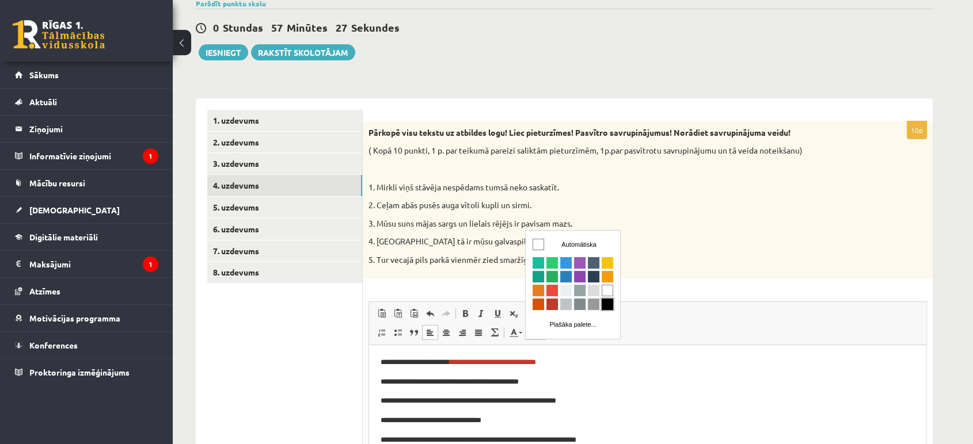
click at [605, 305] on span "Krāsa" at bounding box center [607, 305] width 12 height 12
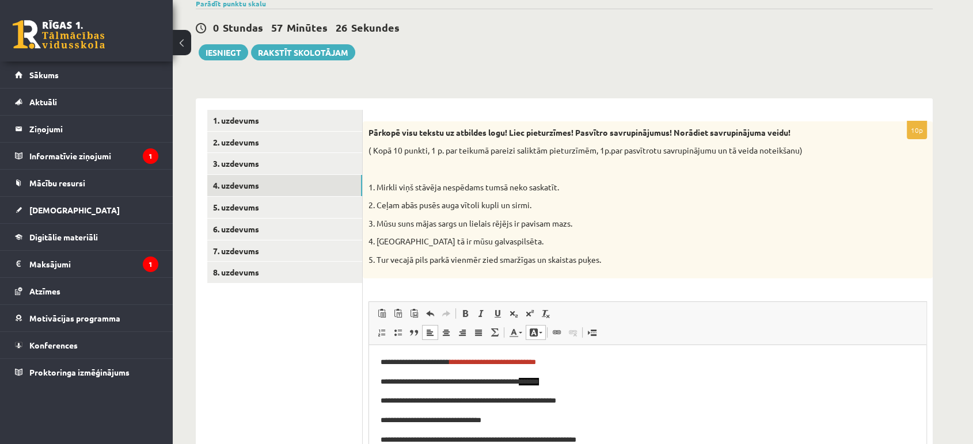
click at [581, 356] on p "**********" at bounding box center [647, 362] width 534 height 12
drag, startPoint x: 452, startPoint y: 363, endPoint x: 560, endPoint y: 361, distance: 107.6
click at [560, 361] on p "**********" at bounding box center [647, 362] width 534 height 12
click at [520, 331] on link "Teksta krāsa" at bounding box center [515, 332] width 20 height 15
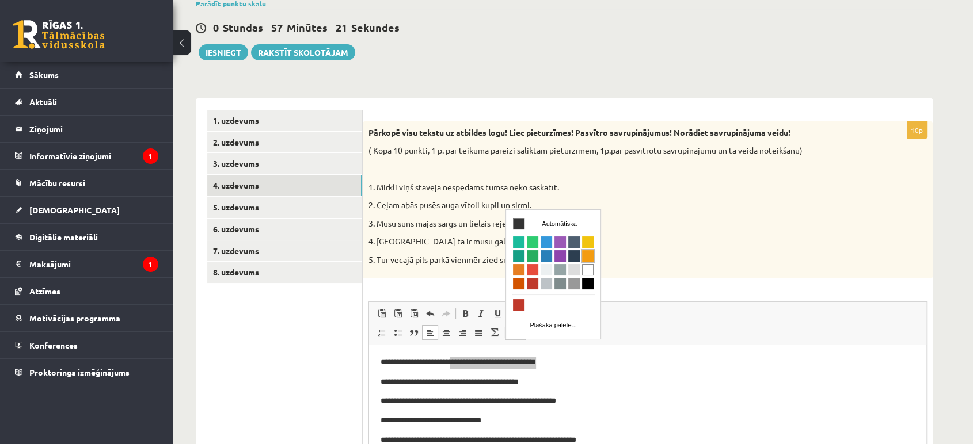
click at [586, 258] on span "Krāsa" at bounding box center [587, 256] width 12 height 12
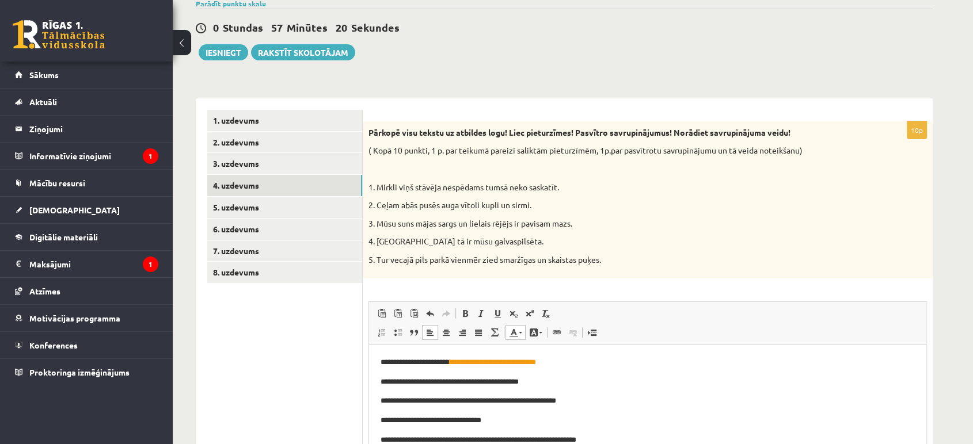
click at [599, 363] on p "**********" at bounding box center [647, 362] width 534 height 12
click at [511, 331] on span at bounding box center [513, 332] width 9 height 9
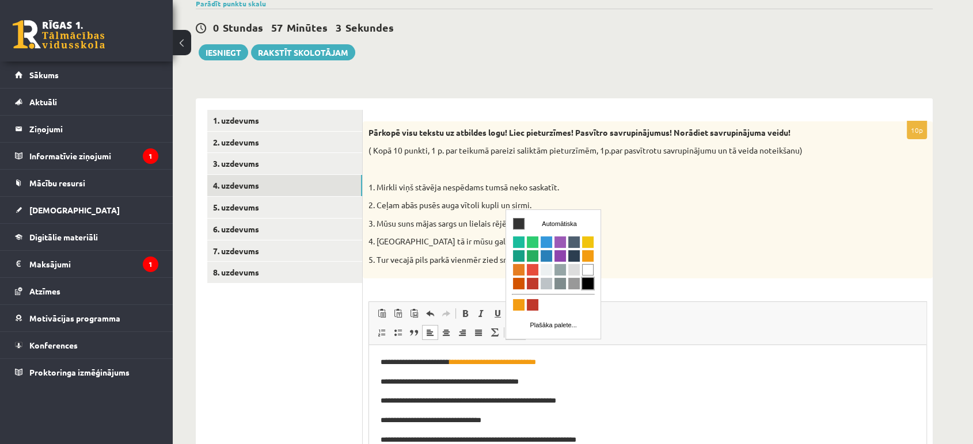
click at [589, 289] on link "Krāsa" at bounding box center [587, 284] width 14 height 14
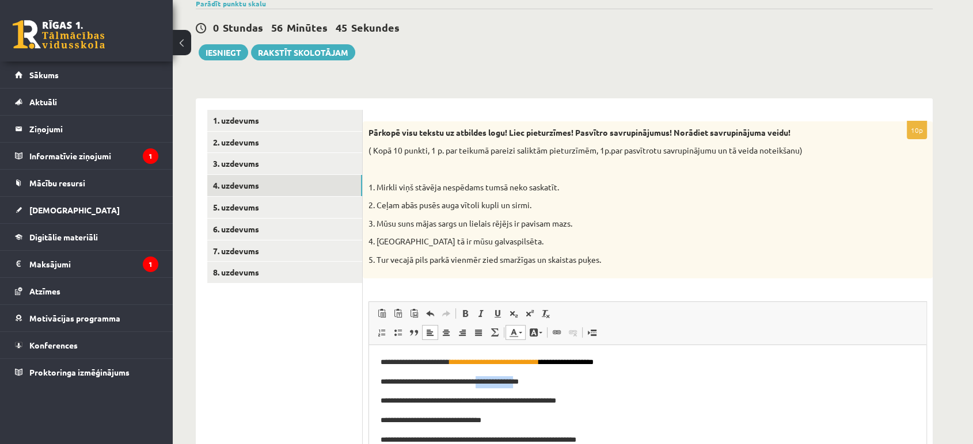
drag, startPoint x: 491, startPoint y: 382, endPoint x: 533, endPoint y: 383, distance: 42.0
click at [533, 383] on p "**********" at bounding box center [647, 382] width 534 height 12
drag, startPoint x: 534, startPoint y: 380, endPoint x: 493, endPoint y: 385, distance: 41.7
click at [493, 385] on p "**********" at bounding box center [647, 382] width 534 height 12
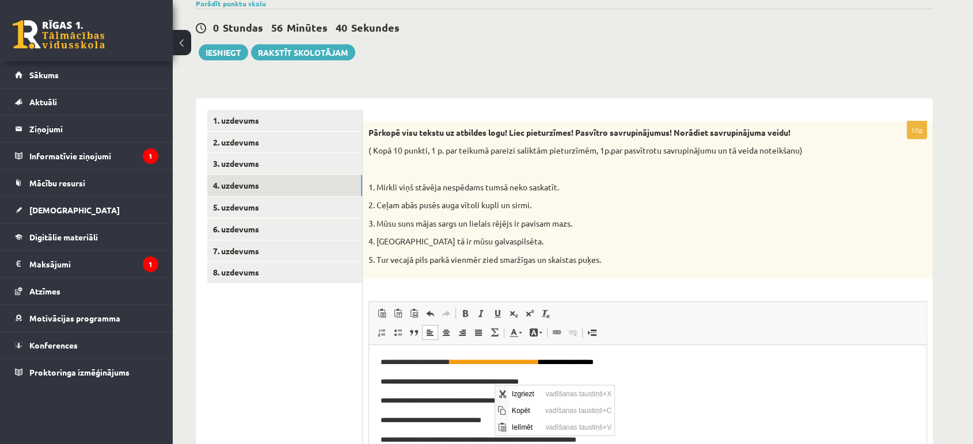
click at [513, 348] on html "**********" at bounding box center [647, 401] width 557 height 112
drag, startPoint x: 490, startPoint y: 381, endPoint x: 547, endPoint y: 381, distance: 56.4
click at [547, 381] on p "**********" at bounding box center [647, 382] width 534 height 12
click at [508, 337] on link "Teksta krāsa" at bounding box center [515, 332] width 20 height 15
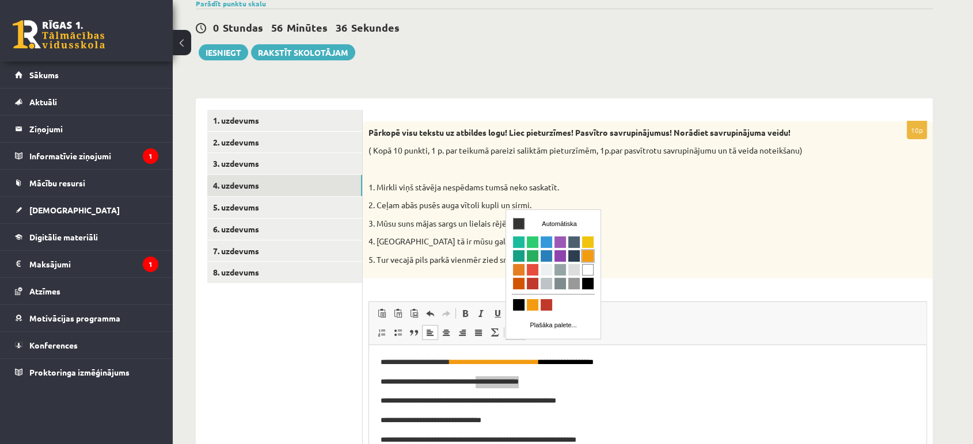
click at [583, 258] on span "Krāsa" at bounding box center [587, 256] width 12 height 12
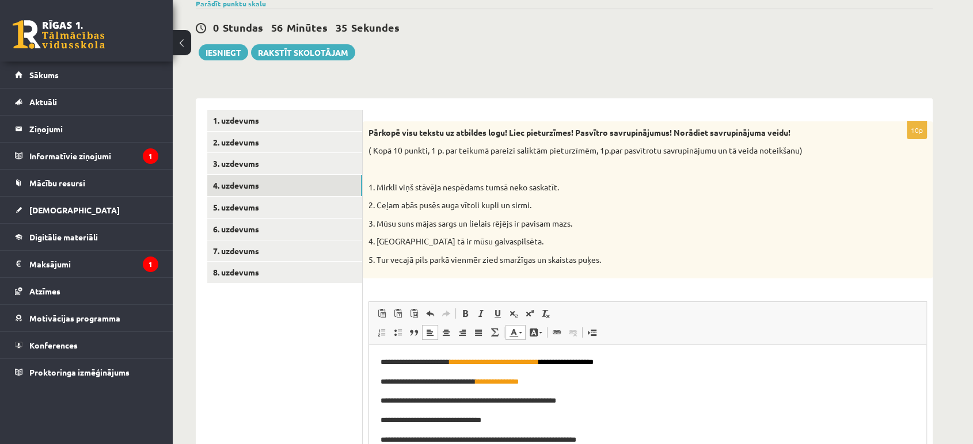
click at [620, 403] on p "**********" at bounding box center [647, 401] width 534 height 12
click at [543, 378] on p "**********" at bounding box center [647, 382] width 534 height 12
drag, startPoint x: 530, startPoint y: 332, endPoint x: 3, endPoint y: 91, distance: 579.4
click at [530, 332] on span at bounding box center [533, 332] width 9 height 9
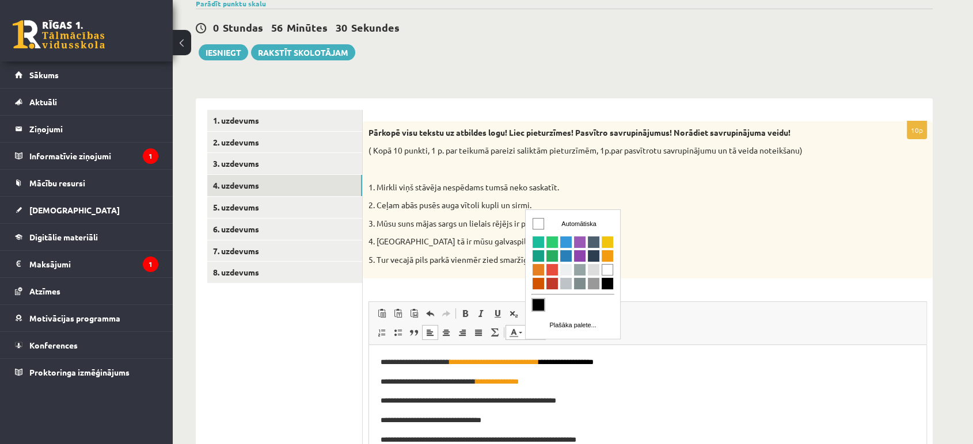
click at [535, 304] on span "Krāsa" at bounding box center [538, 305] width 12 height 12
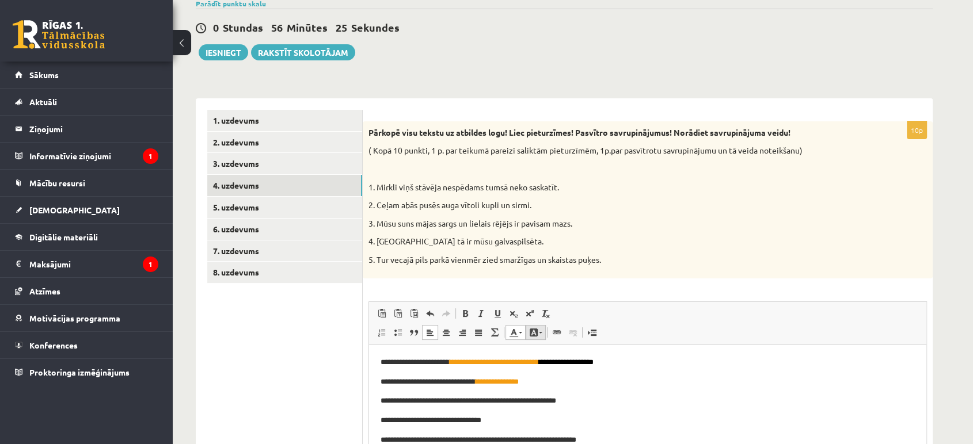
click at [539, 332] on span at bounding box center [540, 333] width 3 height 2
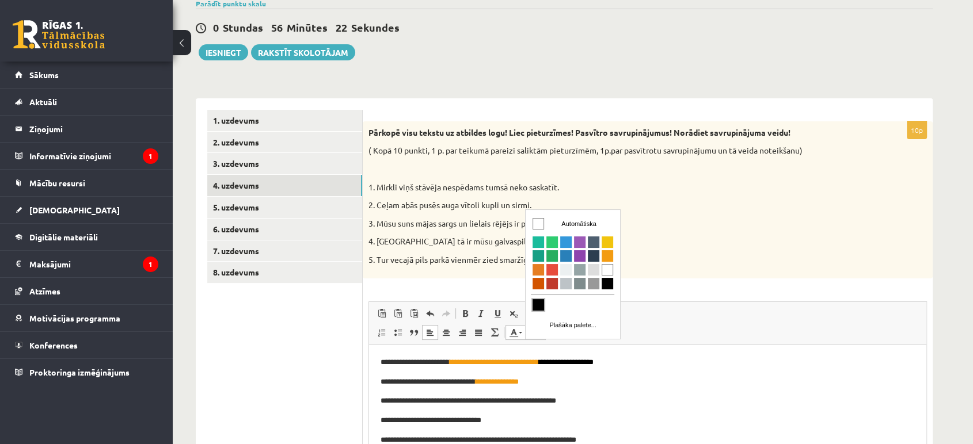
click at [536, 302] on span "Krāsa" at bounding box center [538, 305] width 12 height 12
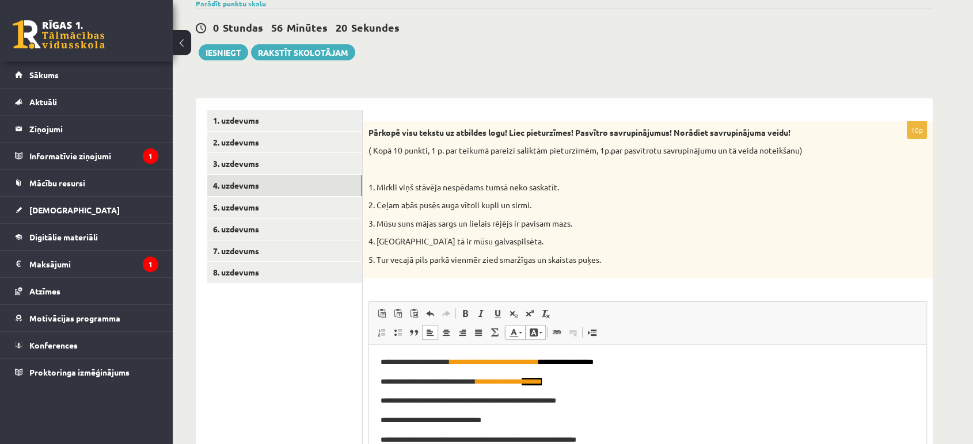
click at [541, 334] on link "Fona krāsa" at bounding box center [535, 332] width 20 height 15
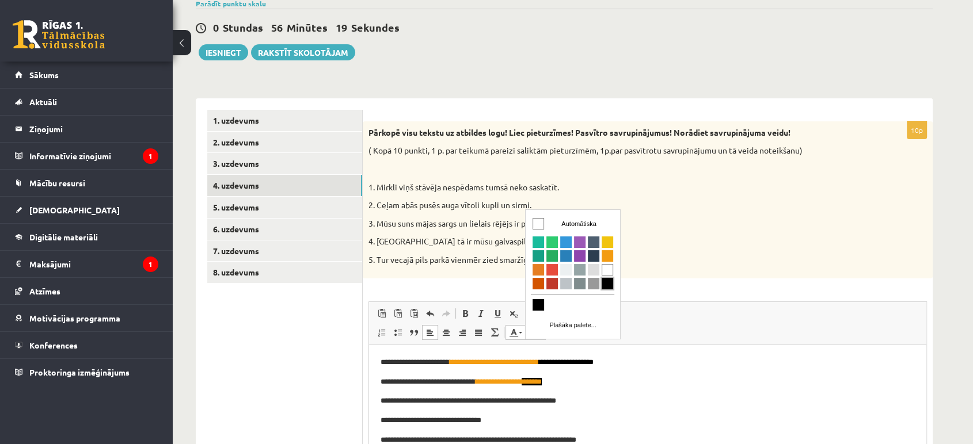
click at [604, 286] on span "Krāsa" at bounding box center [607, 284] width 12 height 12
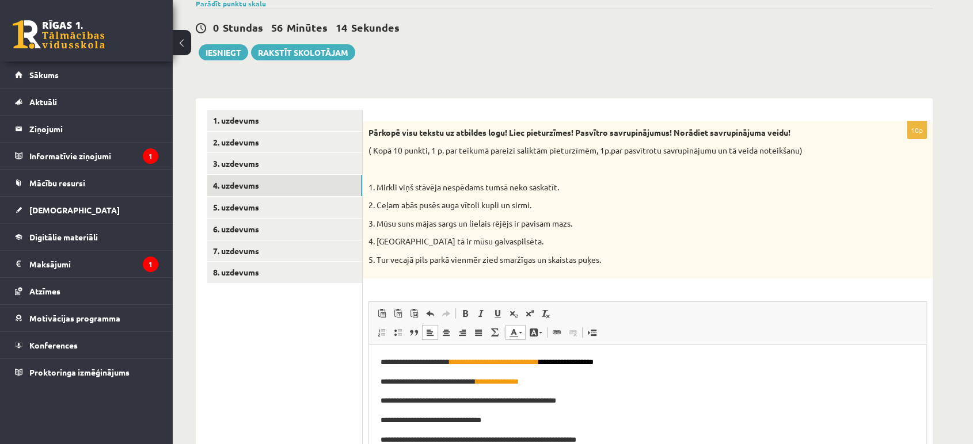
click at [519, 337] on link "Teksta krāsa" at bounding box center [515, 332] width 20 height 15
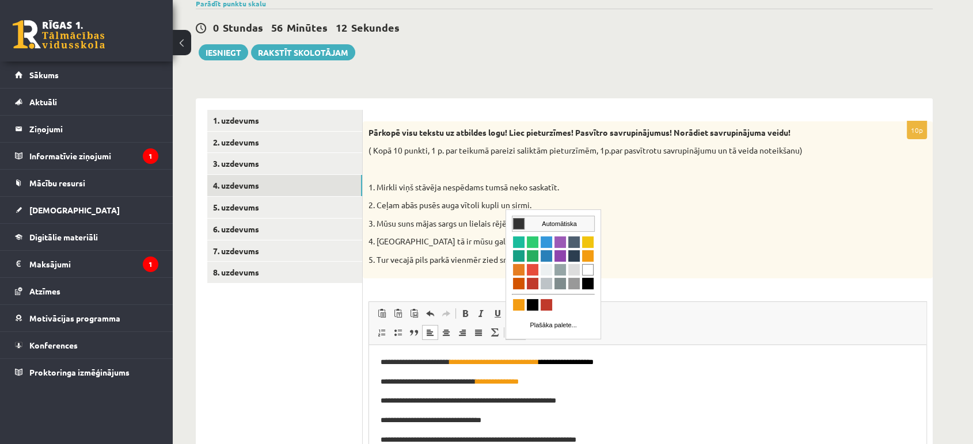
click at [520, 227] on span "Krāsa" at bounding box center [518, 224] width 12 height 12
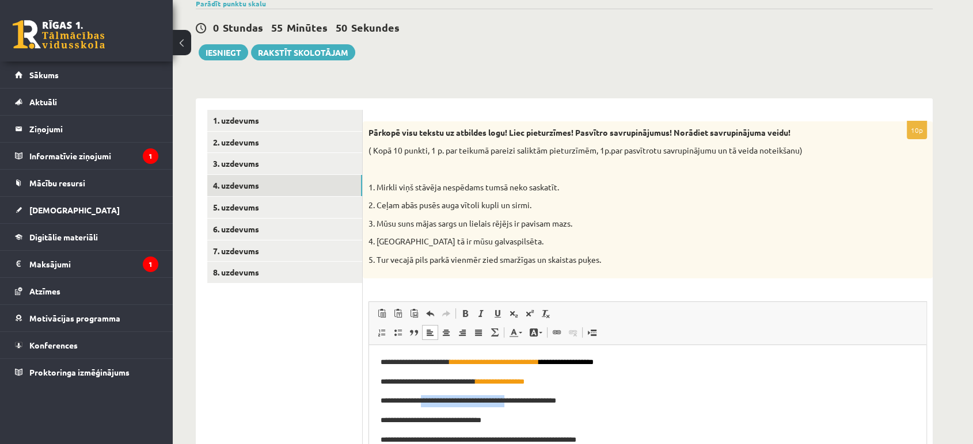
drag, startPoint x: 430, startPoint y: 399, endPoint x: 520, endPoint y: 401, distance: 89.8
click at [520, 401] on p "**********" at bounding box center [647, 401] width 534 height 12
click at [513, 329] on span at bounding box center [513, 332] width 9 height 9
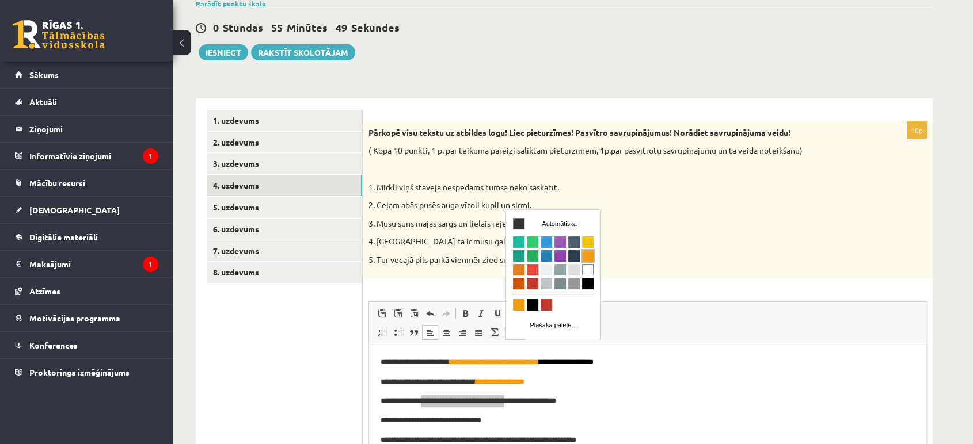
click at [584, 259] on span "Krāsa" at bounding box center [587, 256] width 12 height 12
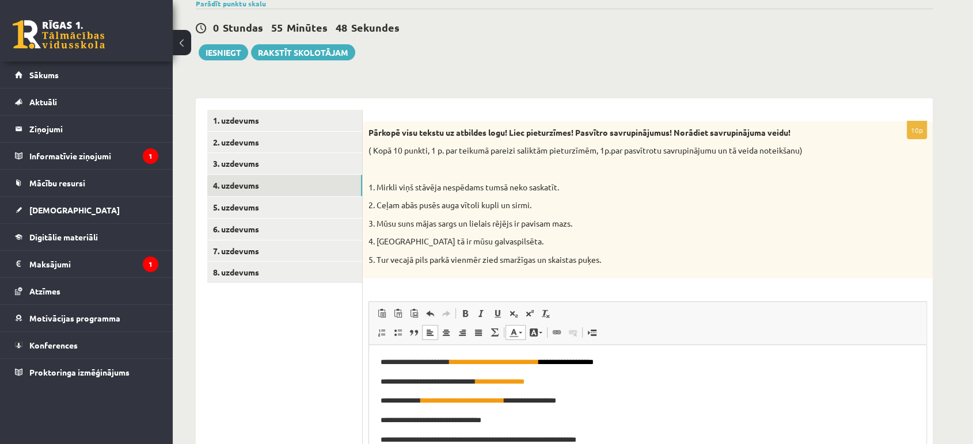
click at [633, 403] on p "**********" at bounding box center [647, 401] width 534 height 12
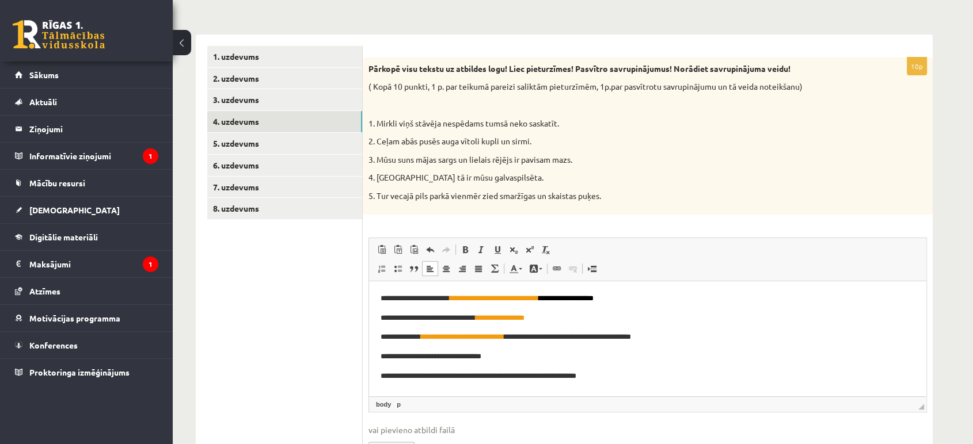
scroll to position [224, 0]
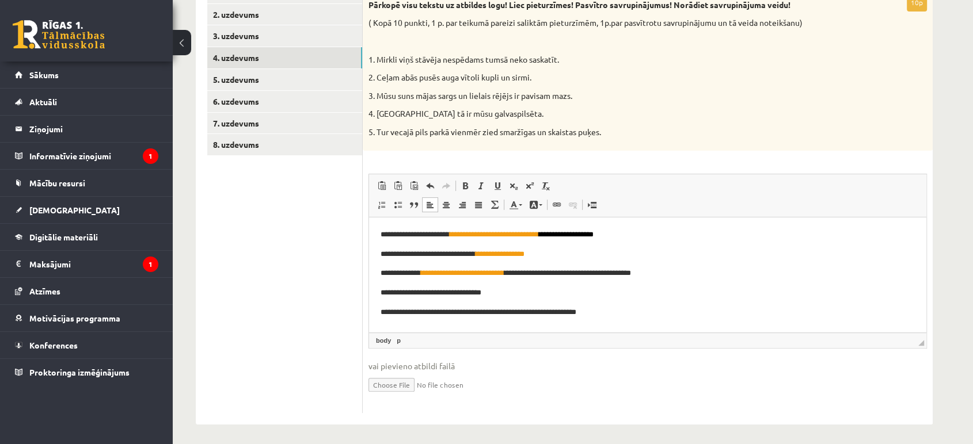
click at [414, 294] on p "**********" at bounding box center [647, 293] width 534 height 12
drag, startPoint x: 411, startPoint y: 294, endPoint x: 487, endPoint y: 297, distance: 76.6
click at [487, 297] on p "**********" at bounding box center [647, 293] width 534 height 12
click at [511, 211] on link "Teksta krāsa" at bounding box center [515, 204] width 20 height 15
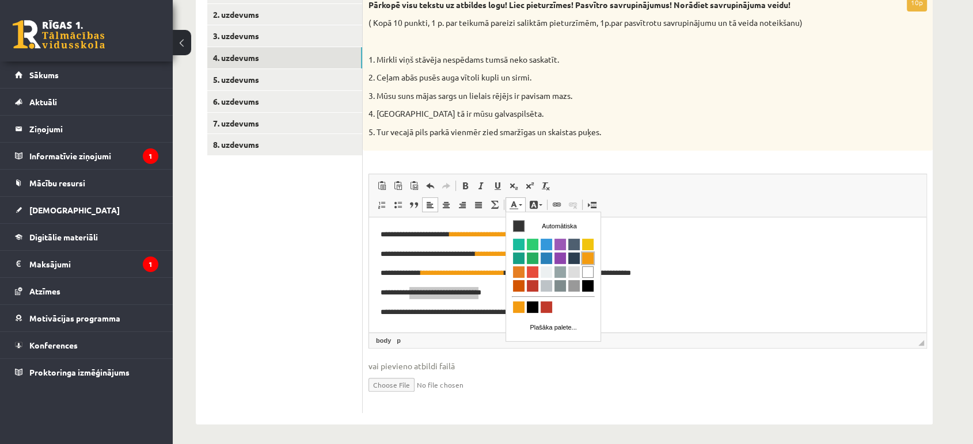
click at [588, 258] on span "Krāsa" at bounding box center [587, 259] width 12 height 12
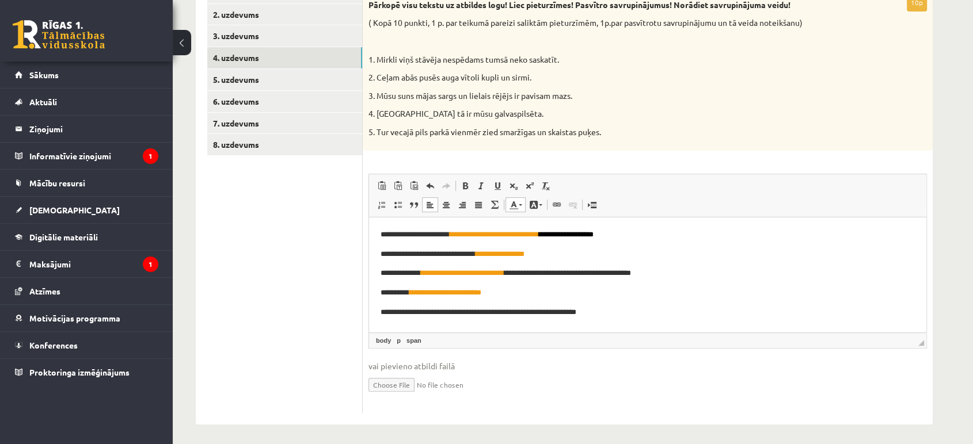
click at [523, 292] on p "**********" at bounding box center [647, 293] width 534 height 12
drag, startPoint x: 403, startPoint y: 308, endPoint x: 457, endPoint y: 312, distance: 54.3
click at [457, 312] on p "**********" at bounding box center [647, 312] width 534 height 12
click at [447, 307] on p "**********" at bounding box center [647, 312] width 534 height 12
drag, startPoint x: 403, startPoint y: 308, endPoint x: 457, endPoint y: 313, distance: 54.3
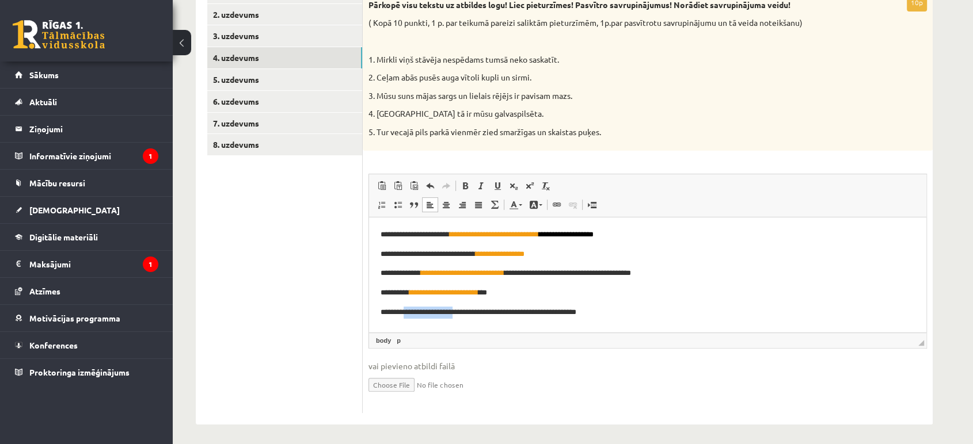
click at [457, 313] on p "**********" at bounding box center [647, 312] width 534 height 12
click at [508, 213] on span "Teksta krāsa Fona krāsa" at bounding box center [526, 206] width 43 height 19
drag, startPoint x: 508, startPoint y: 210, endPoint x: 514, endPoint y: 203, distance: 9.8
click at [509, 210] on link "Teksta krāsa" at bounding box center [515, 204] width 20 height 15
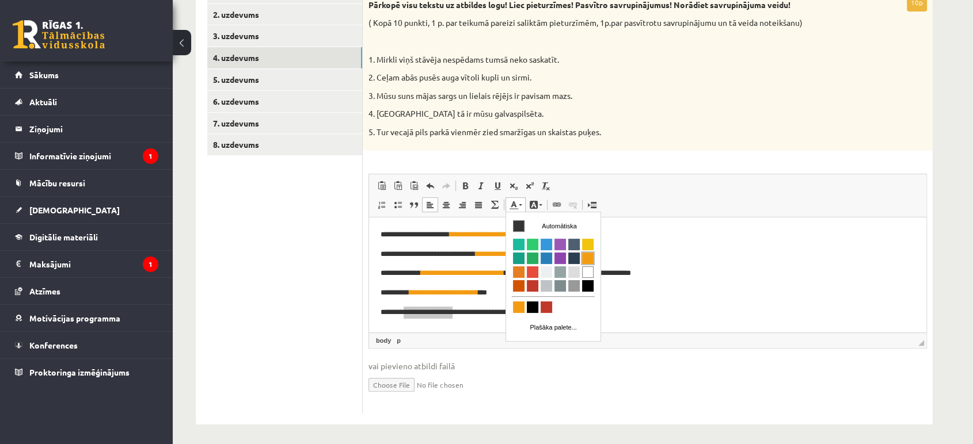
drag, startPoint x: 585, startPoint y: 257, endPoint x: 692, endPoint y: 278, distance: 109.6
click at [585, 257] on span "Krāsa" at bounding box center [587, 259] width 12 height 12
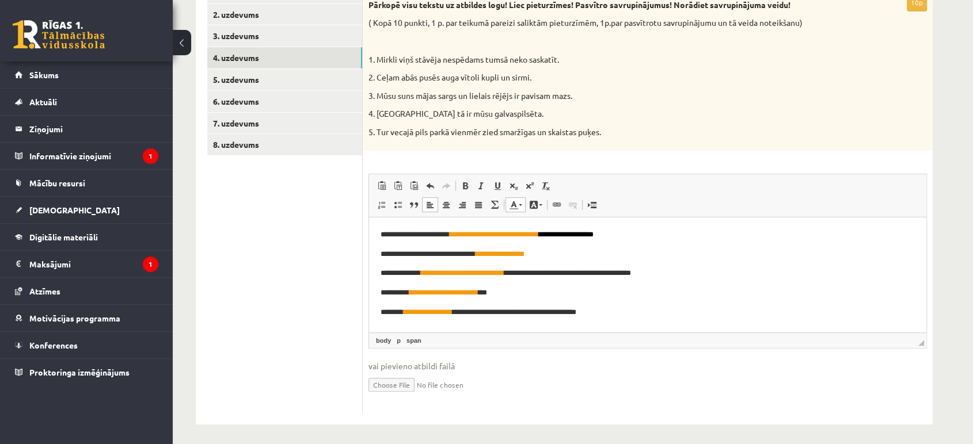
click at [603, 314] on p "**********" at bounding box center [647, 312] width 534 height 12
click at [618, 311] on p "**********" at bounding box center [647, 312] width 534 height 12
click at [508, 295] on p "**********" at bounding box center [647, 293] width 534 height 12
click at [550, 251] on p "**********" at bounding box center [647, 254] width 534 height 12
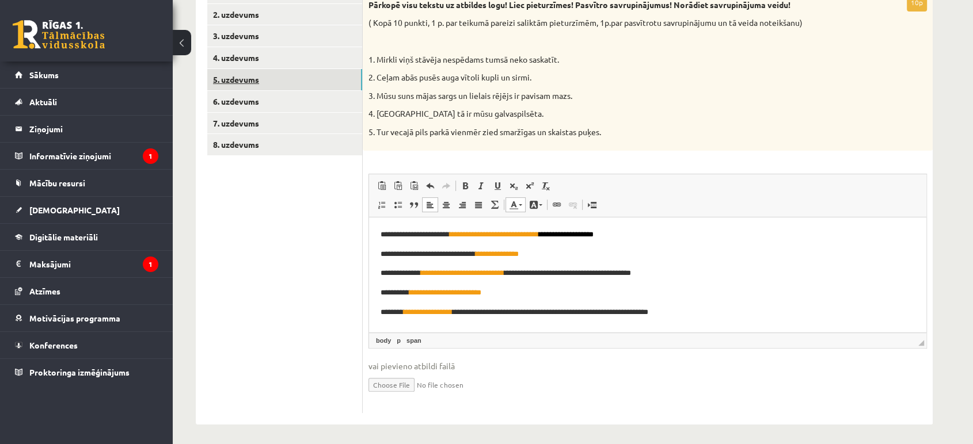
click at [244, 82] on link "5. uzdevums" at bounding box center [284, 79] width 155 height 21
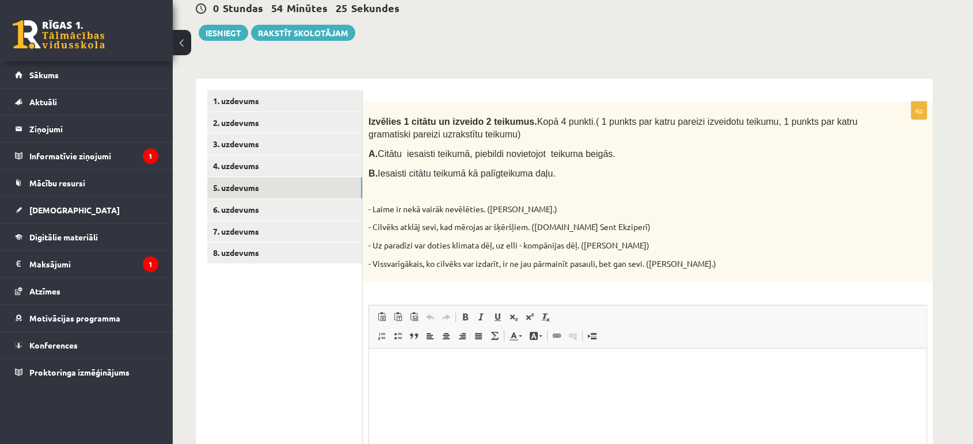
scroll to position [128, 0]
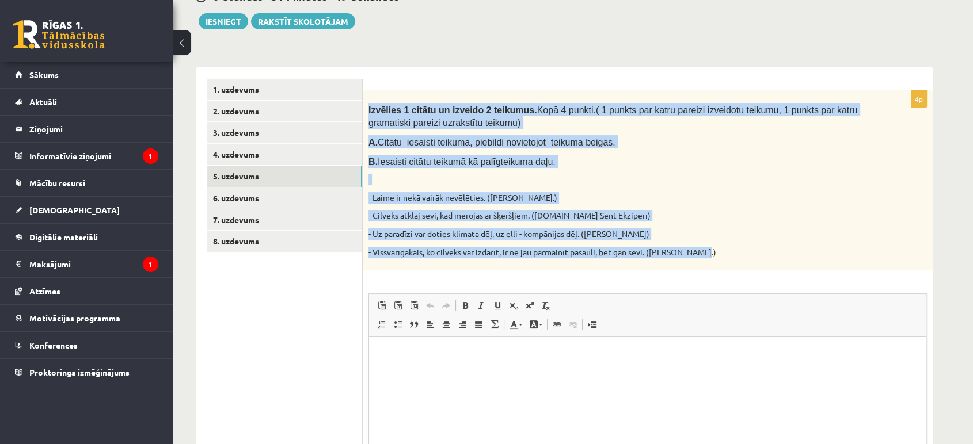
drag, startPoint x: 368, startPoint y: 109, endPoint x: 735, endPoint y: 250, distance: 393.0
click at [735, 250] on div "Izvēlies 1 citātu un izveido 2 teikumus. Kopā 4 punkti. ( 1 punkts par katru pa…" at bounding box center [648, 180] width 570 height 180
click at [649, 190] on div "Izvēlies 1 citātu un izveido 2 teikumus. Kopā 4 punkti. ( 1 punkts par katru pa…" at bounding box center [648, 180] width 570 height 180
drag, startPoint x: 373, startPoint y: 197, endPoint x: 565, endPoint y: 195, distance: 191.6
click at [565, 195] on p "- Laime ir nekā vairāk nevēlēties. ([PERSON_NAME].)" at bounding box center [618, 198] width 501 height 12
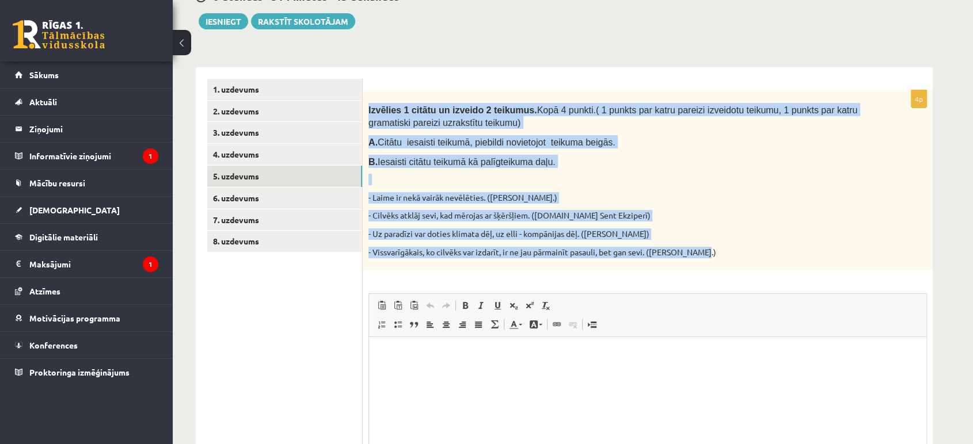
copy p "Laime ir nekā vairāk nevēlēties. ([PERSON_NAME].)"
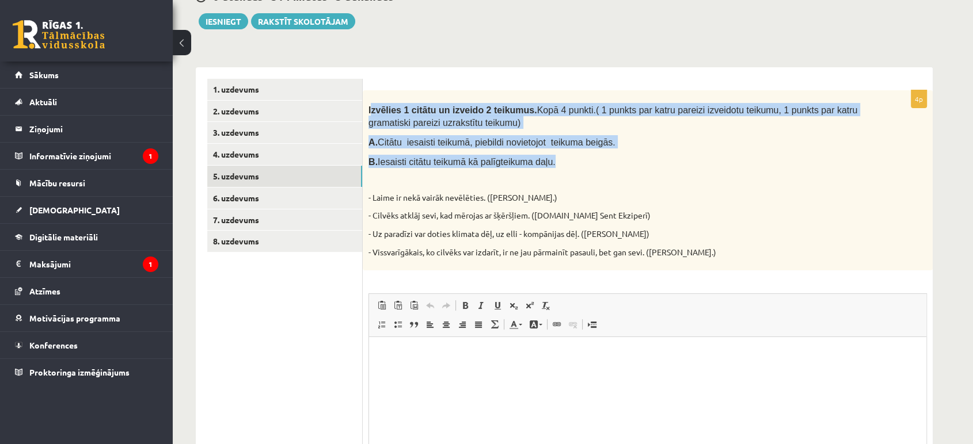
drag, startPoint x: 370, startPoint y: 106, endPoint x: 552, endPoint y: 165, distance: 191.1
click at [552, 165] on div "Izvēlies 1 citātu un izveido 2 teikumus. Kopā 4 punkti. ( 1 punkts par katru pa…" at bounding box center [648, 180] width 570 height 180
copy div "zvēlies 1 citātu un izveido 2 teikumus. Kopā 4 punkti. ( 1 punkts par katru par…"
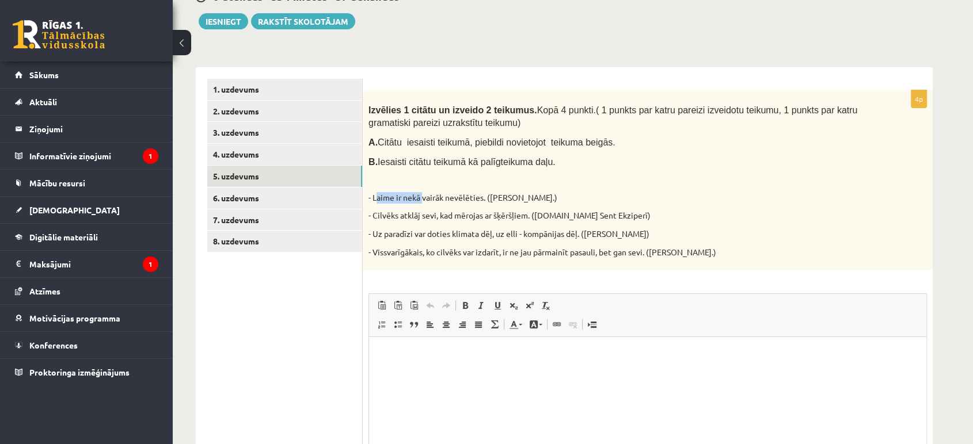
drag, startPoint x: 378, startPoint y: 200, endPoint x: 394, endPoint y: 203, distance: 17.0
click at [419, 200] on p "- Laime ir nekā vairāk nevēlēties. ([PERSON_NAME].)" at bounding box center [618, 198] width 501 height 12
drag, startPoint x: 373, startPoint y: 201, endPoint x: 557, endPoint y: 201, distance: 184.1
click at [557, 201] on p "- Laime ir nekā vairāk nevēlēties. ([PERSON_NAME].)" at bounding box center [618, 198] width 501 height 12
copy p "Laime ir nekā vairāk nevēlēties. ([PERSON_NAME].)"
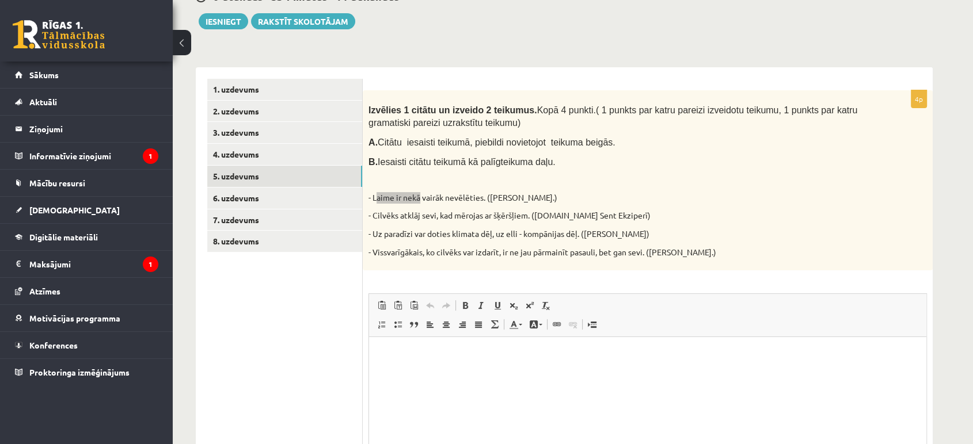
click at [403, 351] on p "Bagātinātā teksta redaktors, wiswyg-editor-user-answer-47024781958400" at bounding box center [647, 355] width 534 height 12
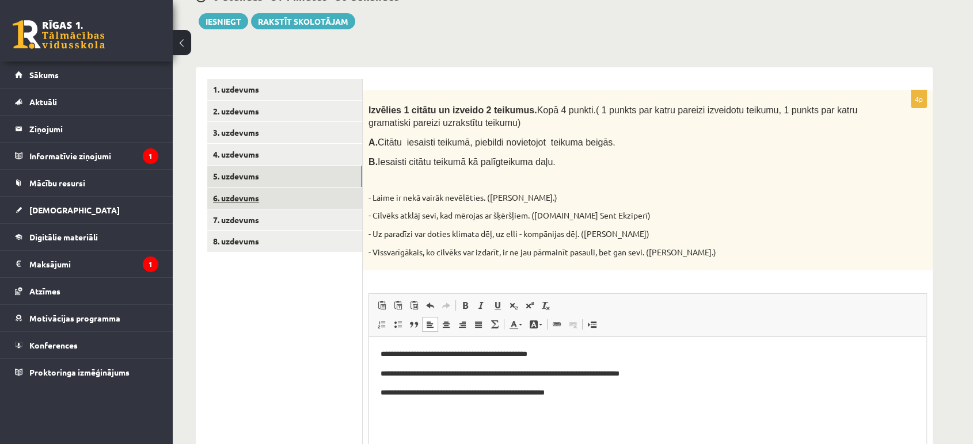
drag, startPoint x: 494, startPoint y: 164, endPoint x: 329, endPoint y: 195, distance: 167.5
click at [483, 163] on span "Iesaisti citātu teikumā kā palīgteikuma daļu." at bounding box center [467, 162] width 178 height 10
click at [288, 199] on link "6. uzdevums" at bounding box center [284, 198] width 155 height 21
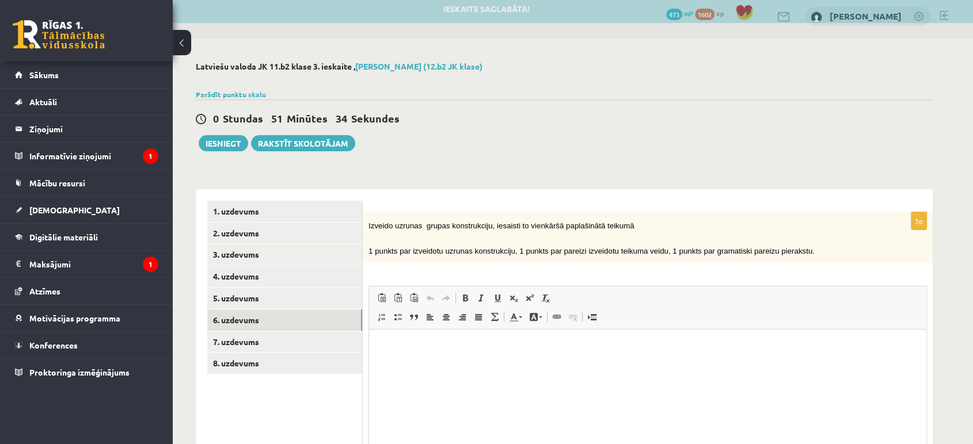
scroll to position [0, 0]
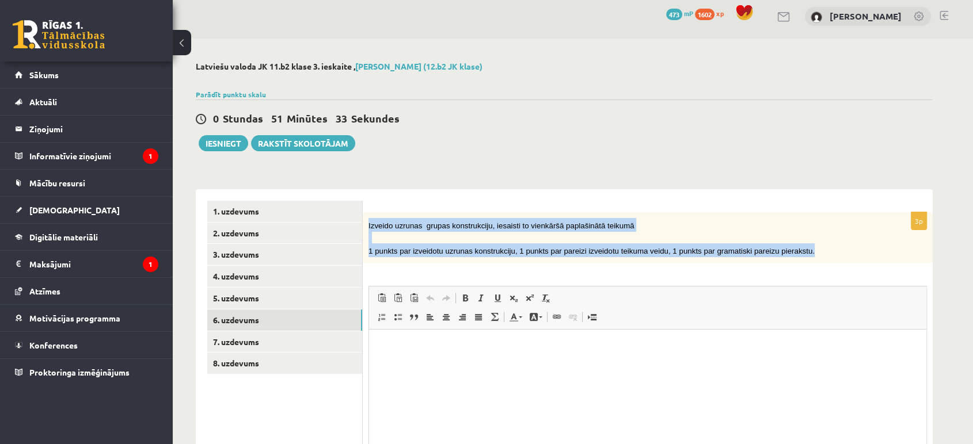
drag, startPoint x: 364, startPoint y: 222, endPoint x: 734, endPoint y: 250, distance: 371.1
click at [823, 258] on div "Izveido uzrunas grupas konstrukciju, iesaisti to vienkāršā paplašinātā teikumā …" at bounding box center [648, 237] width 570 height 51
copy div "Izveido uzrunas grupas konstrukciju, iesaisti to vienkāršā paplašinātā teikumā …"
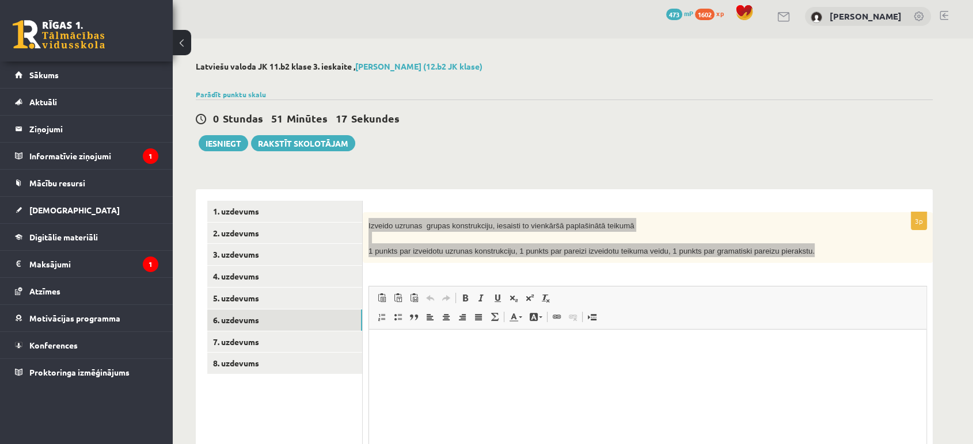
click at [616, 365] on html at bounding box center [647, 347] width 557 height 35
click at [611, 363] on html at bounding box center [647, 347] width 557 height 35
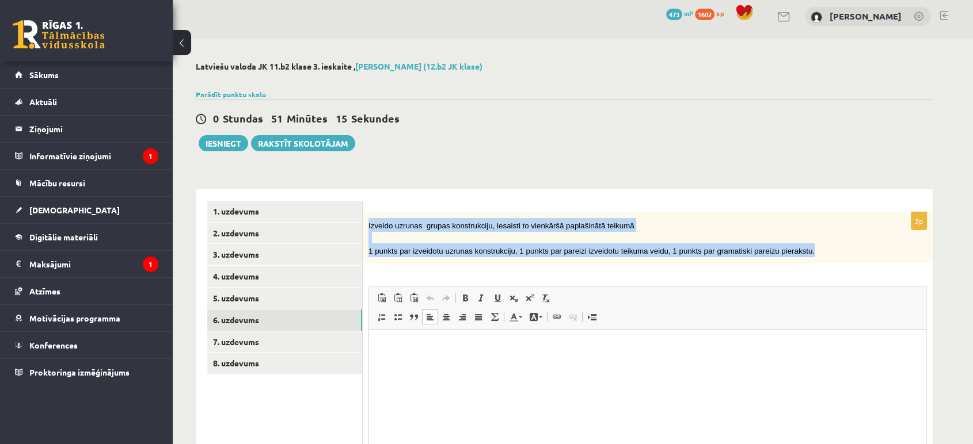
click at [691, 220] on p "Izveido uzrunas grupas konstrukciju, iesaisti to vienkāršā paplašinātā teikumā" at bounding box center [618, 225] width 501 height 14
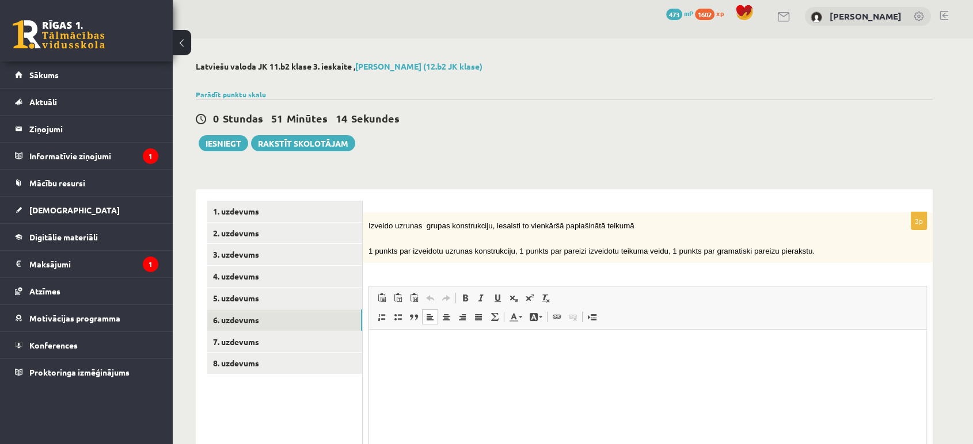
drag, startPoint x: 516, startPoint y: 399, endPoint x: 506, endPoint y: 398, distance: 9.4
click at [515, 365] on html at bounding box center [647, 347] width 557 height 35
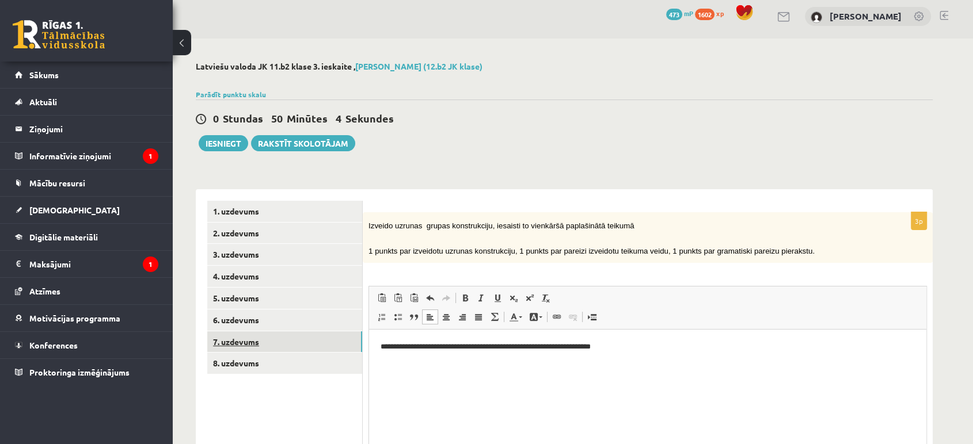
click at [247, 340] on link "7. uzdevums" at bounding box center [284, 341] width 155 height 21
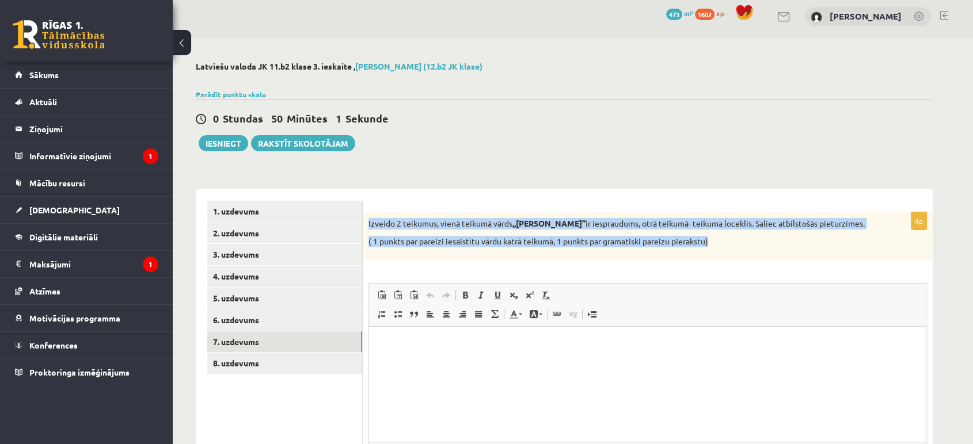
drag, startPoint x: 366, startPoint y: 221, endPoint x: 712, endPoint y: 234, distance: 346.7
click at [725, 234] on div "Izveido 2 teikumus, vienā teikumā vārds ,,ceru’’ ir iespraudums, otrā teikumā- …" at bounding box center [648, 236] width 570 height 48
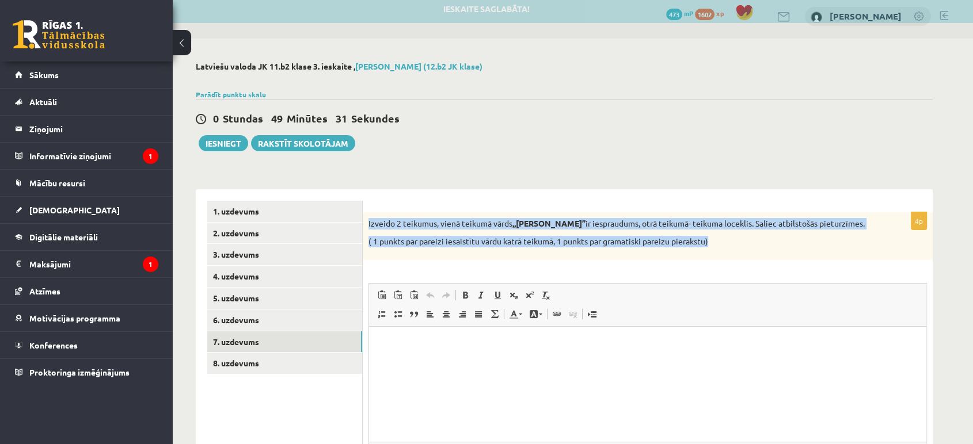
click at [593, 196] on div "4p Izveido 2 teikumus, vienā teikumā vārds ,,ceru’’ ir iespraudums, otrā teikum…" at bounding box center [648, 361] width 570 height 345
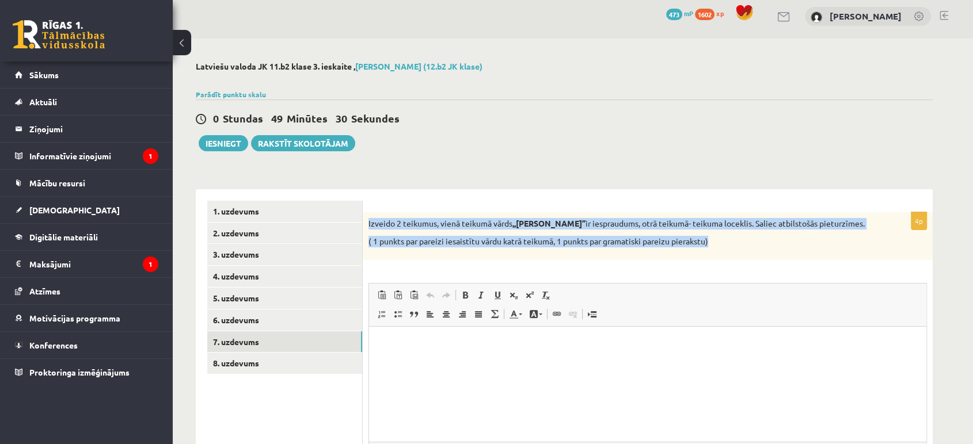
click at [598, 174] on div "Latviešu valoda JK 11.b2 klase 3. [PERSON_NAME] (12.b2 JK klase) Parādīt punktu…" at bounding box center [564, 298] width 783 height 518
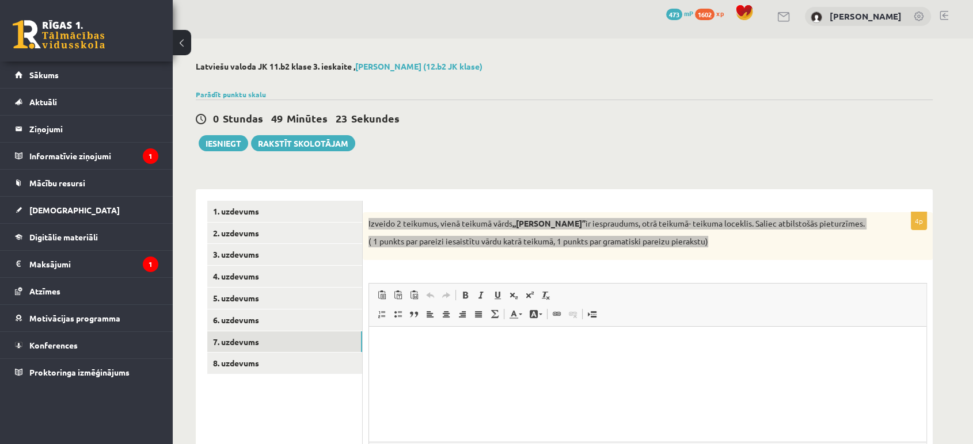
click at [494, 362] on html at bounding box center [647, 344] width 557 height 35
click at [418, 349] on p "**********" at bounding box center [647, 344] width 534 height 12
click at [508, 341] on p "**********" at bounding box center [647, 344] width 534 height 12
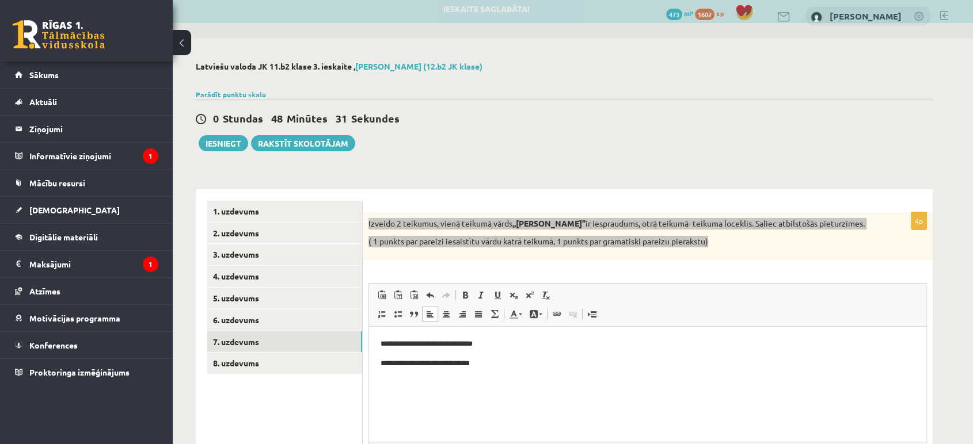
click at [394, 360] on p "**********" at bounding box center [647, 364] width 534 height 12
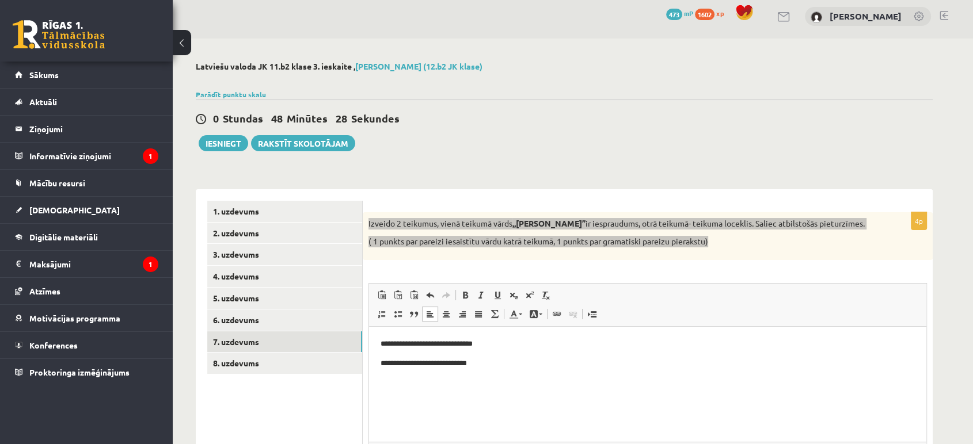
click at [521, 370] on html "**********" at bounding box center [647, 354] width 557 height 54
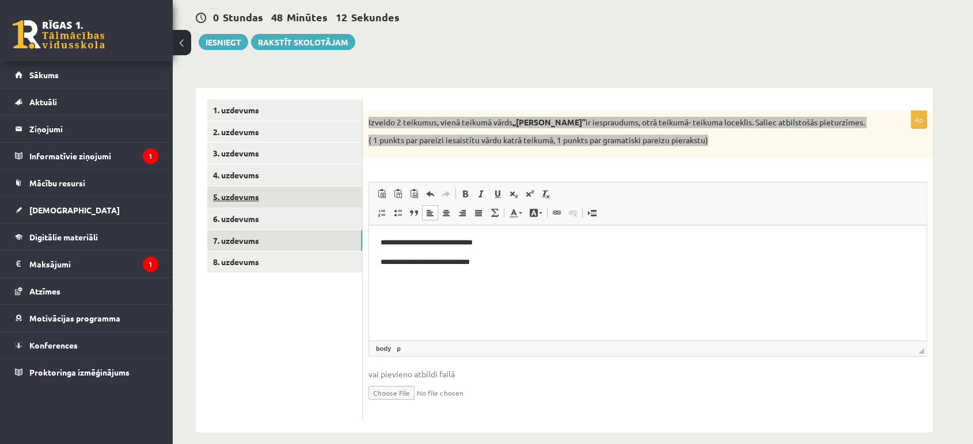
scroll to position [119, 0]
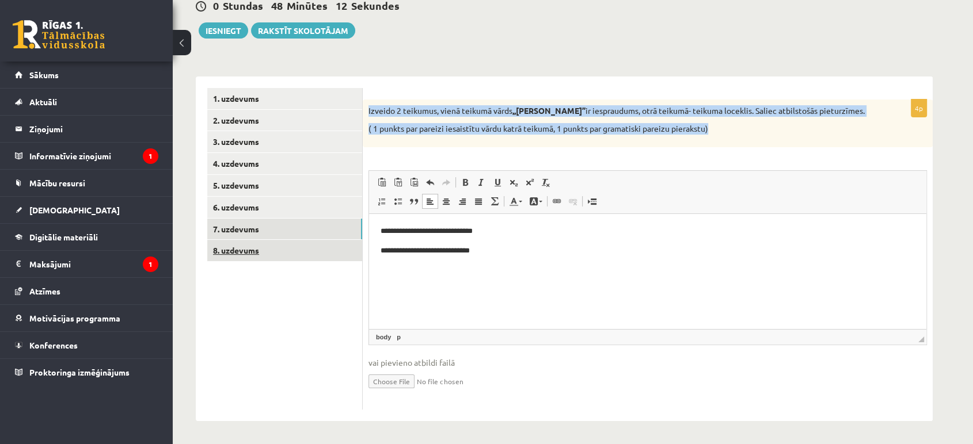
click at [272, 244] on link "8. uzdevums" at bounding box center [284, 250] width 155 height 21
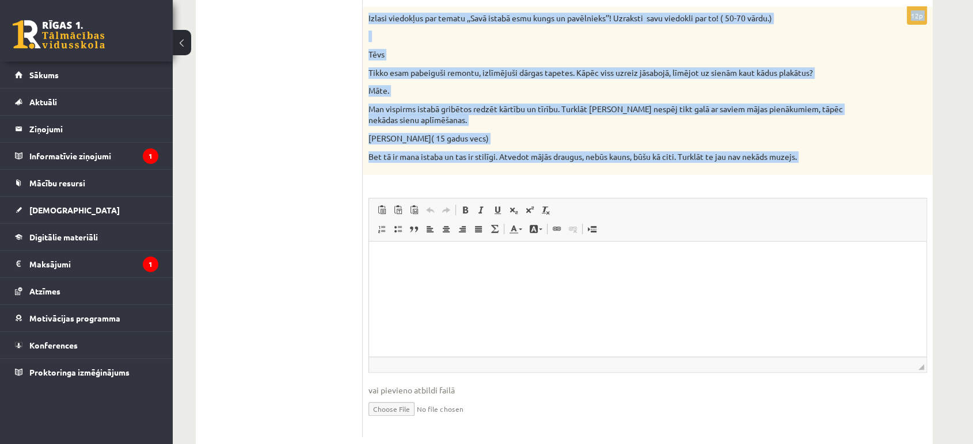
scroll to position [483, 0]
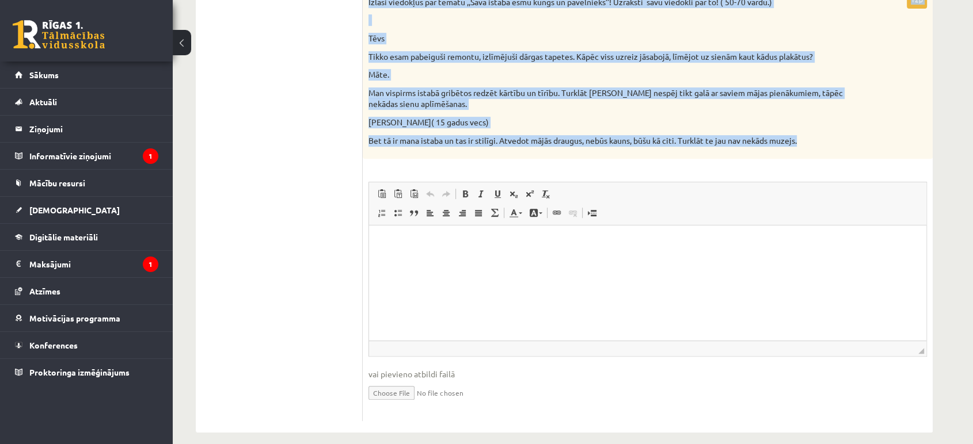
drag, startPoint x: 374, startPoint y: 93, endPoint x: 818, endPoint y: 140, distance: 446.2
click at [818, 140] on form "Punkti Saturs Stils Ortogrāfijas kļūdas Interpunkcijas kļūdas 3 Saturs atbilst …" at bounding box center [647, 72] width 547 height 698
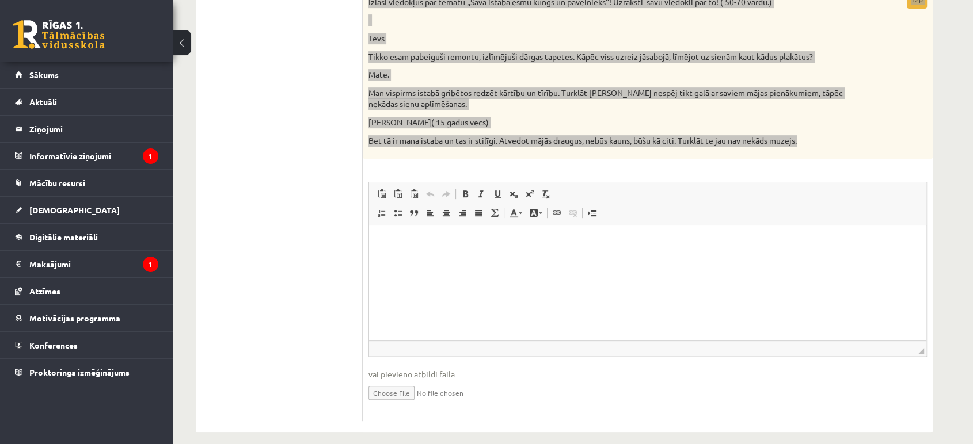
click at [540, 261] on html at bounding box center [647, 243] width 557 height 35
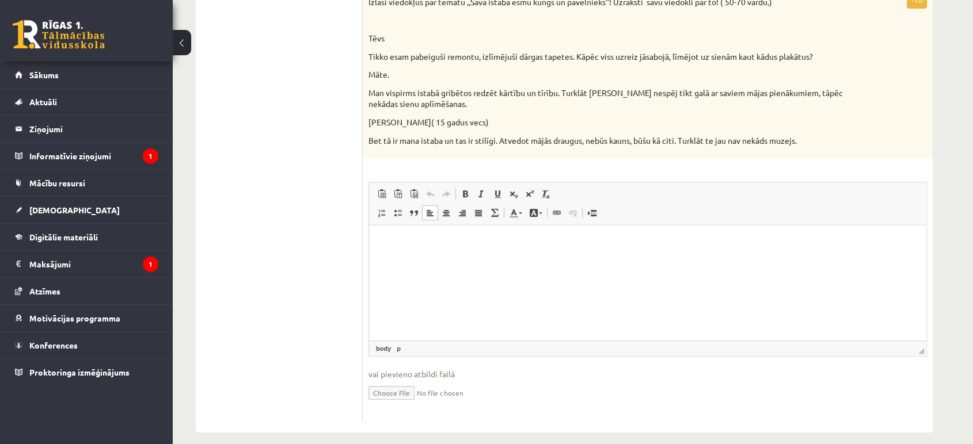
click at [301, 116] on ul "1. uzdevums 2. uzdevums 3. uzdevums 4. uzdevums 5. uzdevums 6. uzdevums 7. uzde…" at bounding box center [284, 72] width 155 height 698
click at [453, 261] on html at bounding box center [647, 243] width 557 height 35
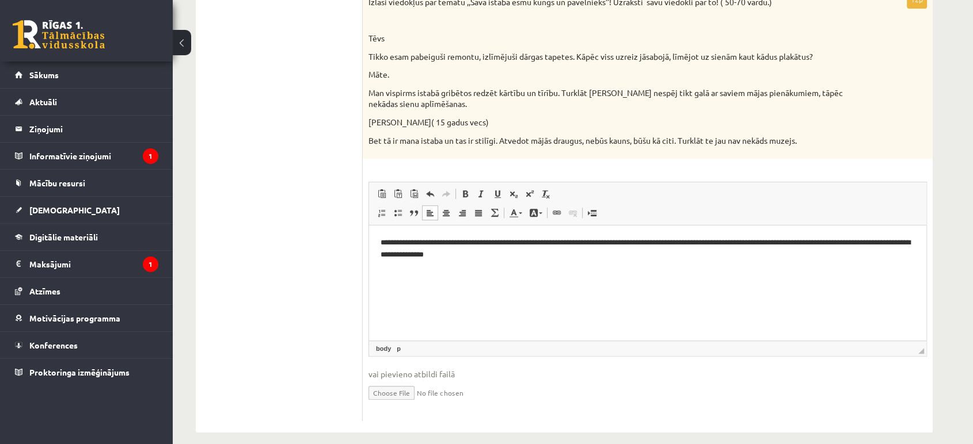
click at [540, 273] on html "**********" at bounding box center [647, 249] width 557 height 47
click at [498, 253] on p "**********" at bounding box center [647, 249] width 534 height 24
click at [781, 271] on html "**********" at bounding box center [647, 249] width 557 height 47
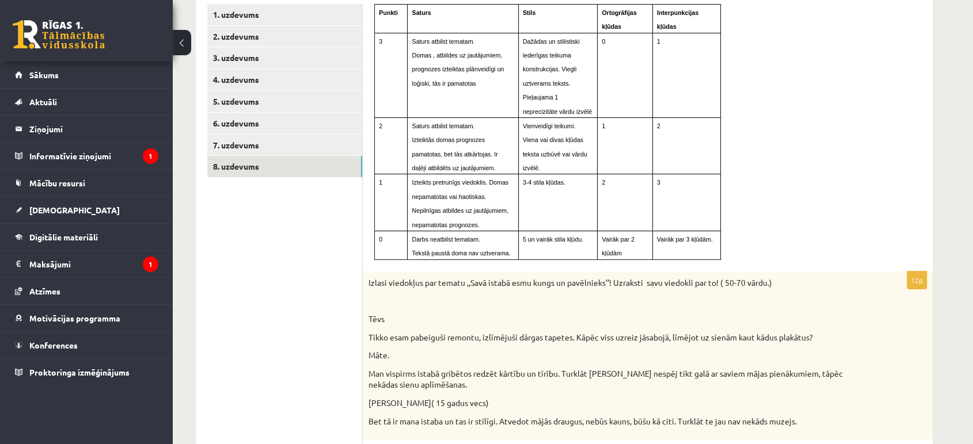
scroll to position [100, 0]
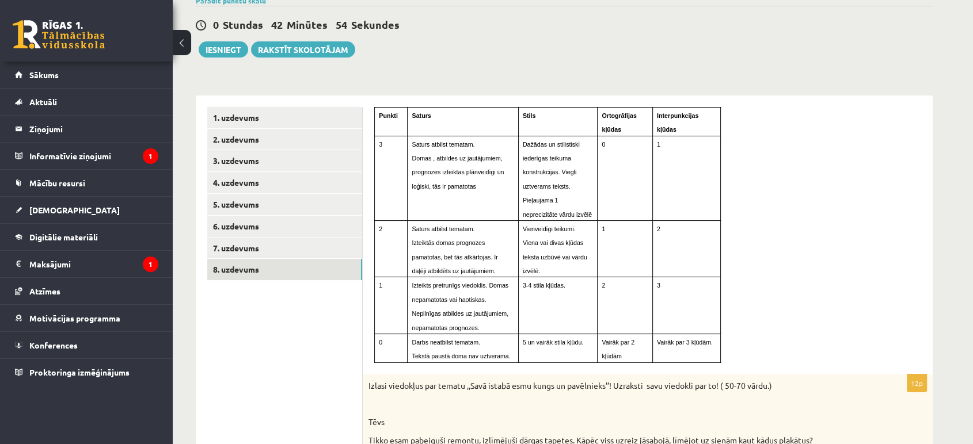
click at [521, 71] on div "Latviešu valoda JK 11.b2 klase 3. [PERSON_NAME] (12.b2 JK klase) Parādīt punktu…" at bounding box center [564, 392] width 783 height 895
click at [218, 48] on button "Iesniegt" at bounding box center [223, 49] width 49 height 16
